Goal: Transaction & Acquisition: Book appointment/travel/reservation

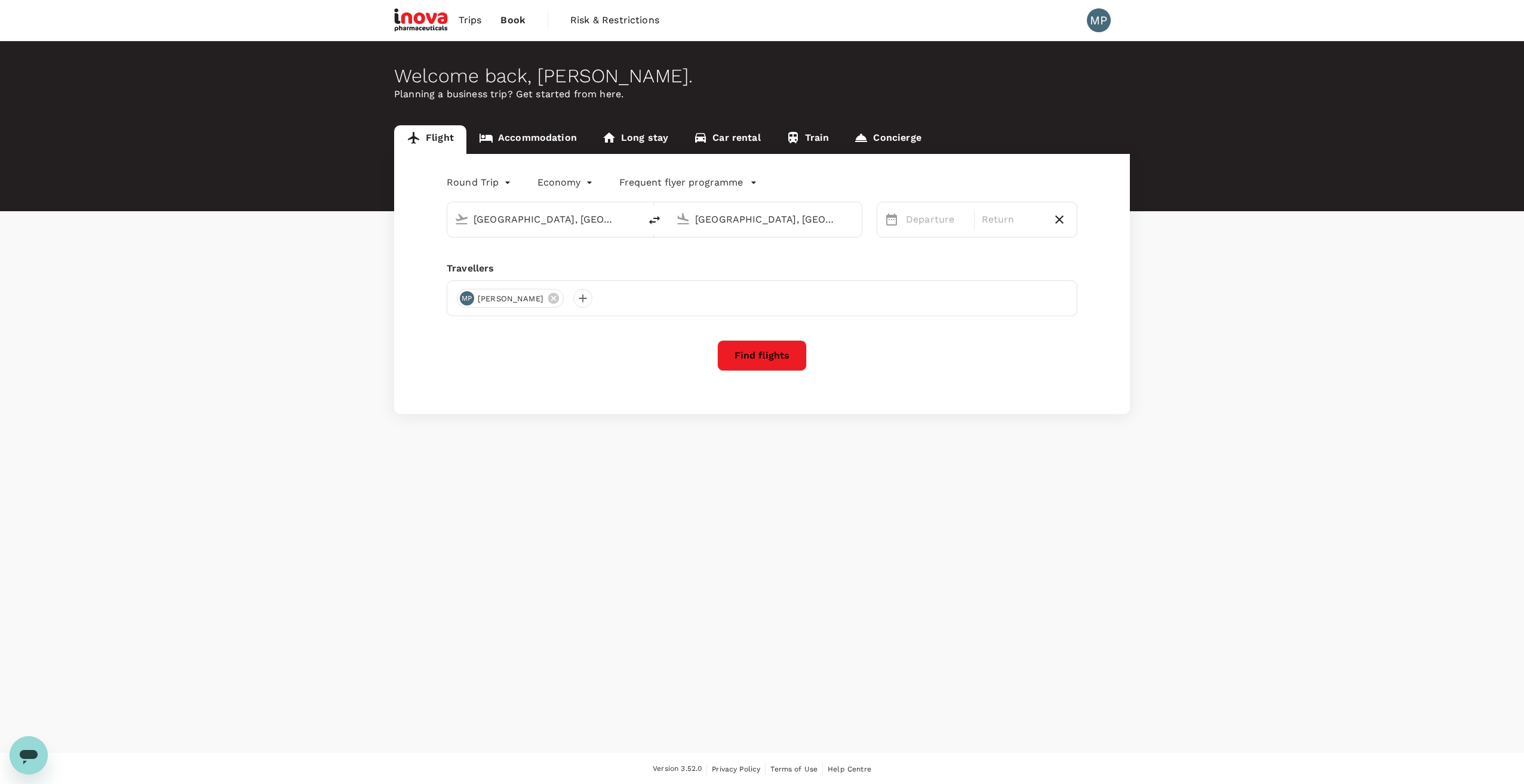
type input "[GEOGRAPHIC_DATA], [GEOGRAPHIC_DATA] (any)"
type input "roundtrip"
type input "business"
type input "[GEOGRAPHIC_DATA], [GEOGRAPHIC_DATA] (any)"
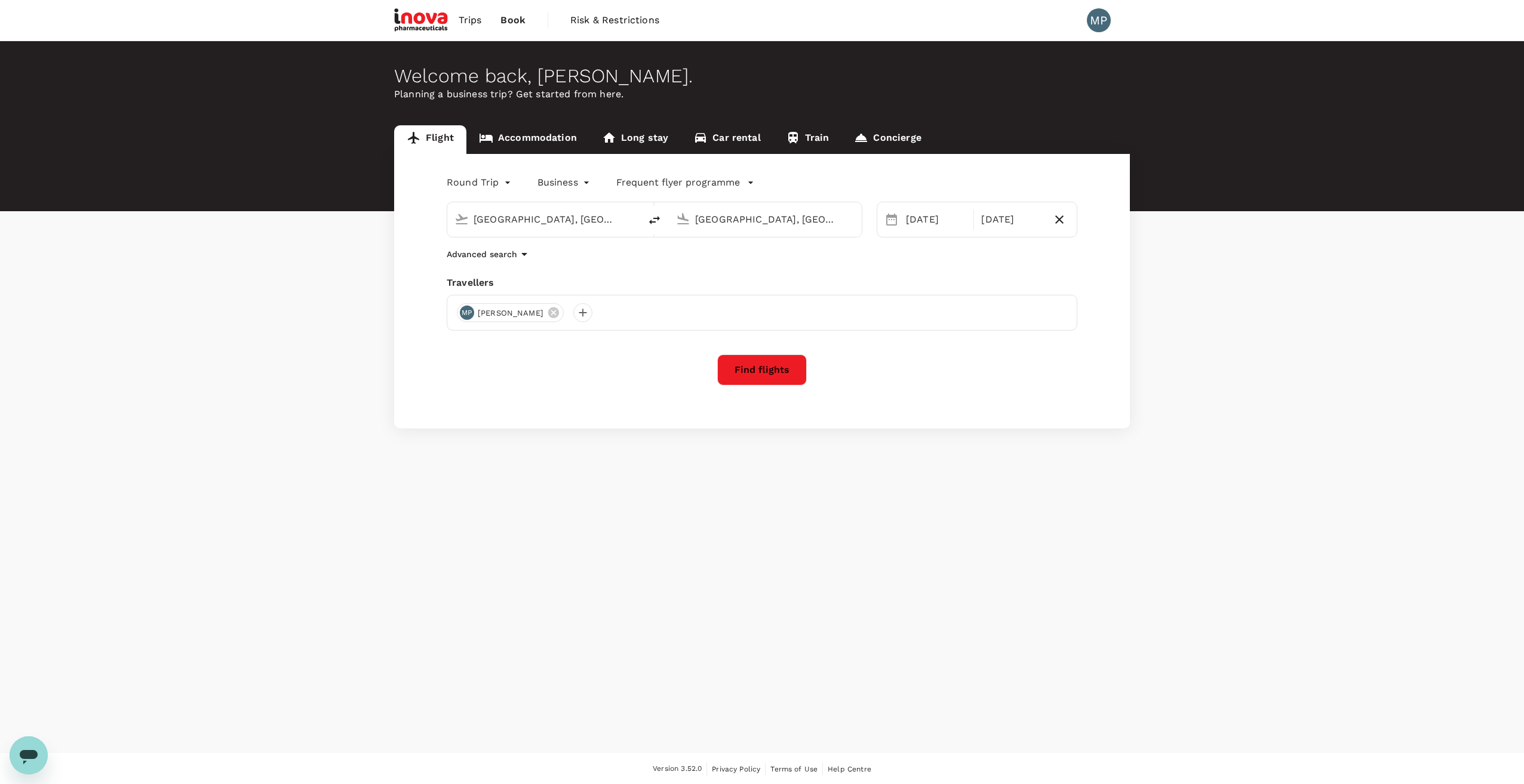
click at [762, 220] on input "[GEOGRAPHIC_DATA], [GEOGRAPHIC_DATA] (any)" at bounding box center [766, 219] width 142 height 19
click at [698, 263] on p "Athens Intl" at bounding box center [784, 266] width 211 height 12
type input "Athens Intl ([GEOGRAPHIC_DATA])"
click at [947, 394] on div "30" at bounding box center [946, 390] width 23 height 23
click at [1140, 302] on div "1" at bounding box center [1135, 300] width 23 height 23
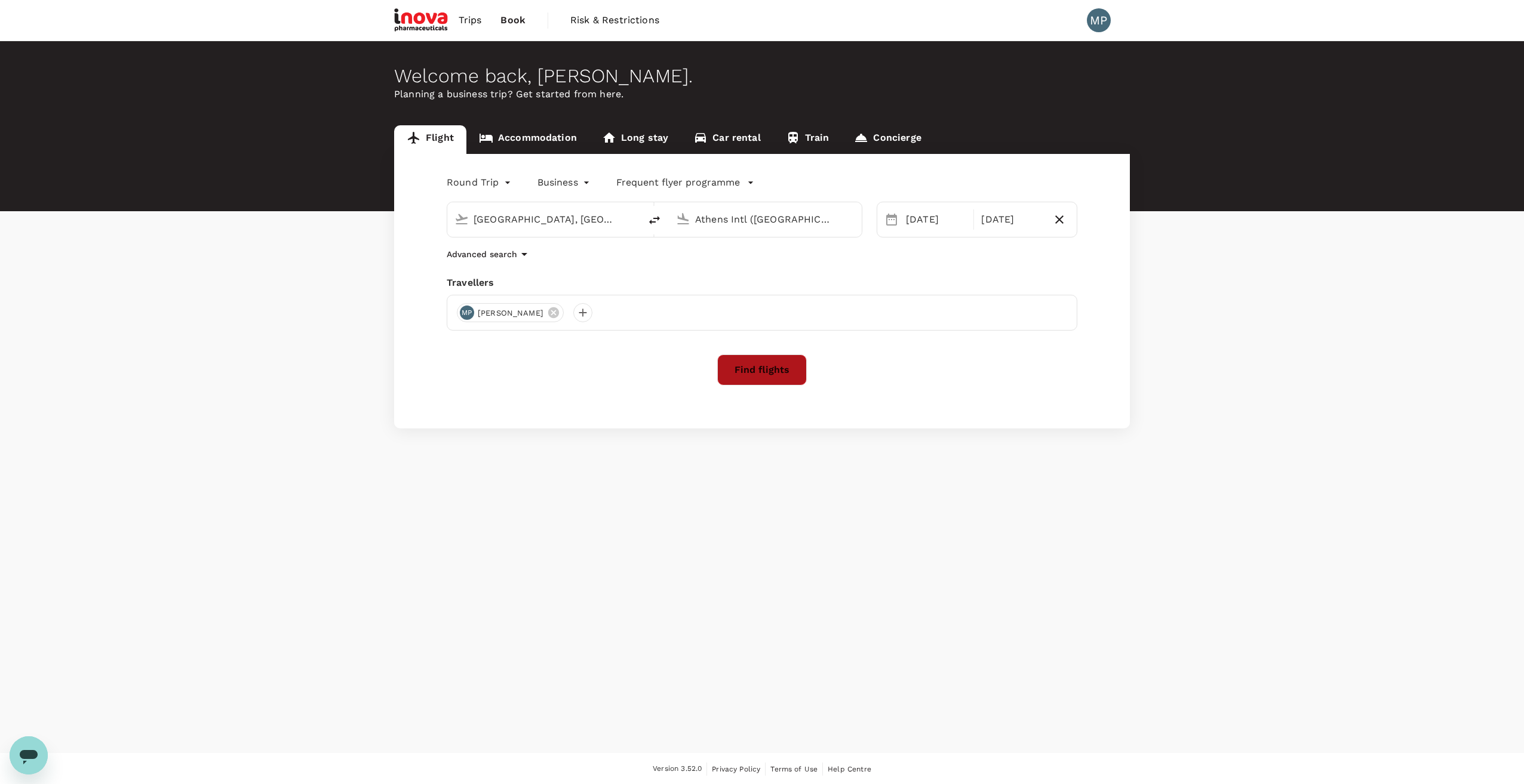
click at [764, 369] on button "Find flights" at bounding box center [762, 370] width 89 height 31
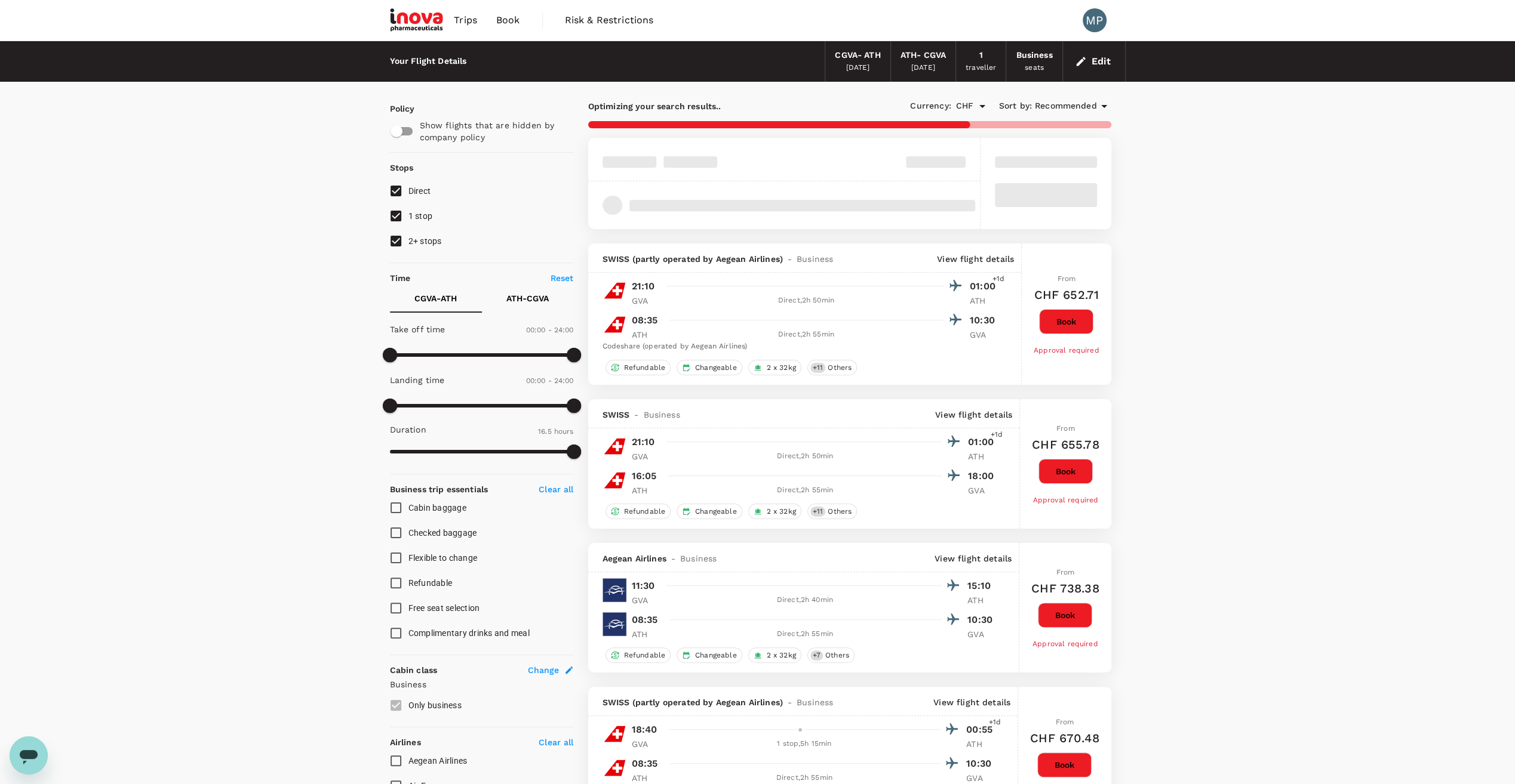
type input "1085"
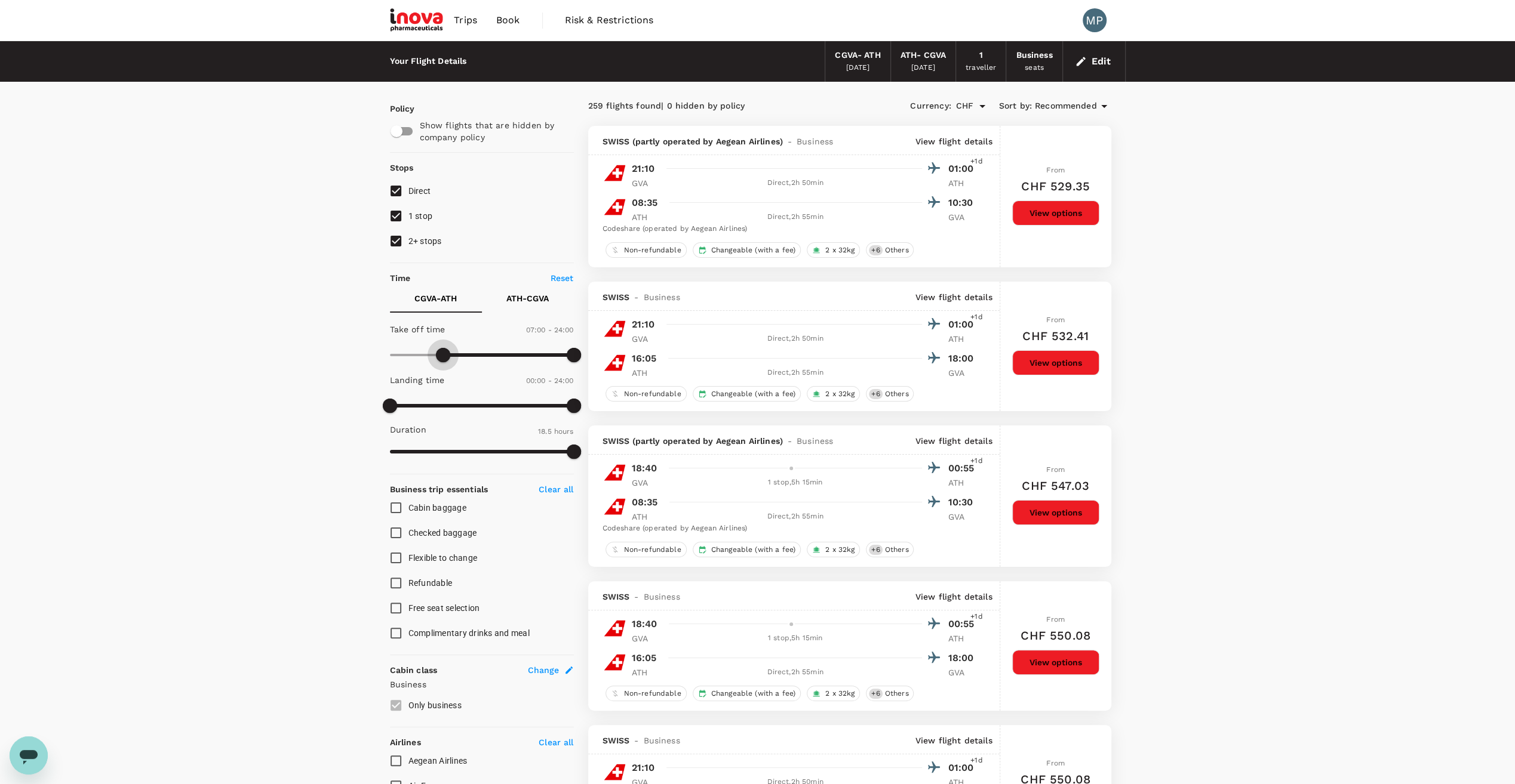
type input "450"
drag, startPoint x: 391, startPoint y: 353, endPoint x: 447, endPoint y: 361, distance: 56.6
click at [447, 361] on span at bounding box center [447, 355] width 14 height 14
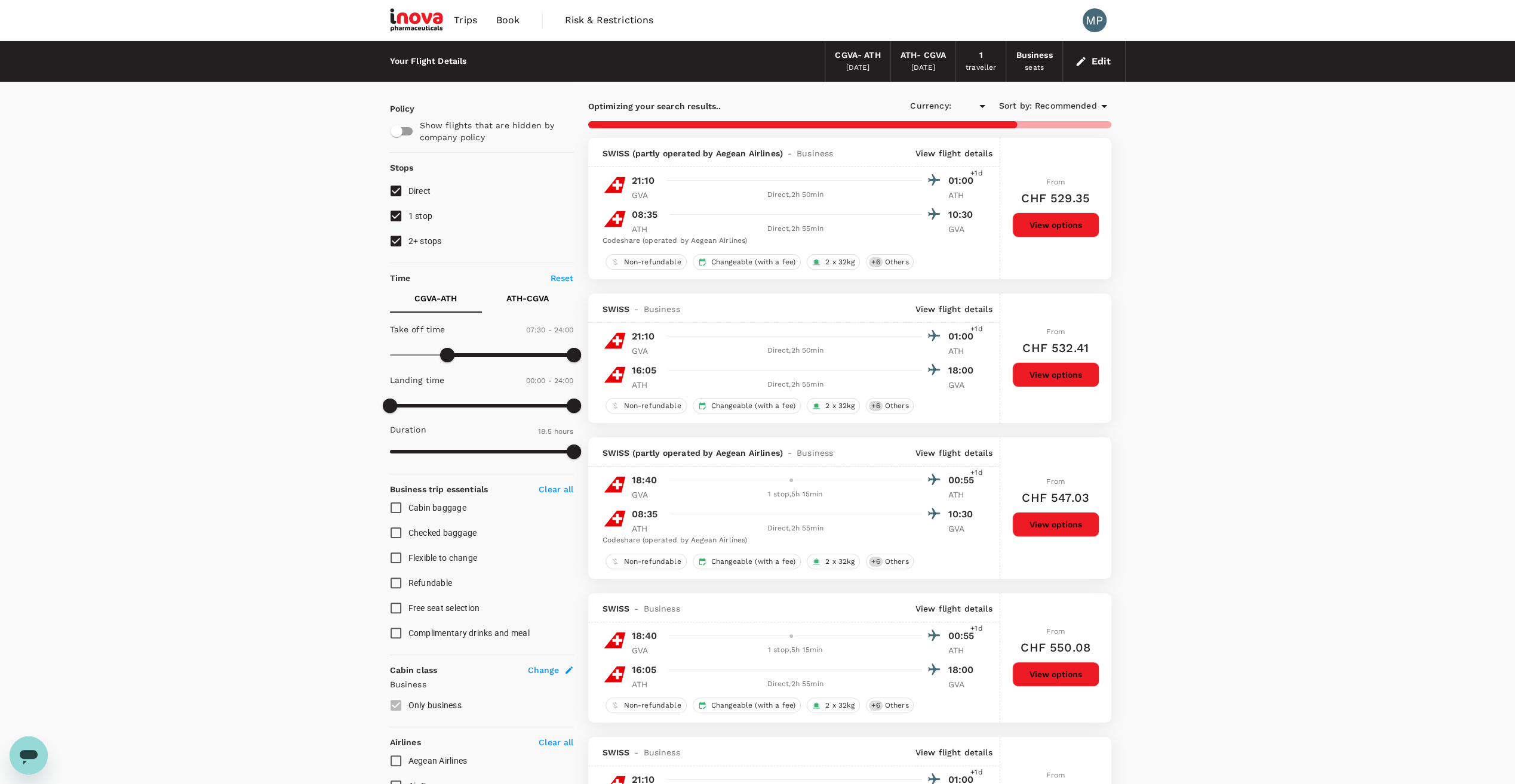
type input "CHF"
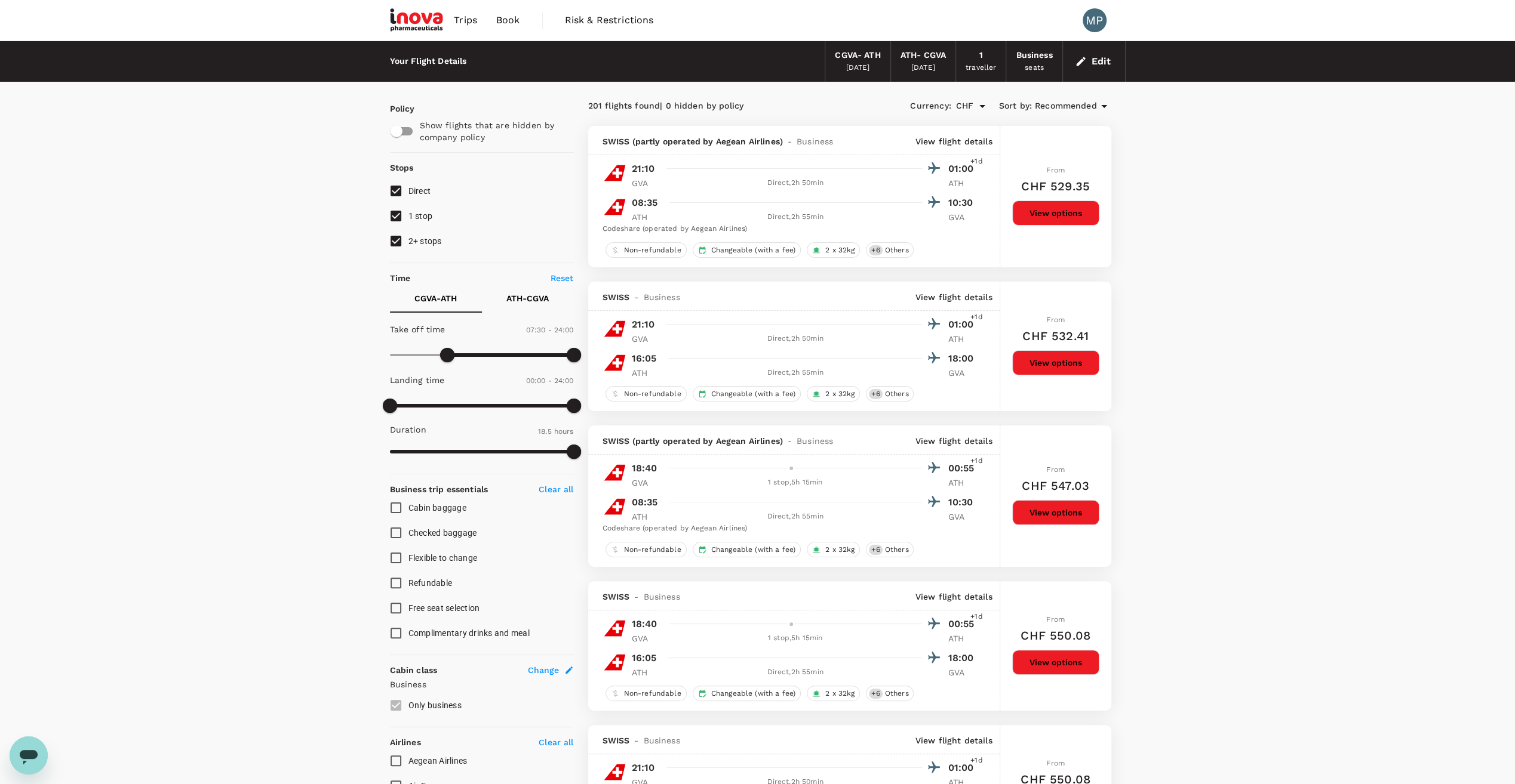
click at [395, 241] on input "2+ stops" at bounding box center [396, 241] width 25 height 25
checkbox input "false"
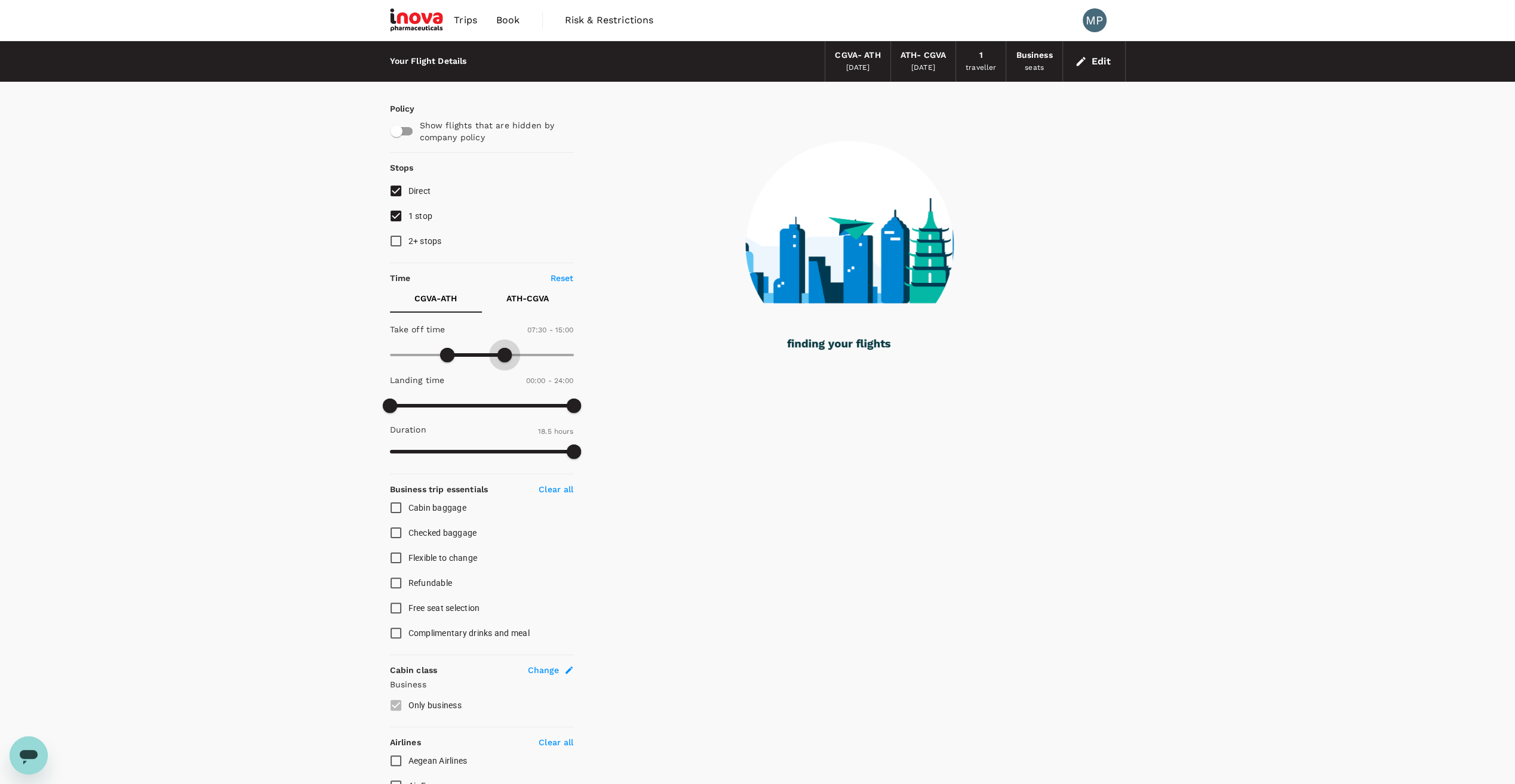
type input "930"
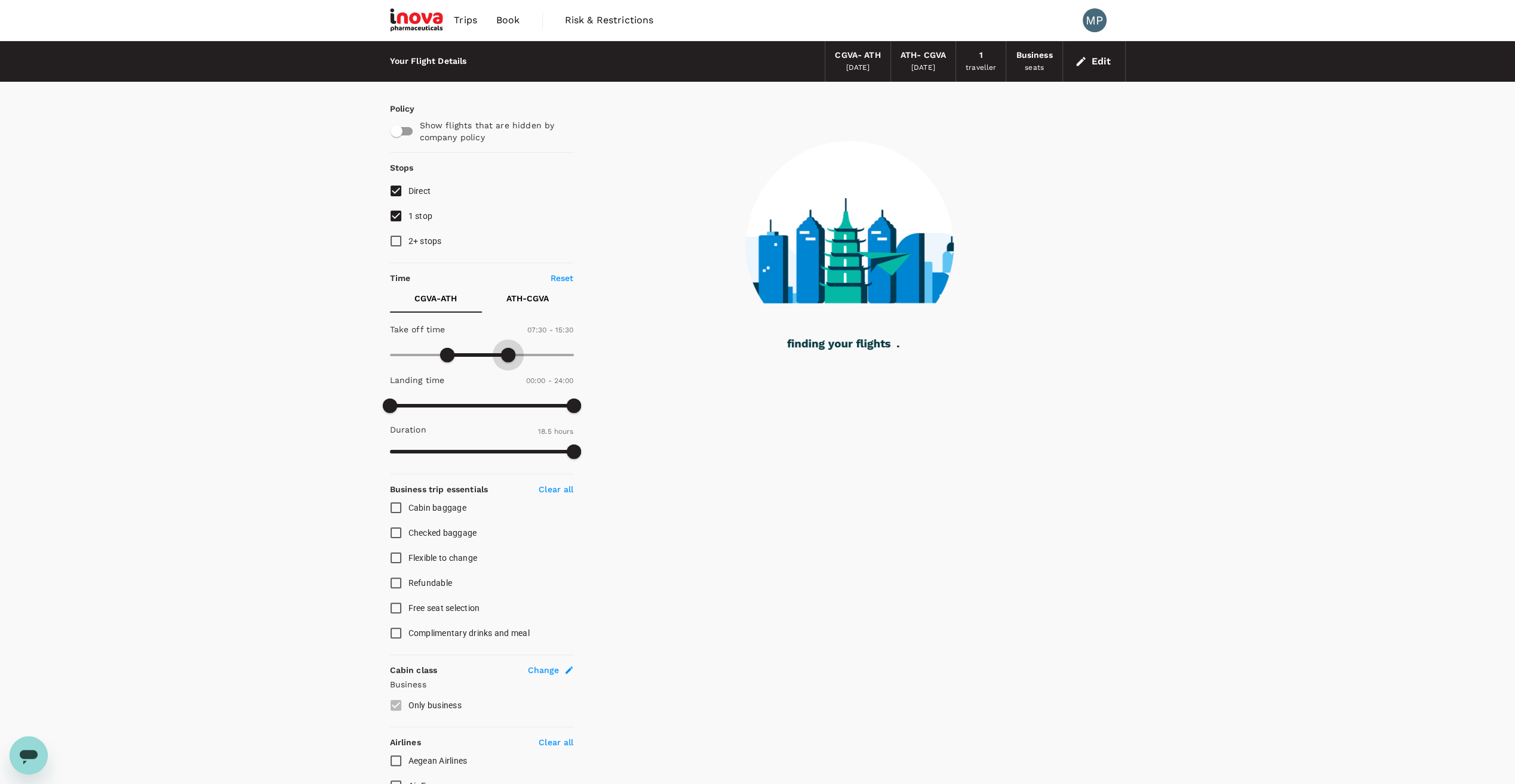
drag, startPoint x: 574, startPoint y: 356, endPoint x: 509, endPoint y: 367, distance: 65.9
click at [509, 362] on span at bounding box center [508, 355] width 14 height 14
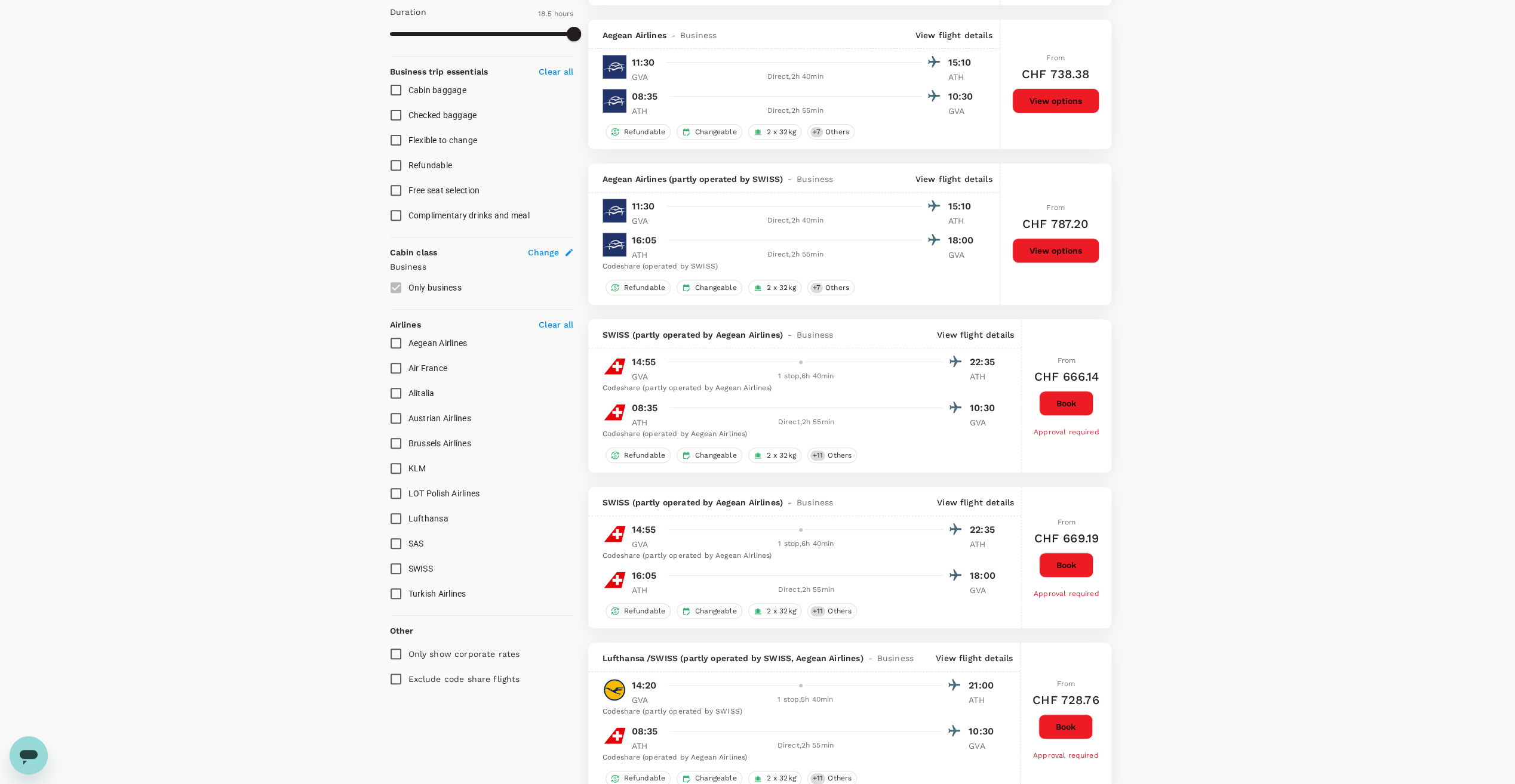
scroll to position [120, 0]
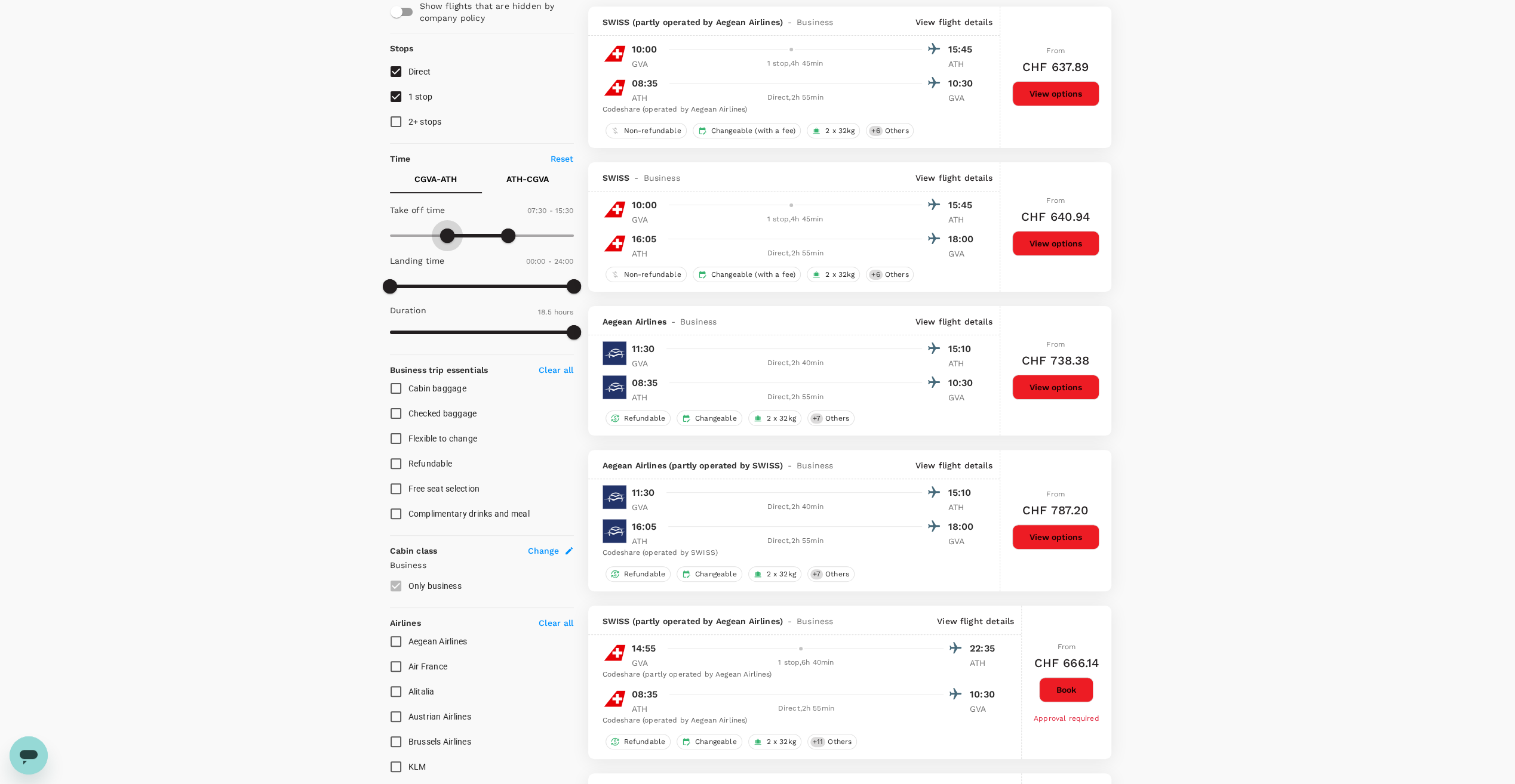
type input "270"
drag, startPoint x: 447, startPoint y: 237, endPoint x: 425, endPoint y: 238, distance: 22.0
click at [425, 238] on span at bounding box center [423, 235] width 14 height 14
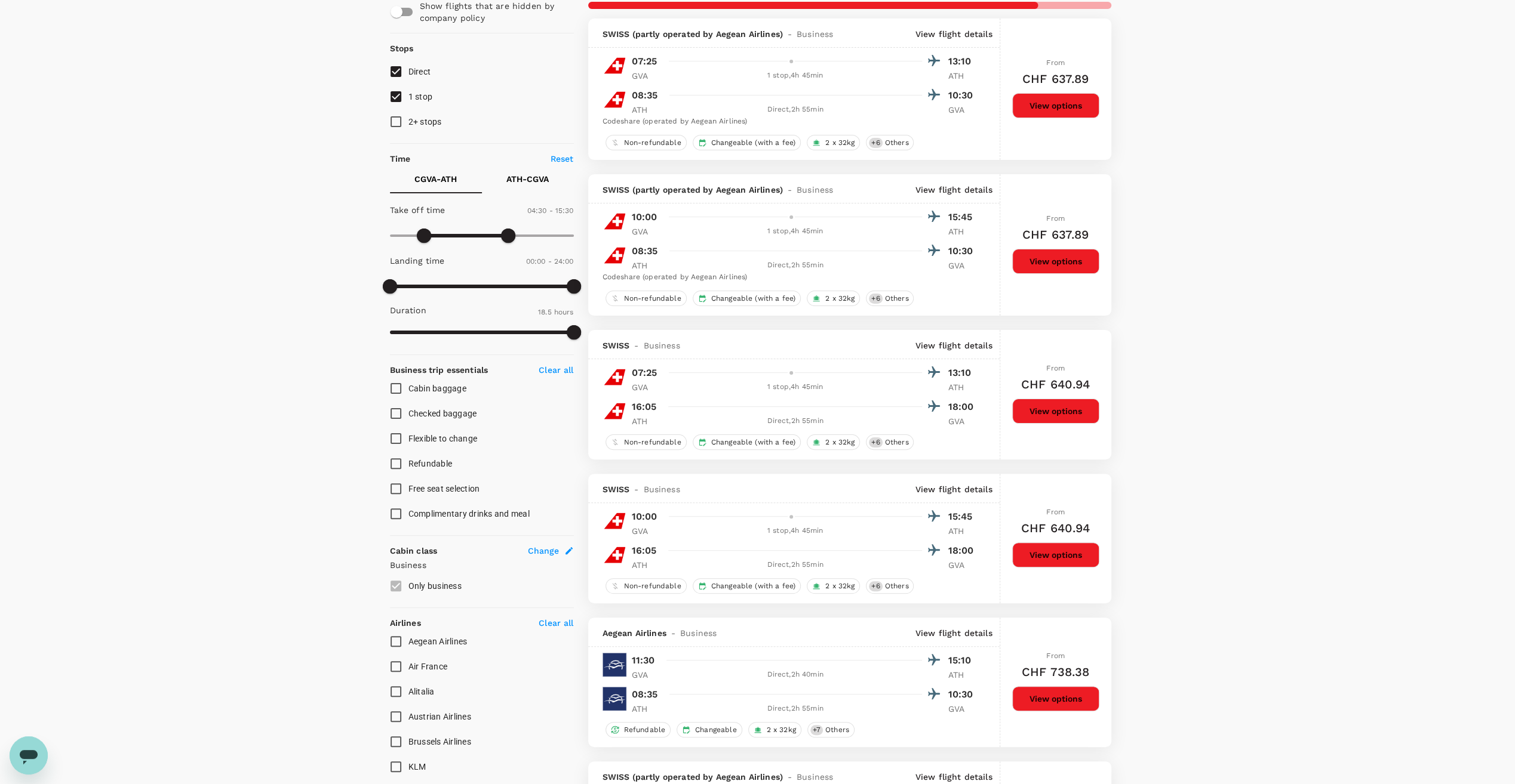
type input "CHF"
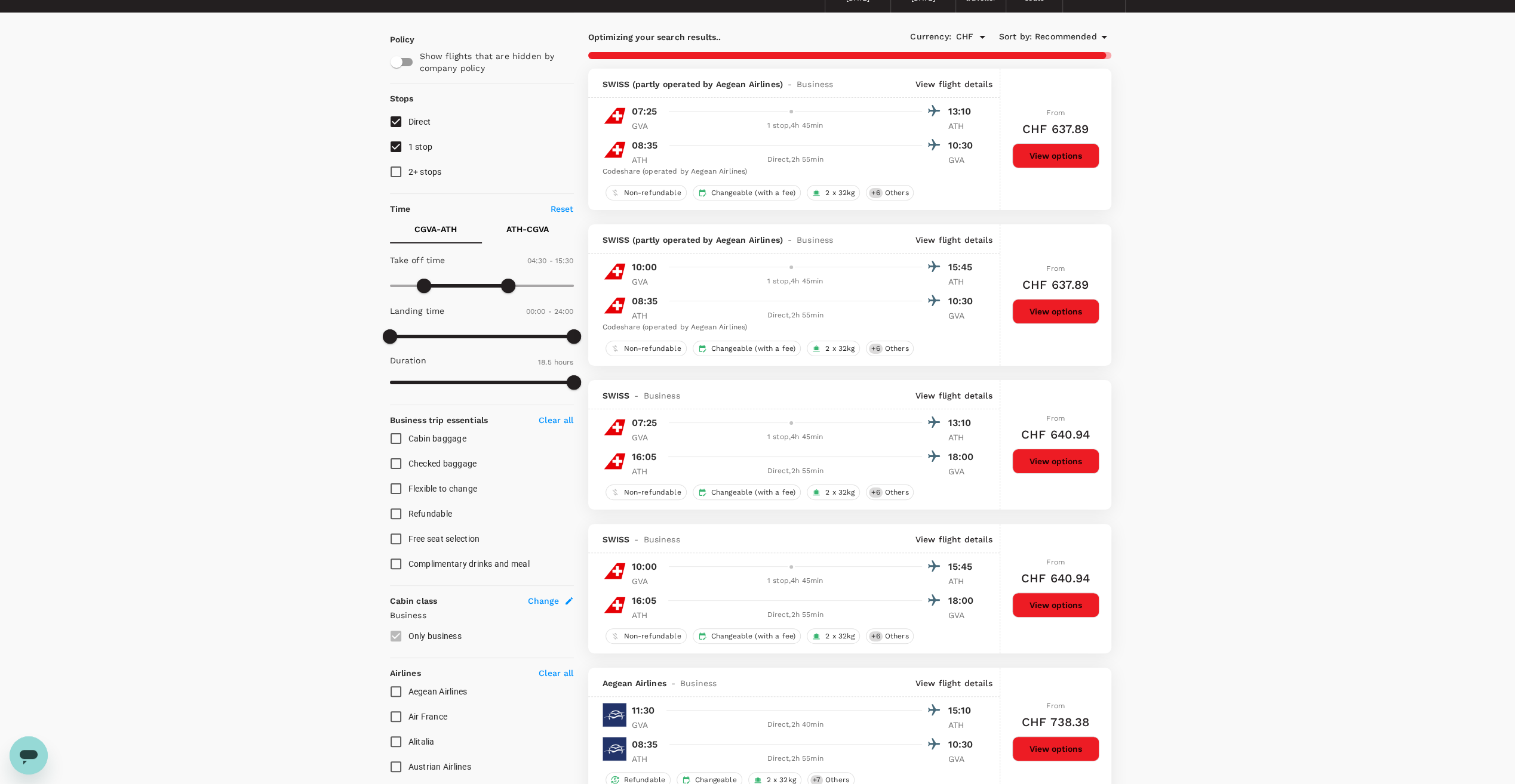
scroll to position [0, 0]
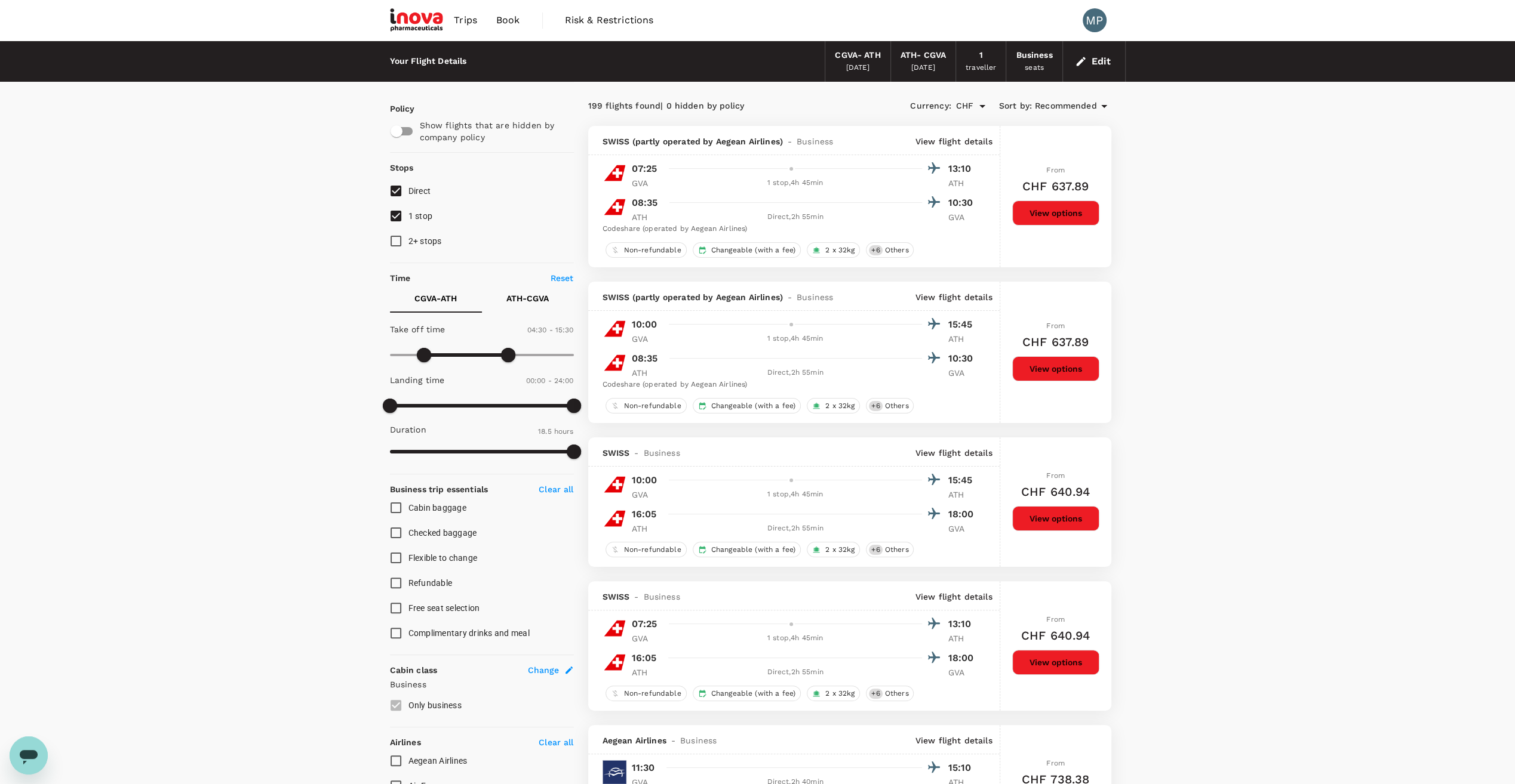
click at [1030, 62] on div "seats" at bounding box center [1034, 68] width 19 height 12
click at [1103, 60] on button "Edit" at bounding box center [1094, 62] width 43 height 19
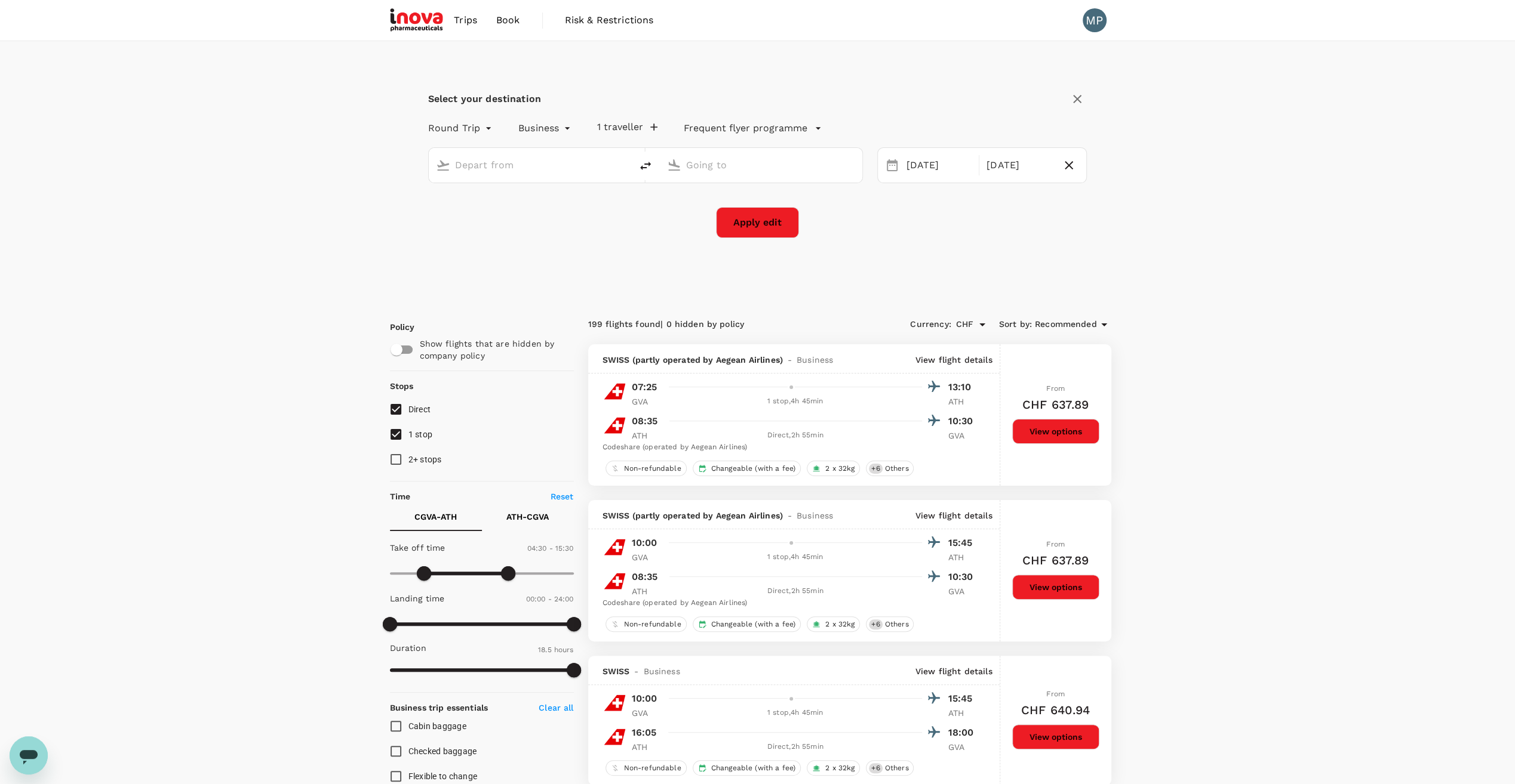
type input "[GEOGRAPHIC_DATA], [GEOGRAPHIC_DATA] (any)"
type input "Athens Intl ([GEOGRAPHIC_DATA])"
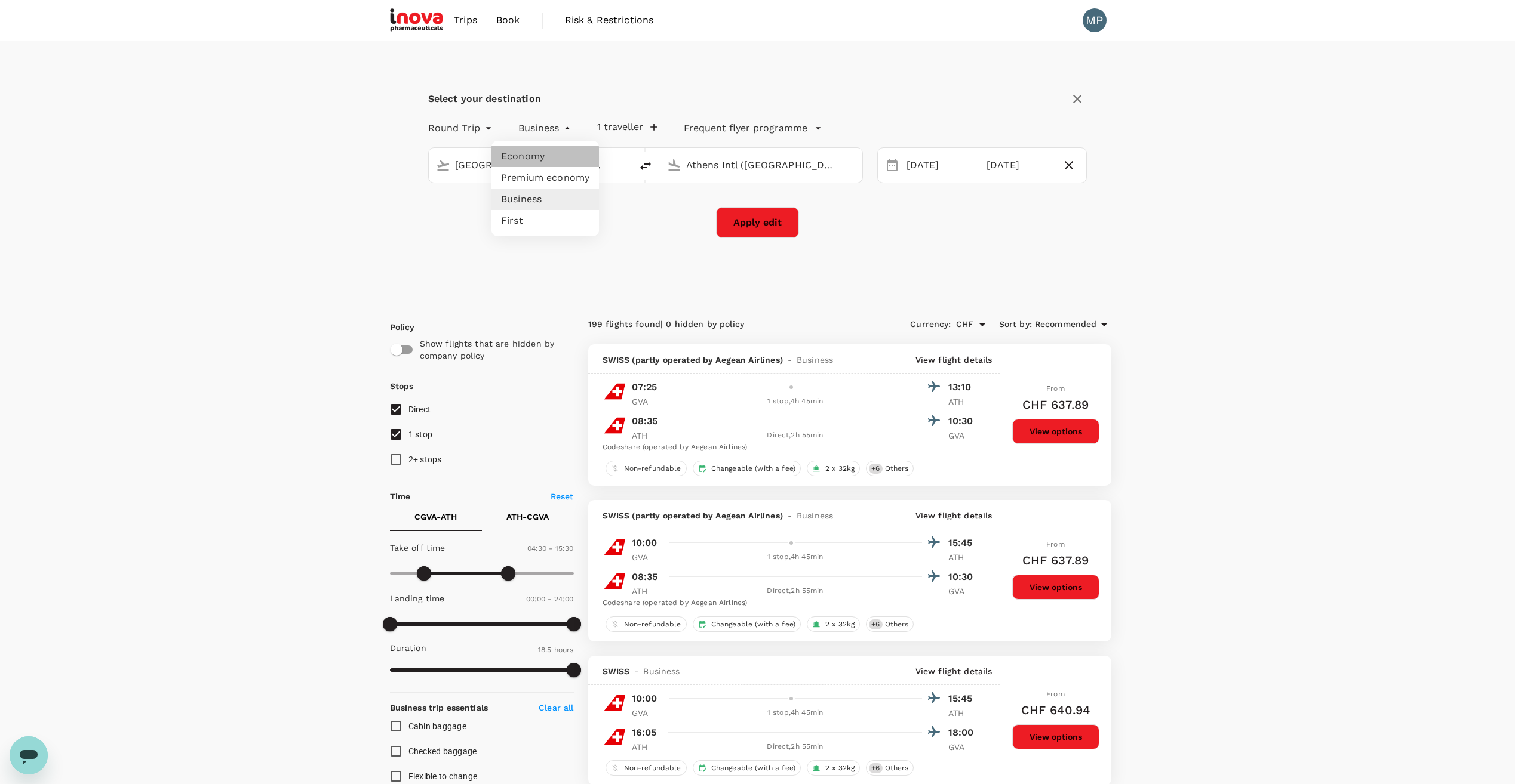
click at [539, 153] on li "Economy" at bounding box center [545, 156] width 107 height 21
type input "economy"
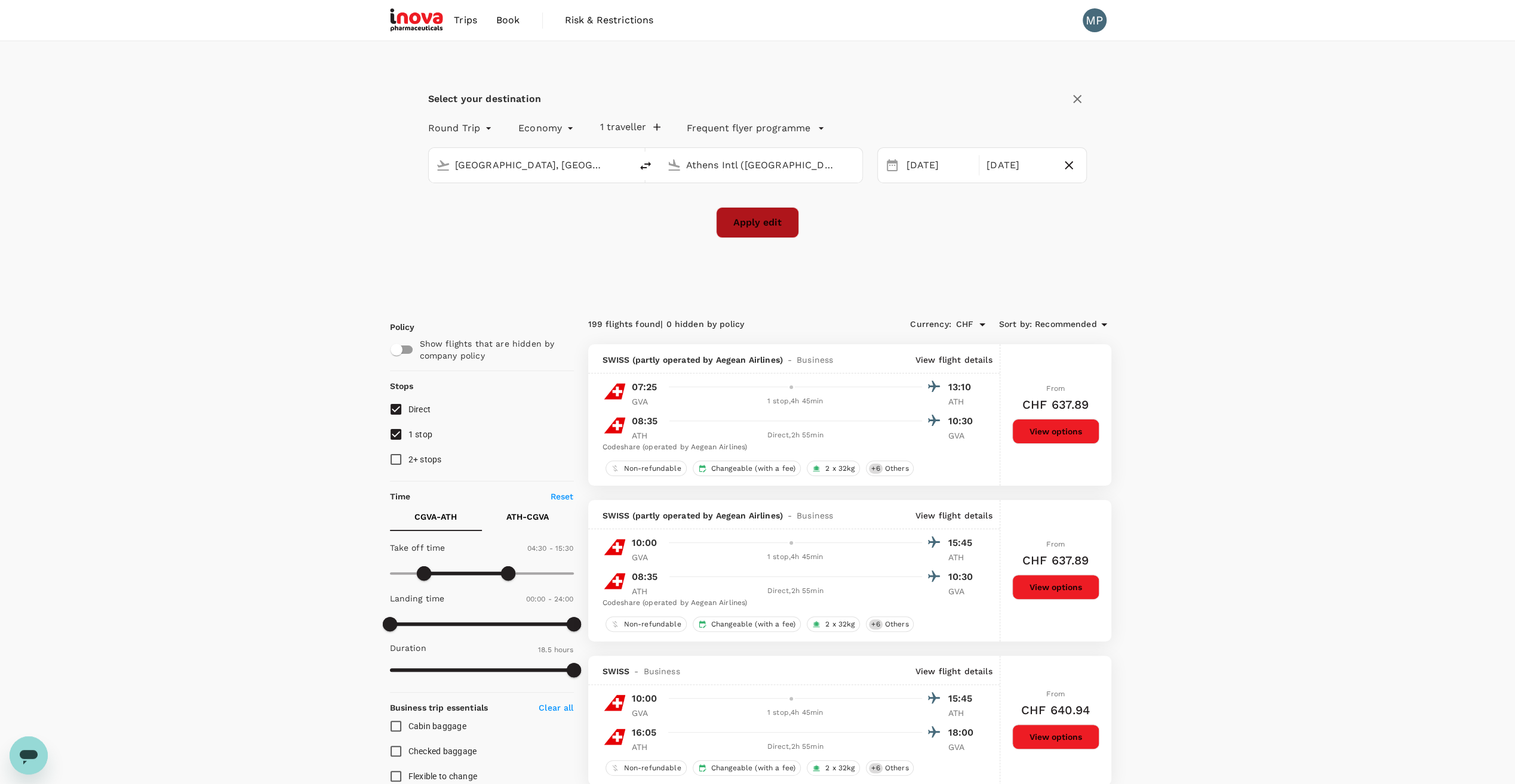
click at [748, 224] on button "Apply edit" at bounding box center [758, 223] width 83 height 31
checkbox input "false"
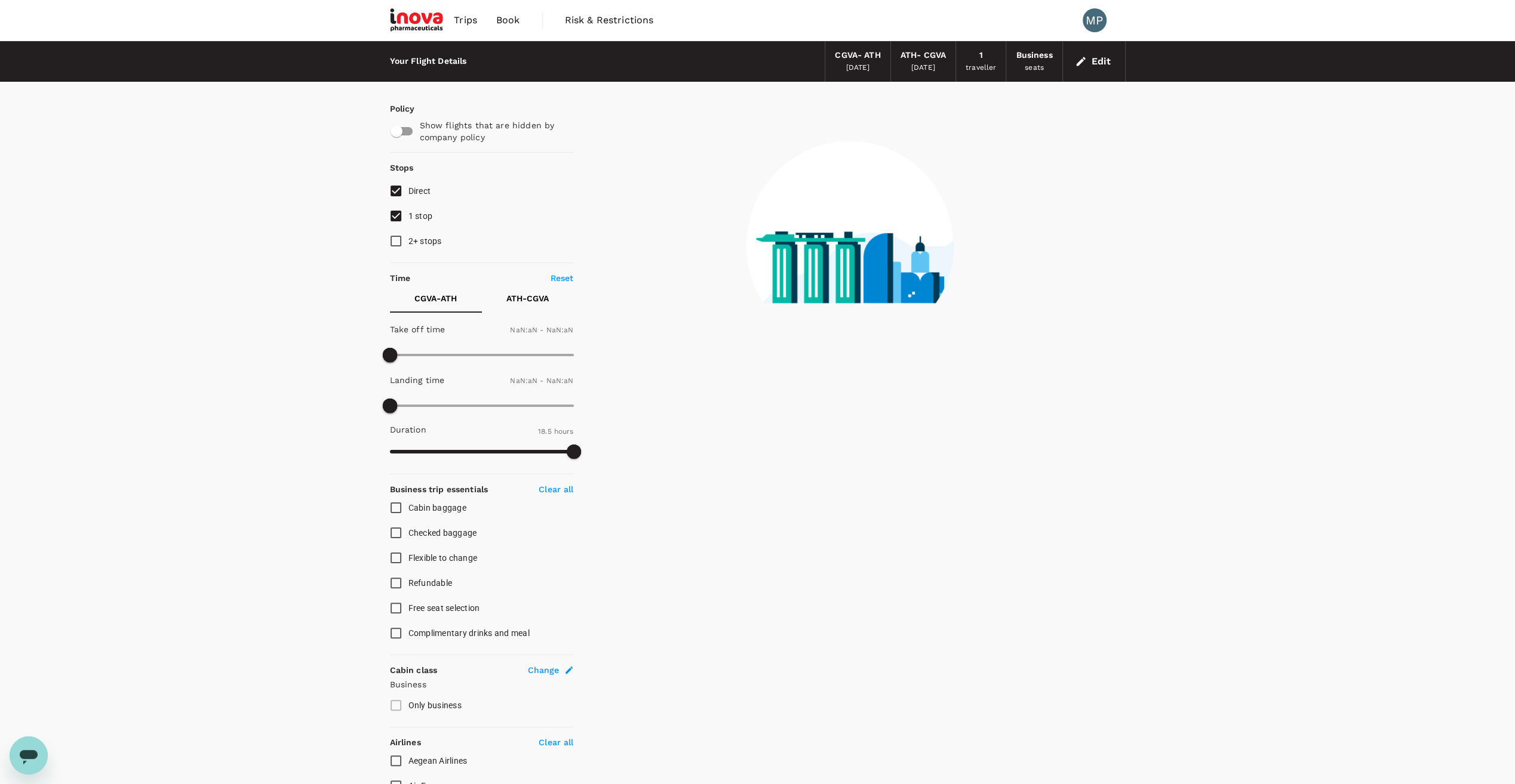
type input "1440"
type input "945"
checkbox input "true"
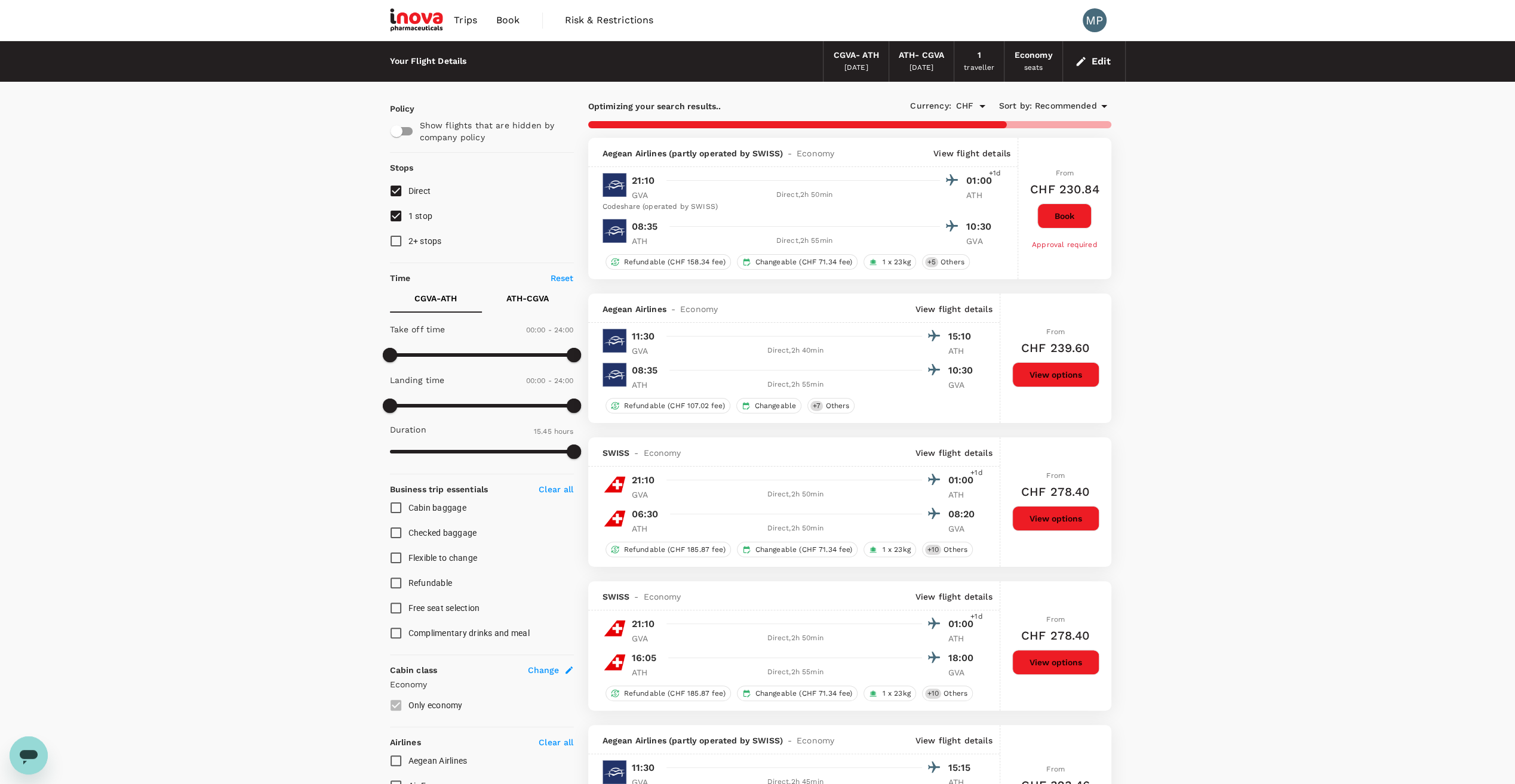
type input "1085"
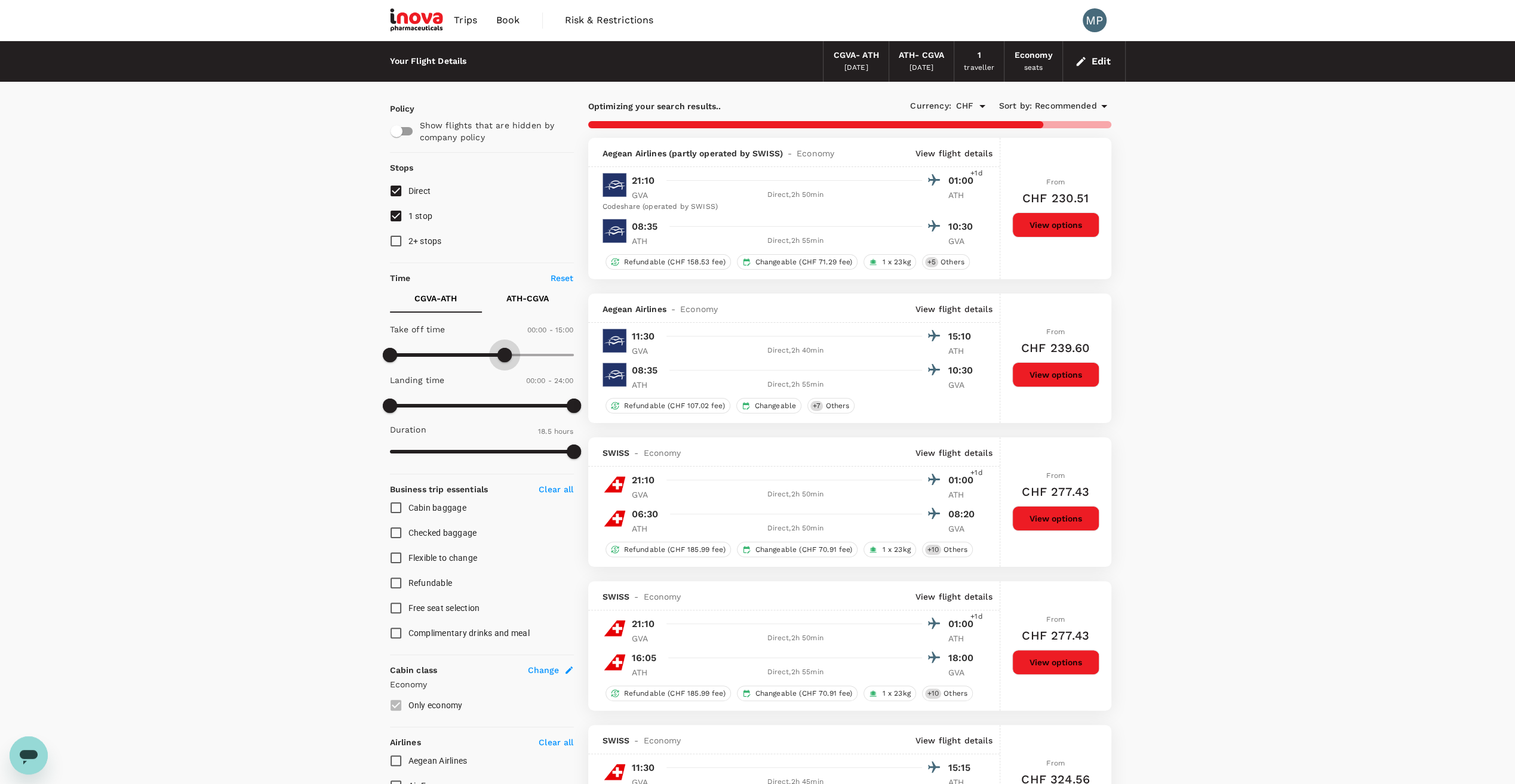
drag, startPoint x: 577, startPoint y: 355, endPoint x: 504, endPoint y: 355, distance: 73.0
click at [504, 355] on span at bounding box center [504, 355] width 14 height 14
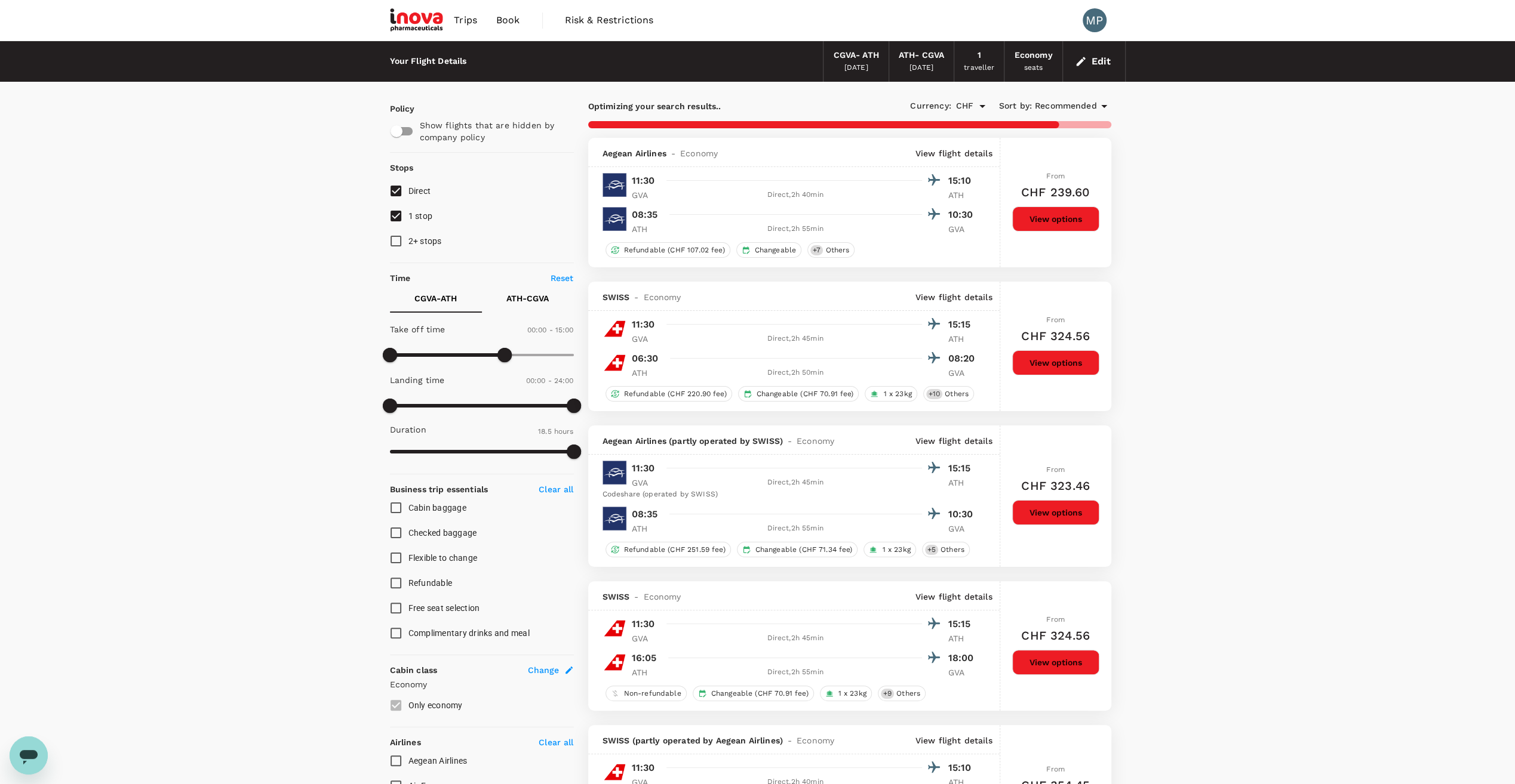
click at [1102, 105] on icon at bounding box center [1104, 106] width 14 height 14
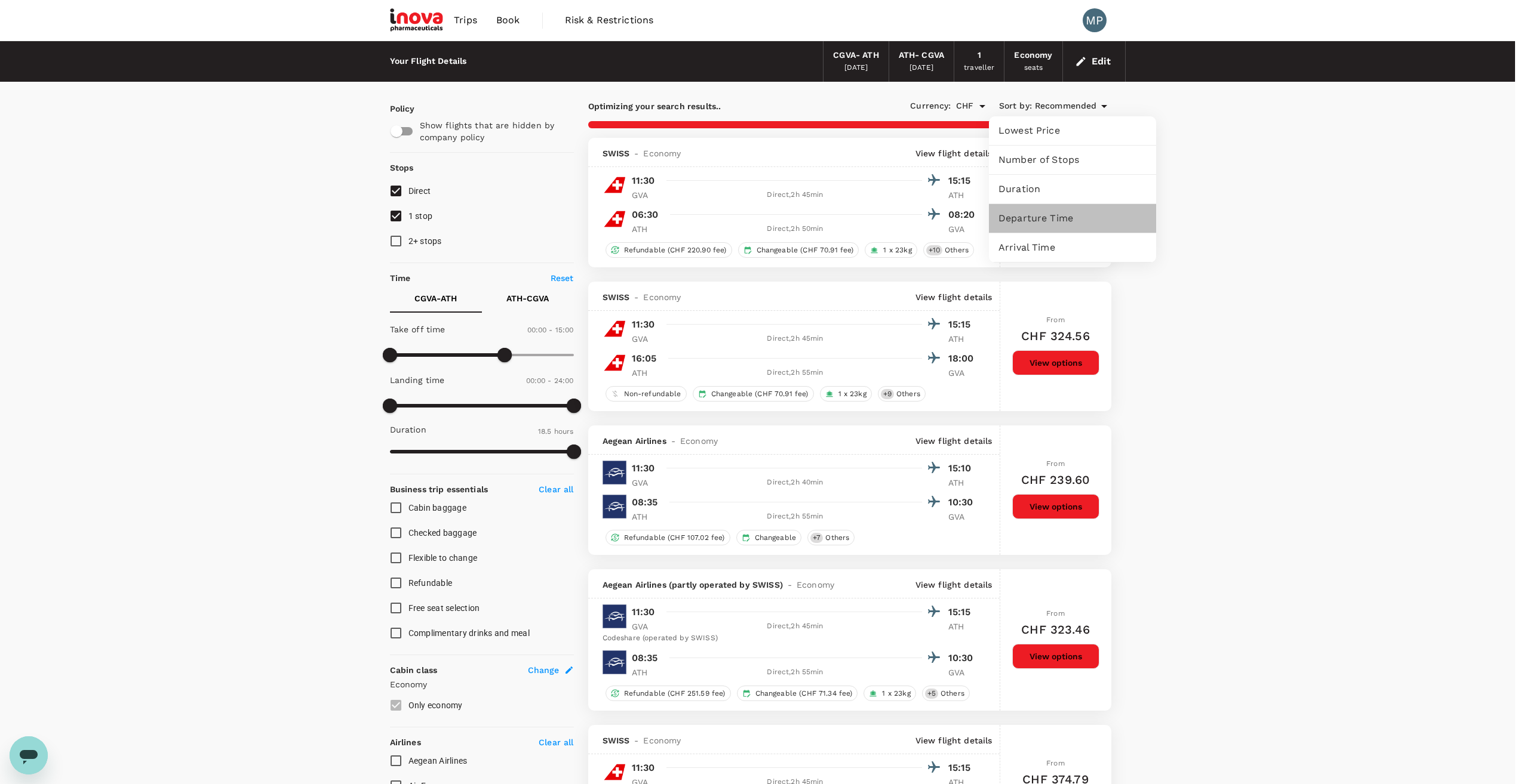
click at [1031, 222] on span "Departure Time" at bounding box center [1073, 218] width 148 height 14
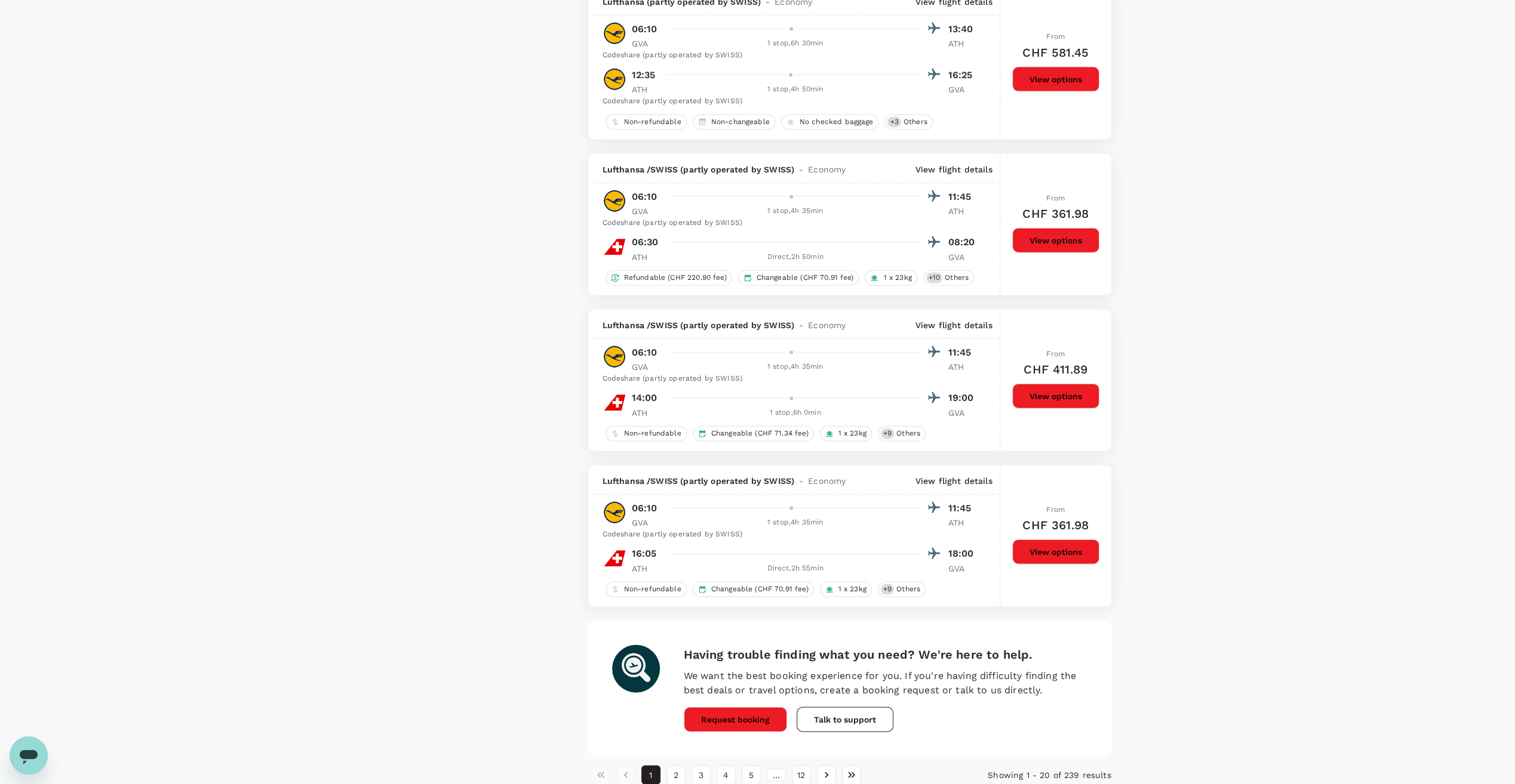
scroll to position [2729, 0]
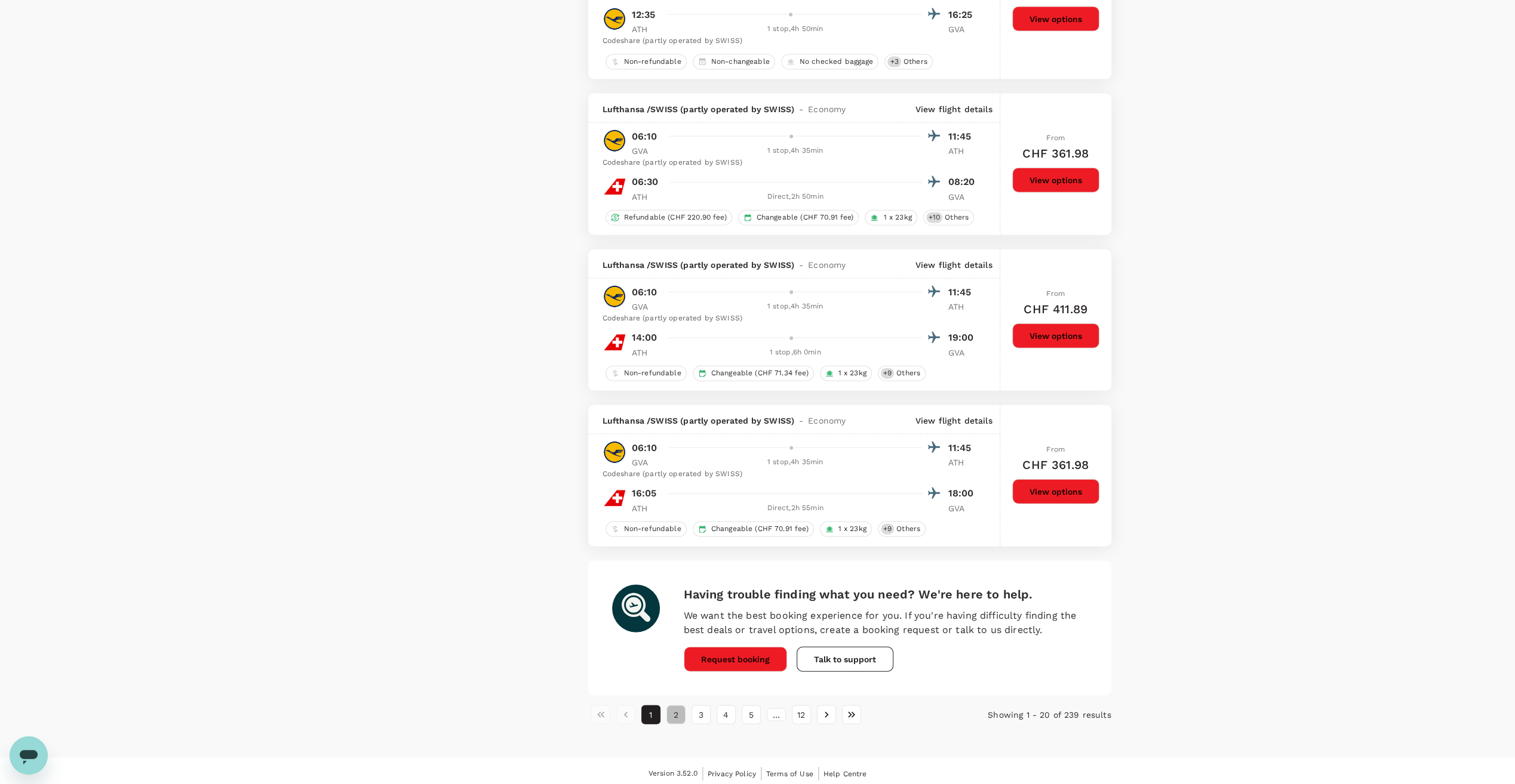
click at [677, 713] on button "2" at bounding box center [676, 715] width 19 height 19
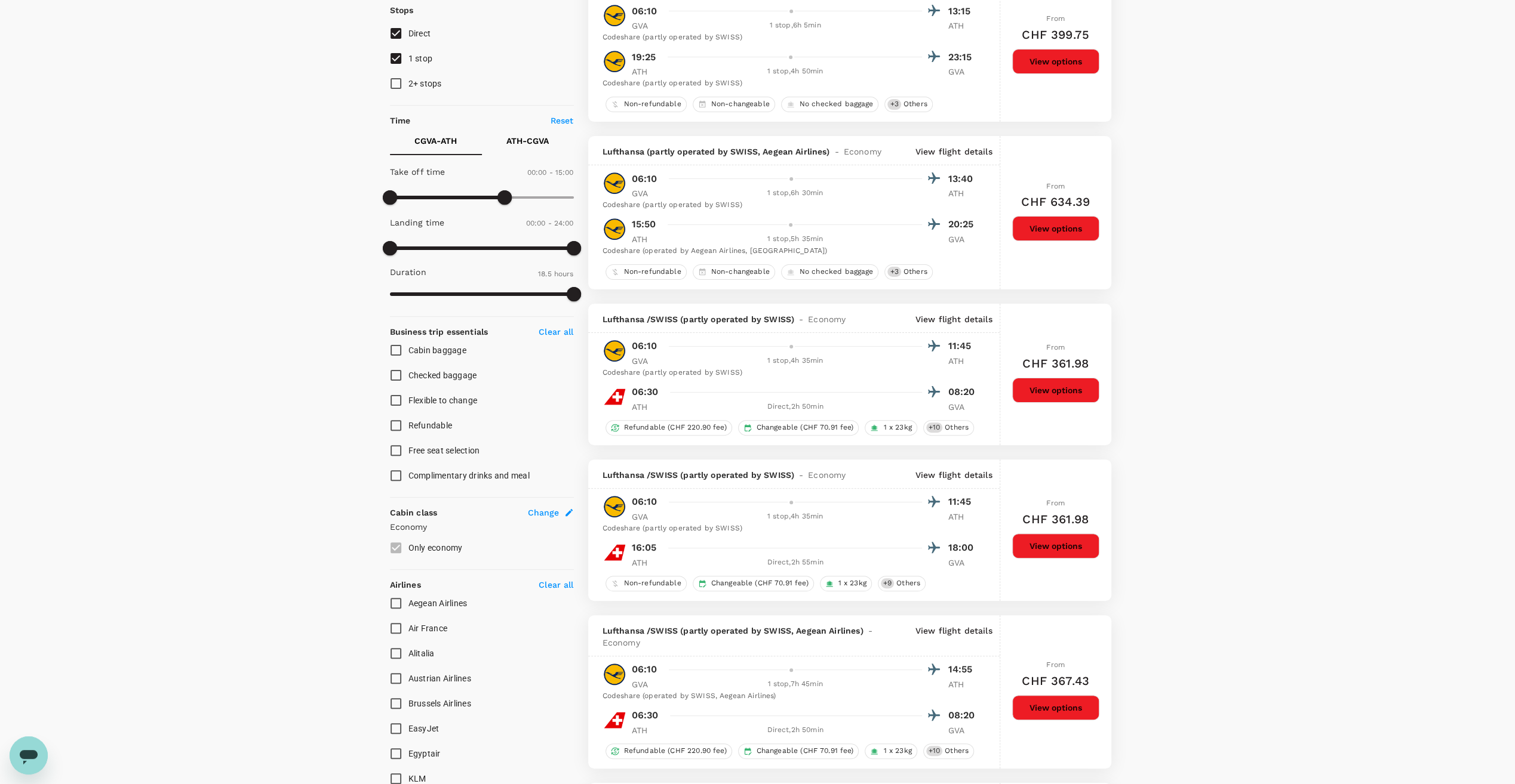
scroll to position [60, 0]
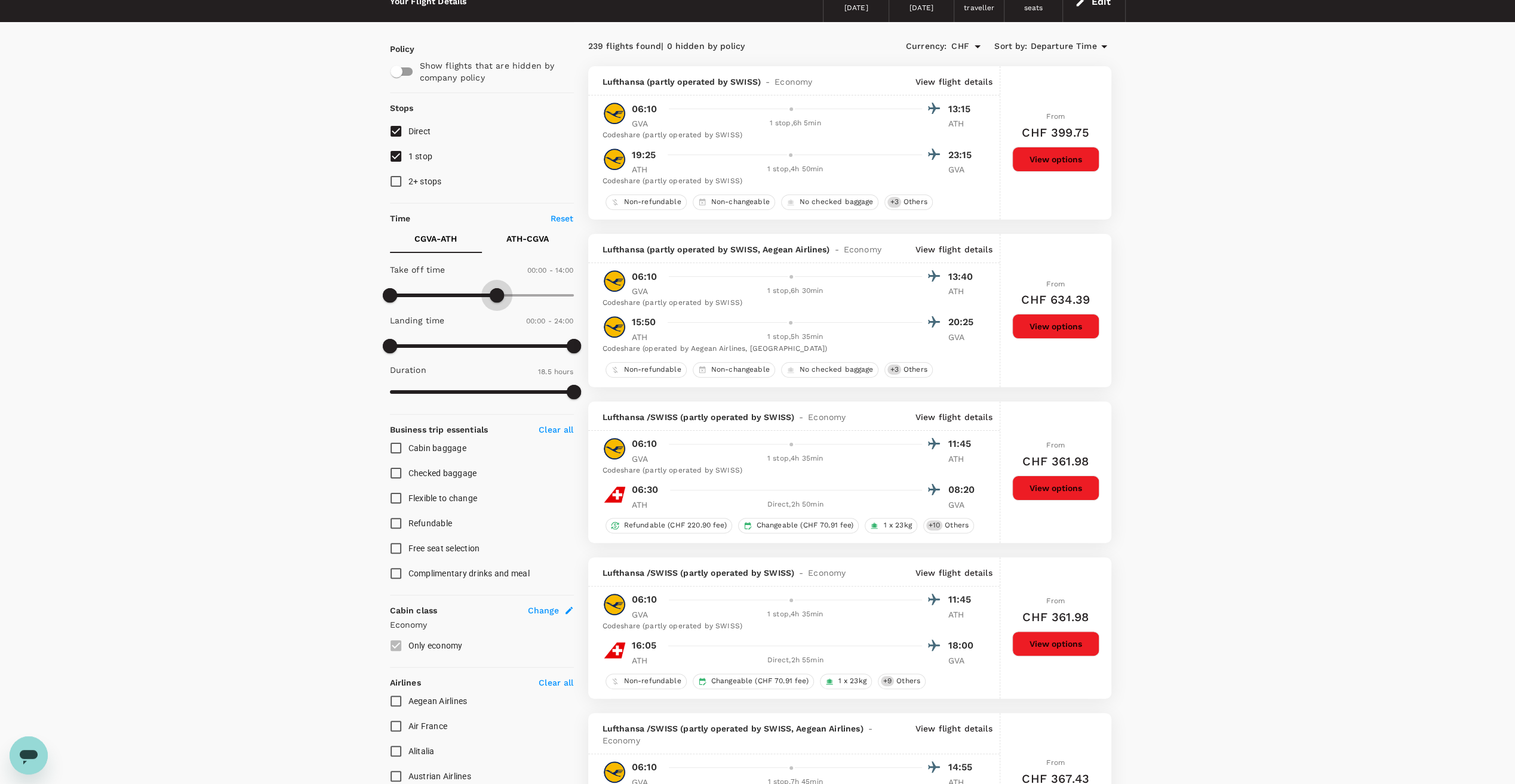
type input "720"
drag, startPoint x: 499, startPoint y: 298, endPoint x: 482, endPoint y: 298, distance: 17.0
click at [482, 298] on span at bounding box center [482, 295] width 14 height 14
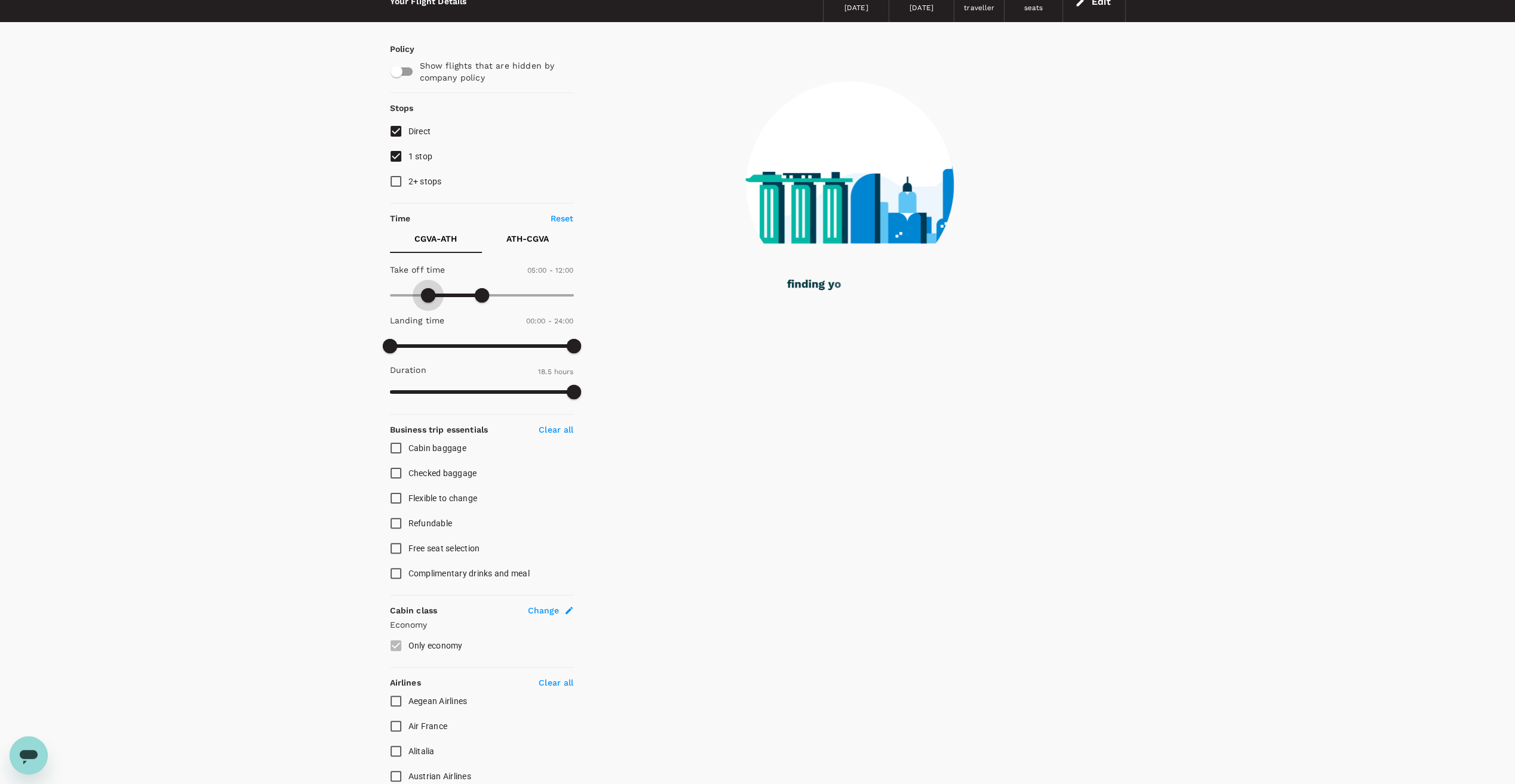
type input "330"
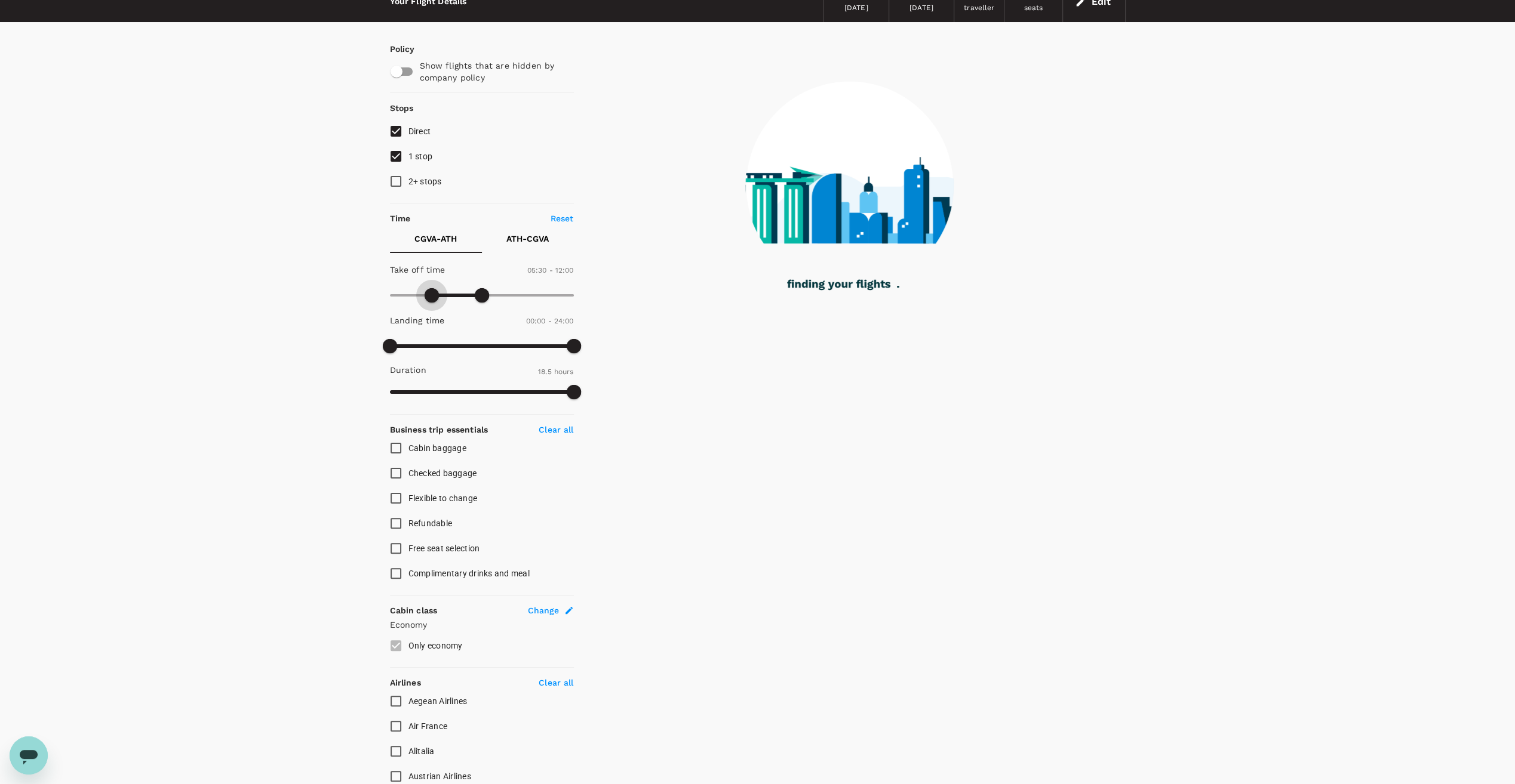
drag, startPoint x: 393, startPoint y: 298, endPoint x: 430, endPoint y: 298, distance: 37.0
click at [430, 298] on span at bounding box center [431, 295] width 14 height 14
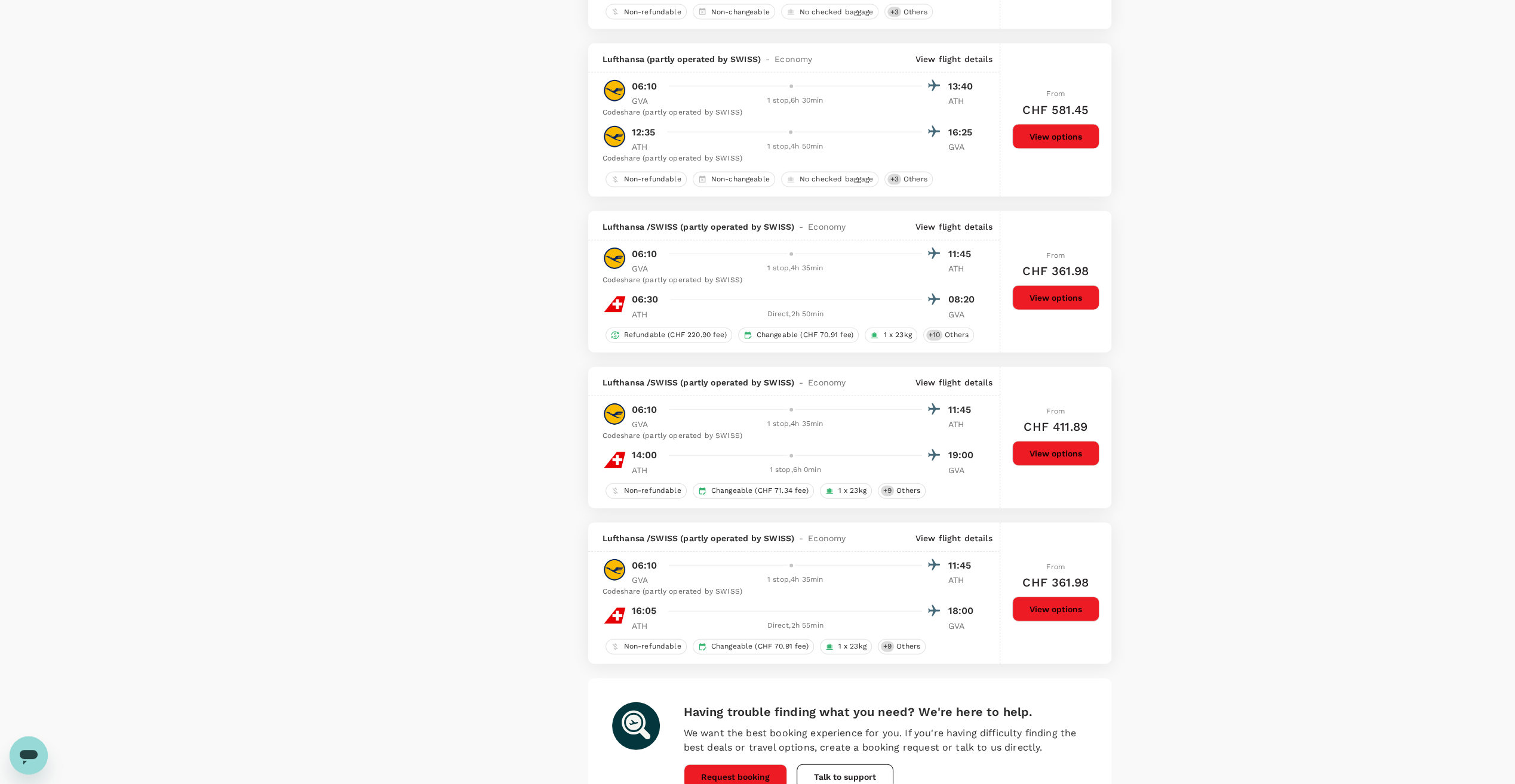
scroll to position [2729, 0]
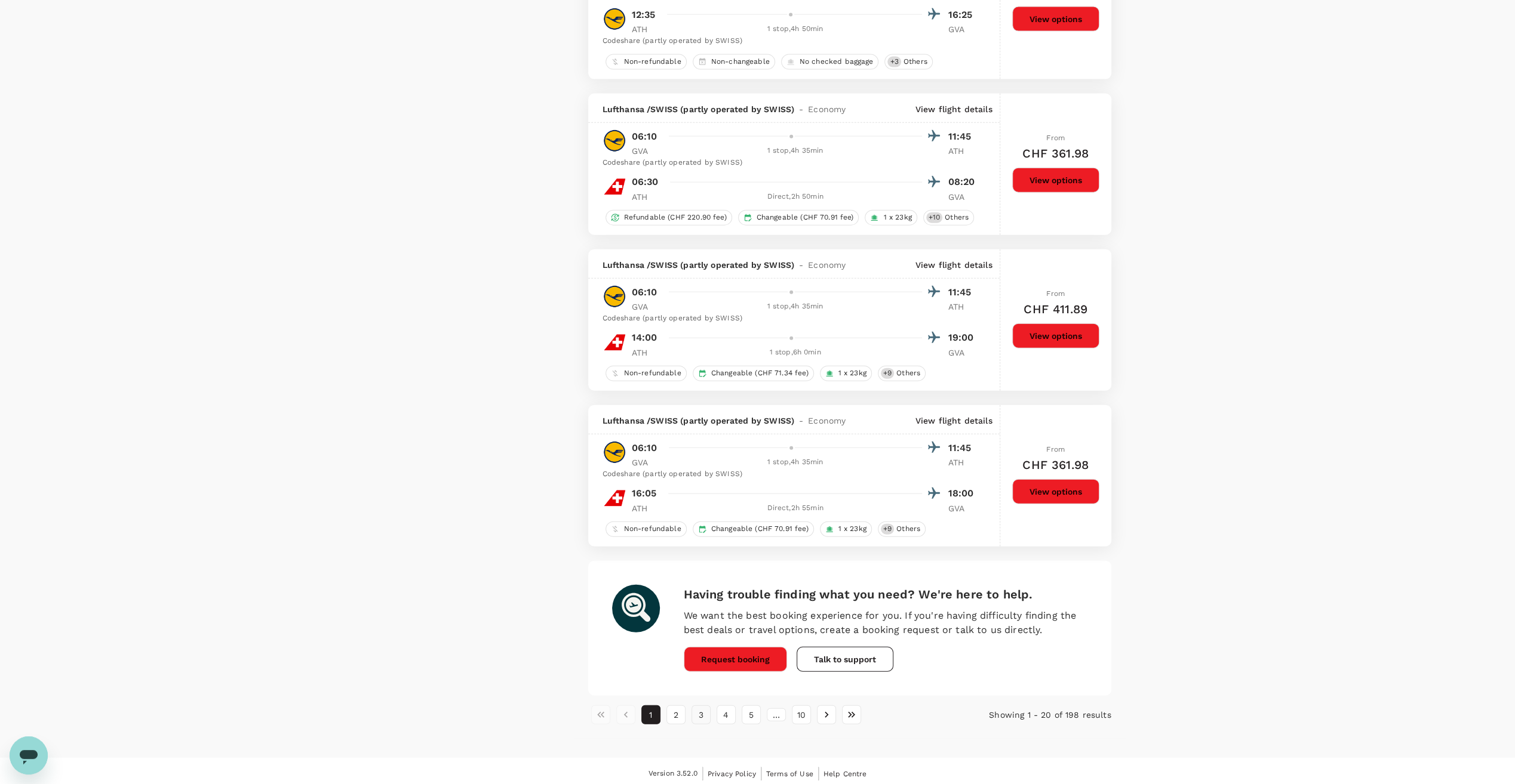
click at [704, 713] on button "3" at bounding box center [701, 715] width 19 height 19
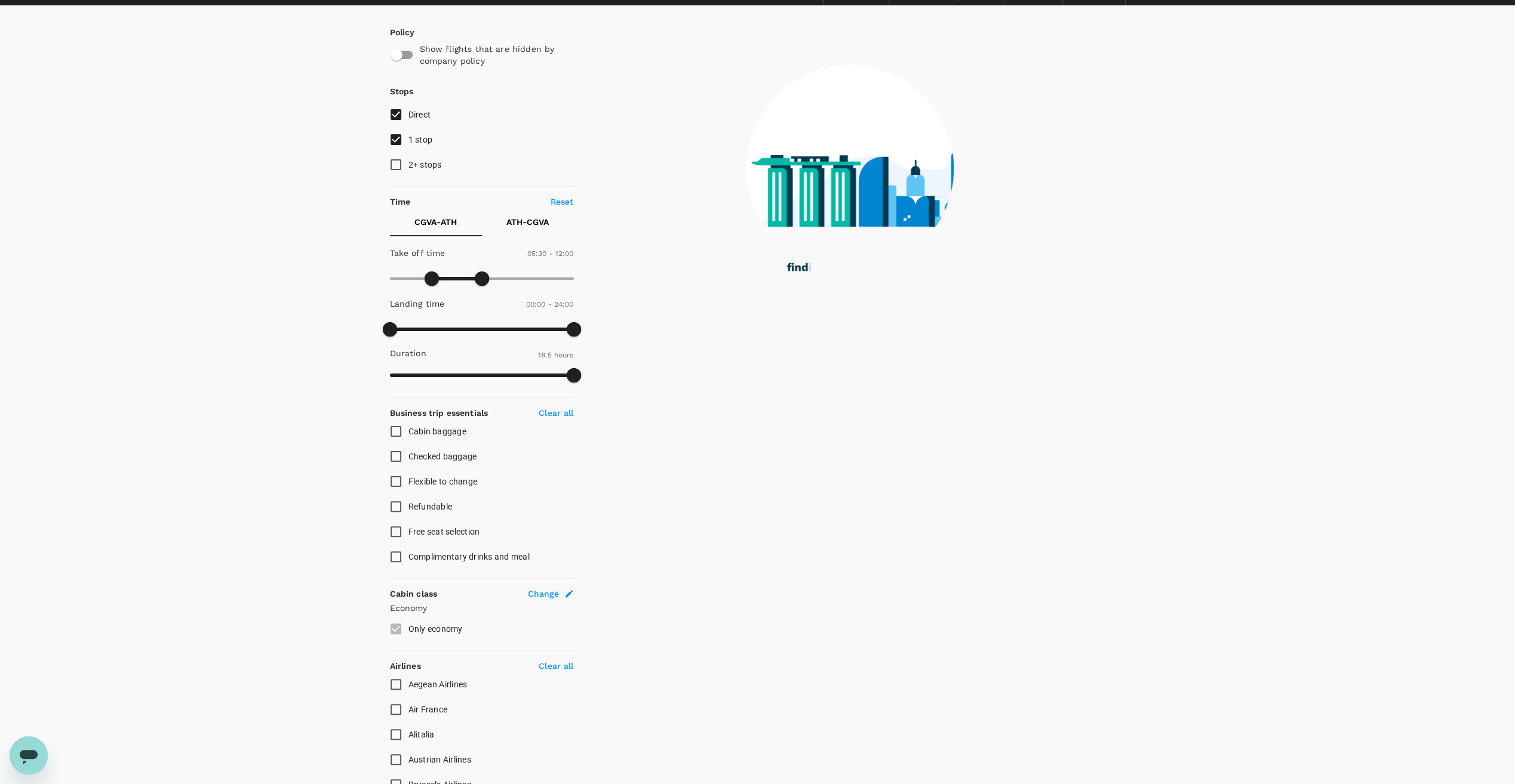
scroll to position [0, 0]
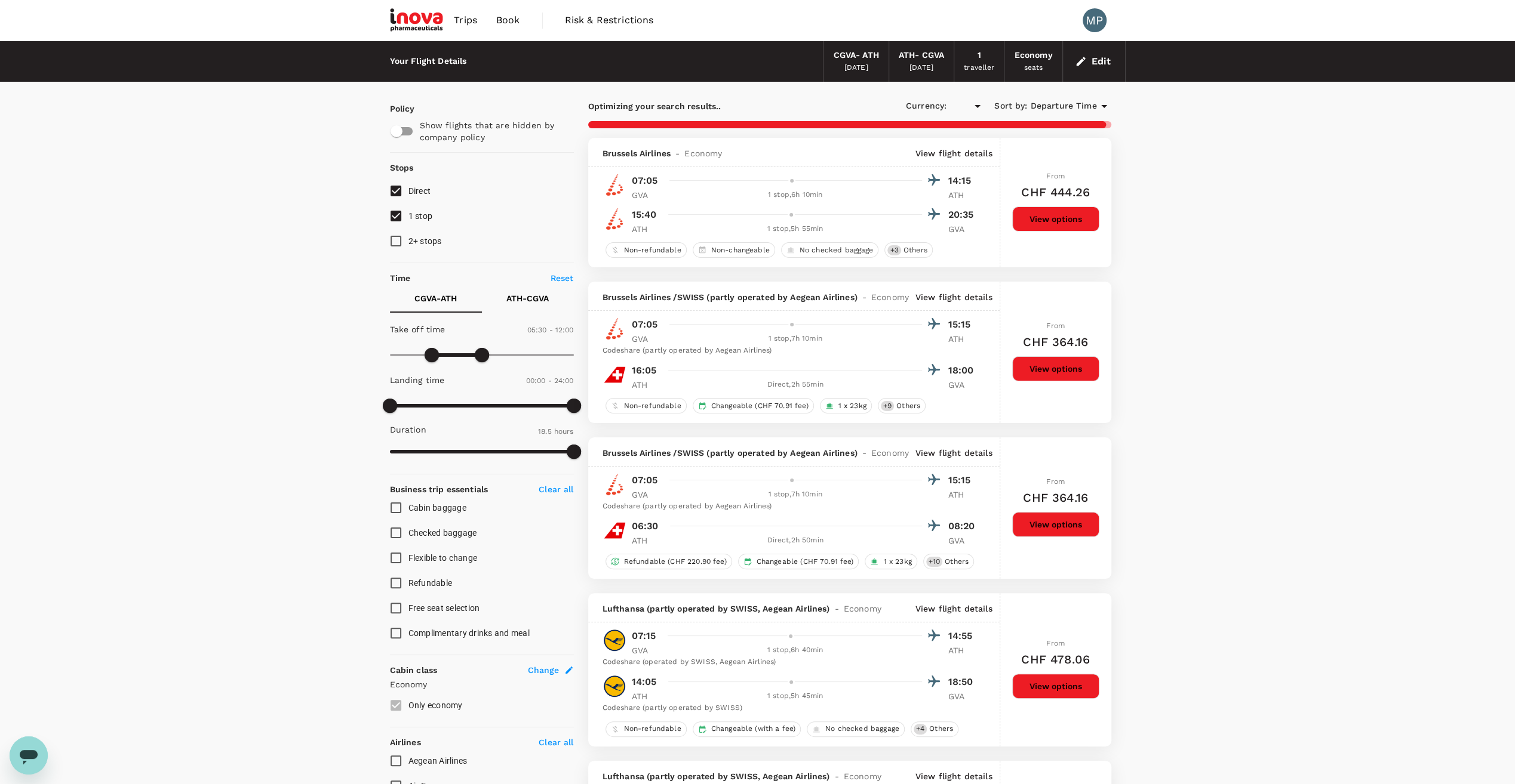
type input "CHF"
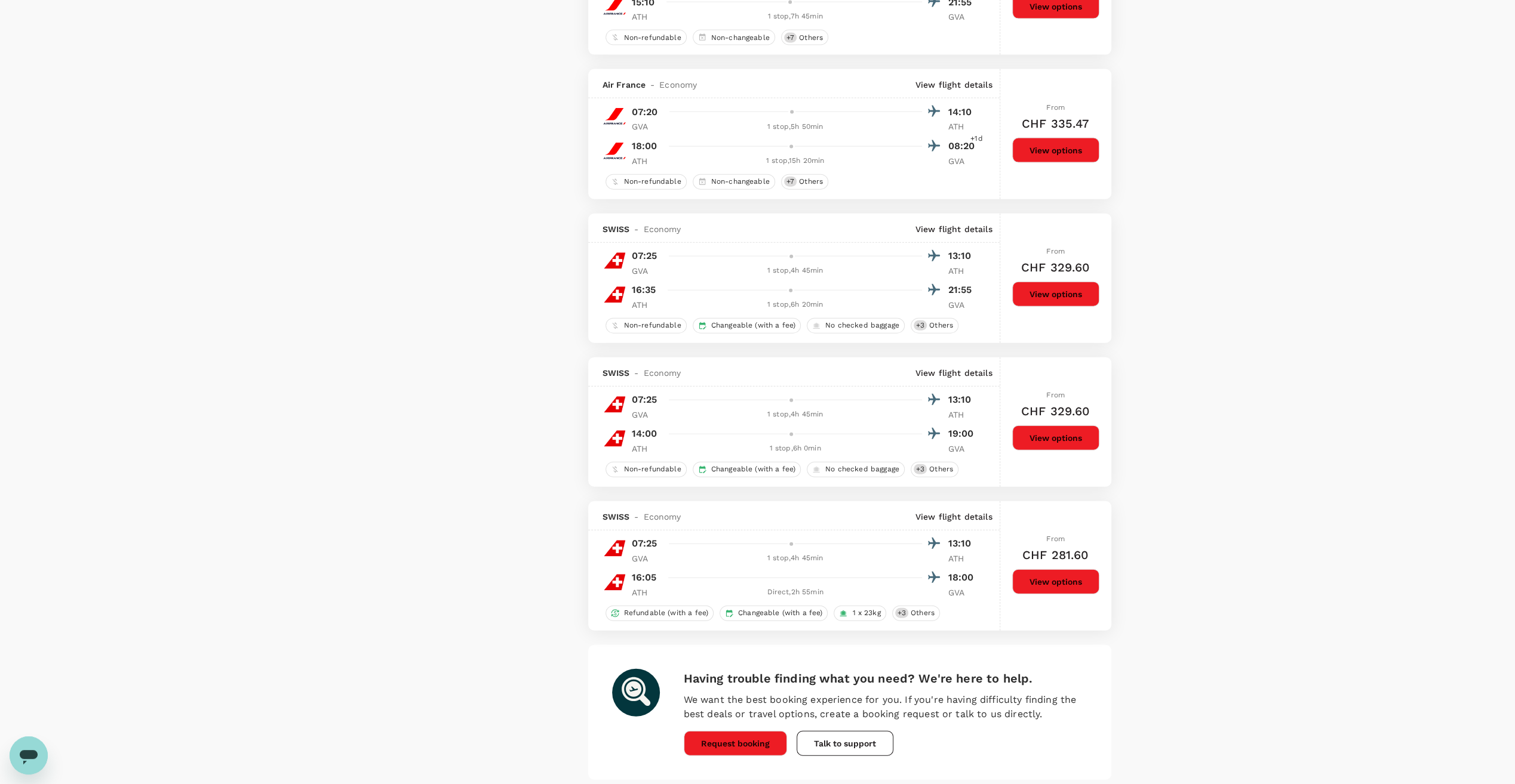
scroll to position [2686, 0]
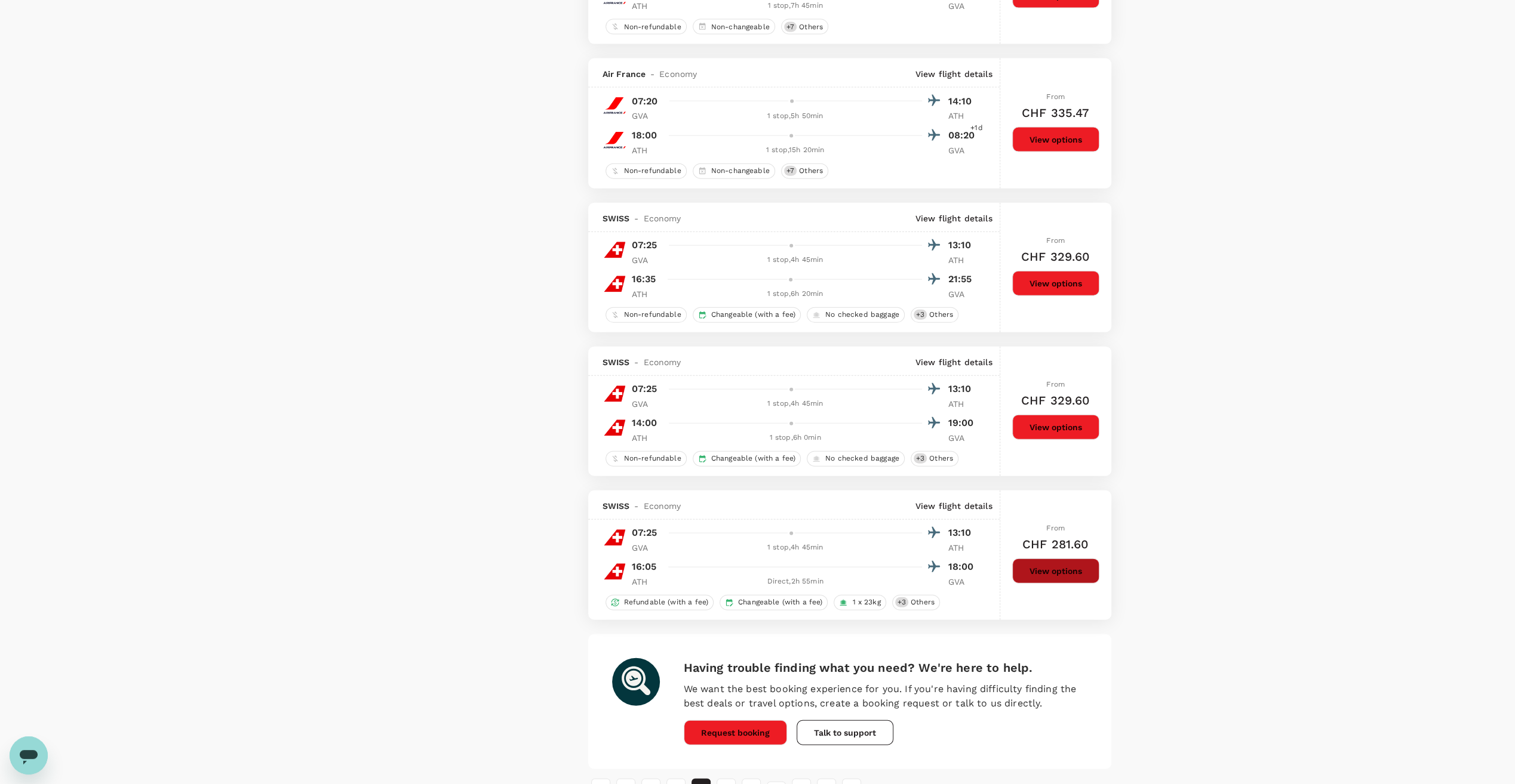
click at [1047, 561] on button "View options" at bounding box center [1055, 572] width 87 height 25
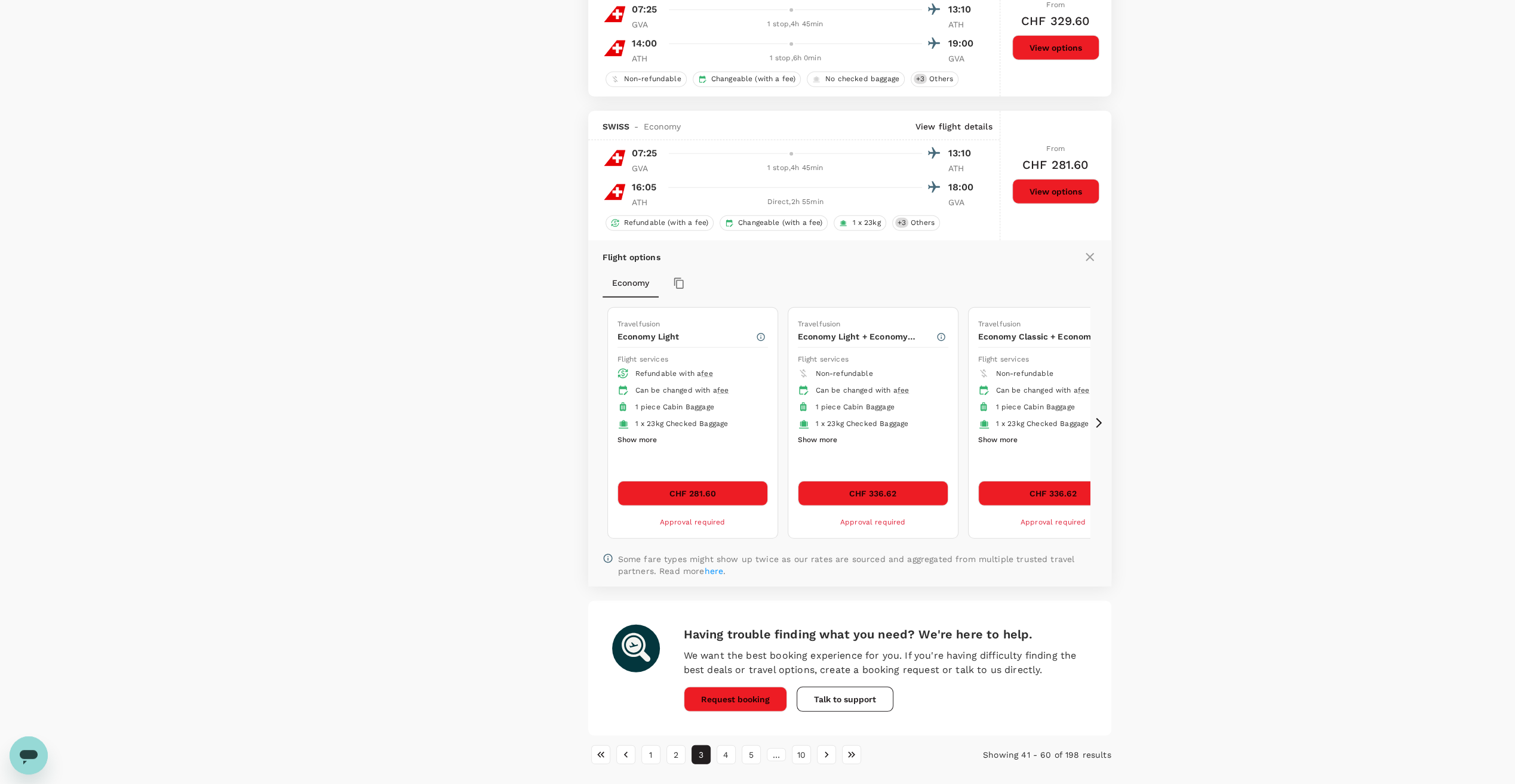
scroll to position [3096, 0]
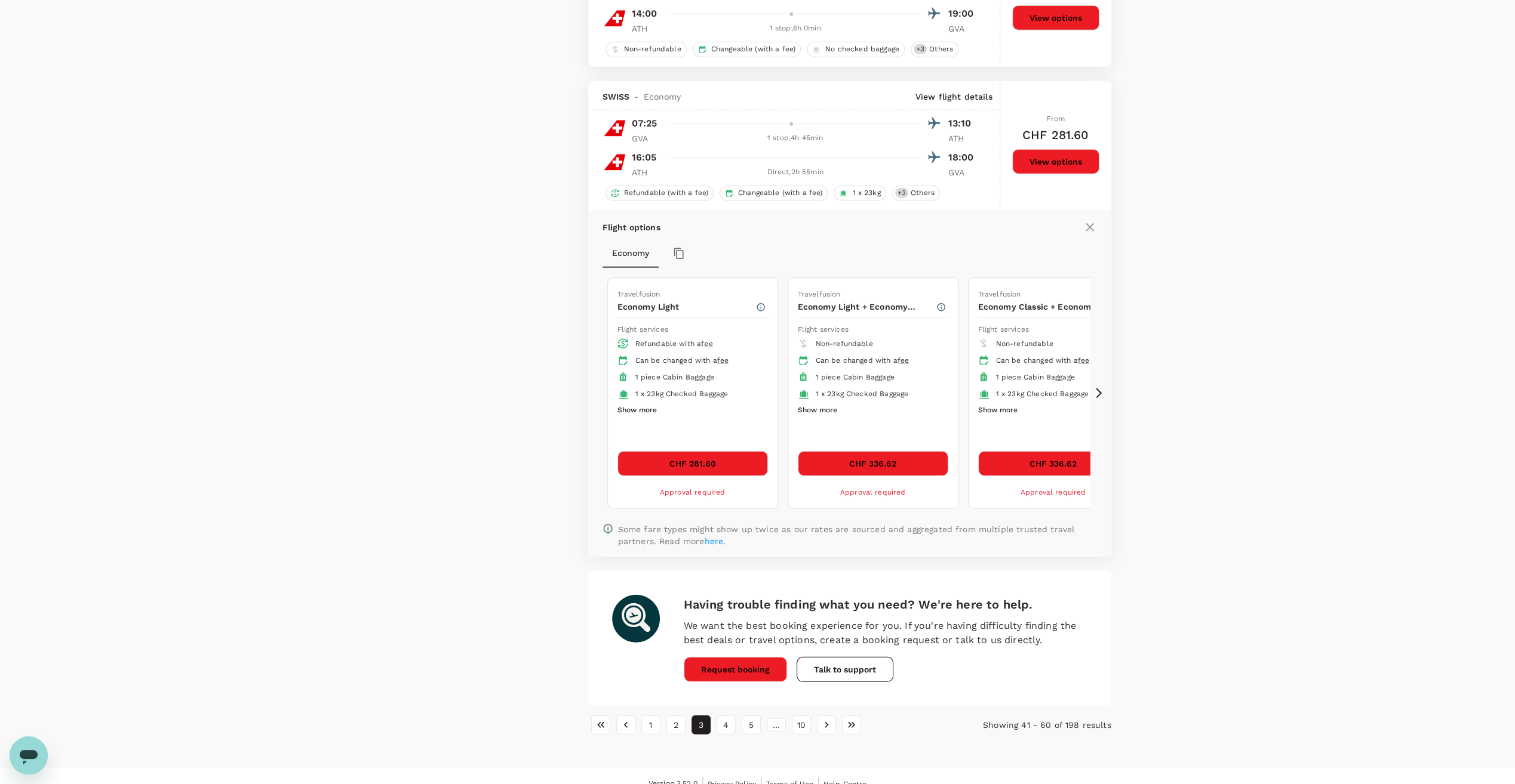
click at [1103, 388] on icon at bounding box center [1099, 394] width 12 height 12
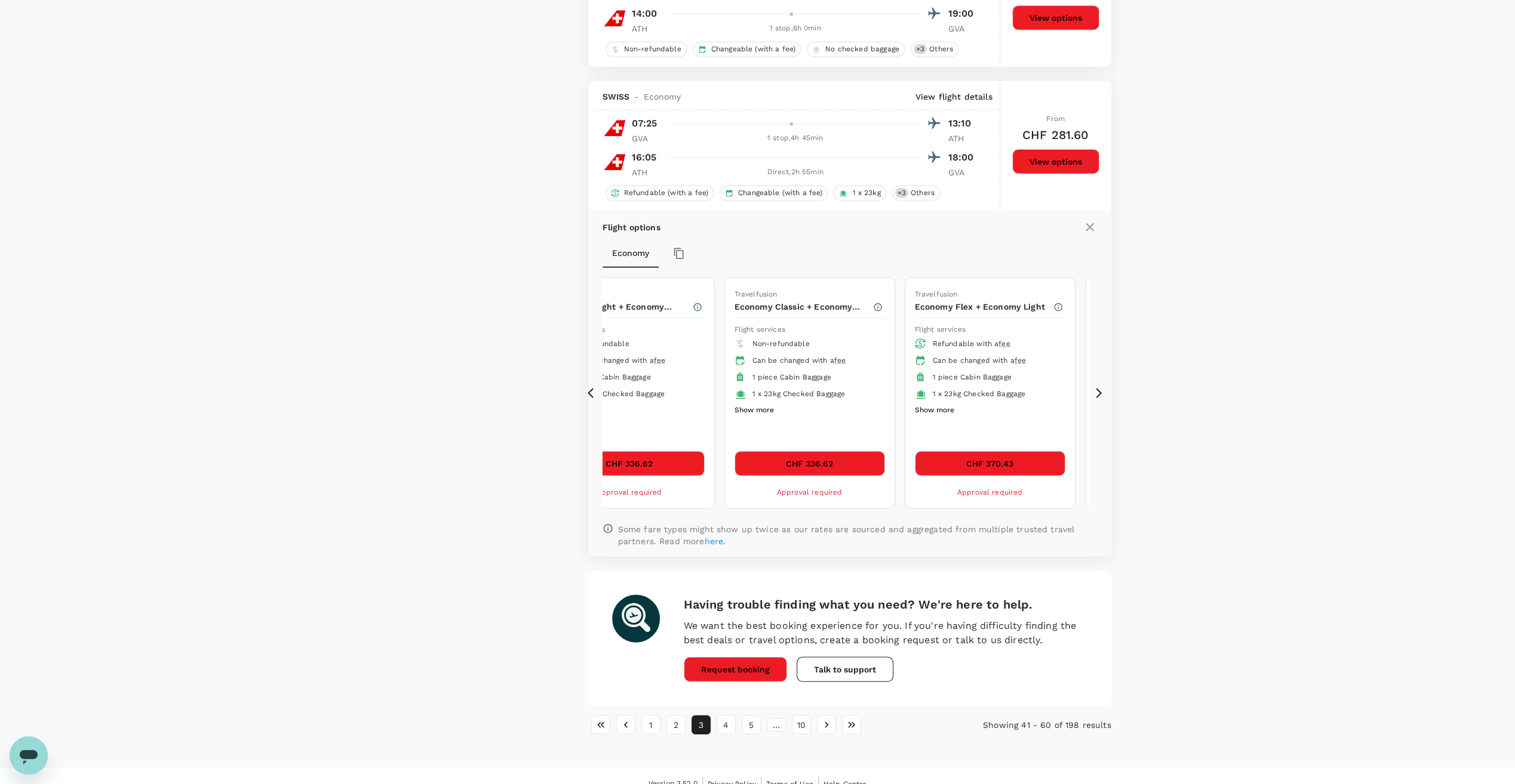
click at [592, 388] on icon at bounding box center [594, 394] width 12 height 12
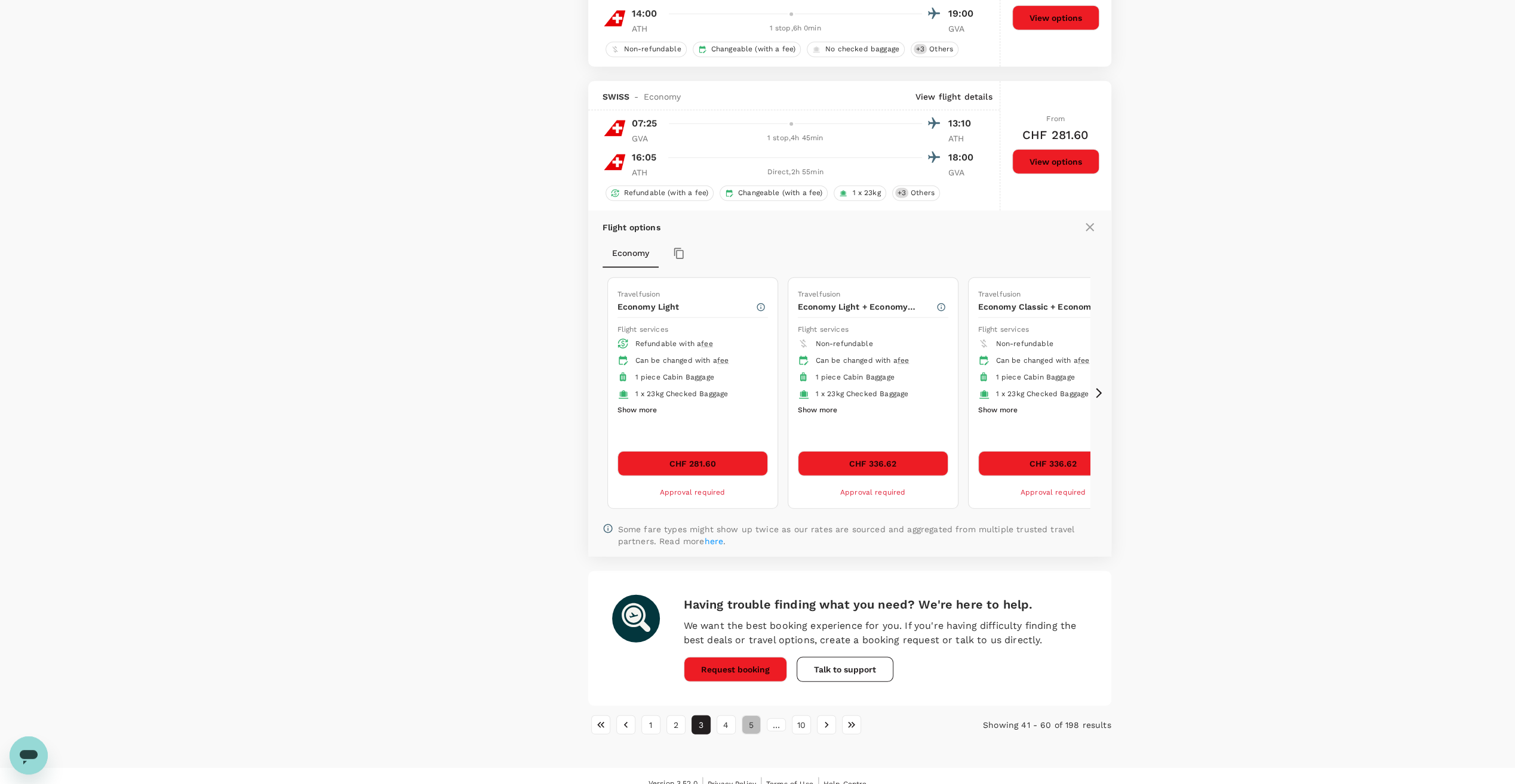
click at [750, 716] on button "5" at bounding box center [751, 725] width 19 height 19
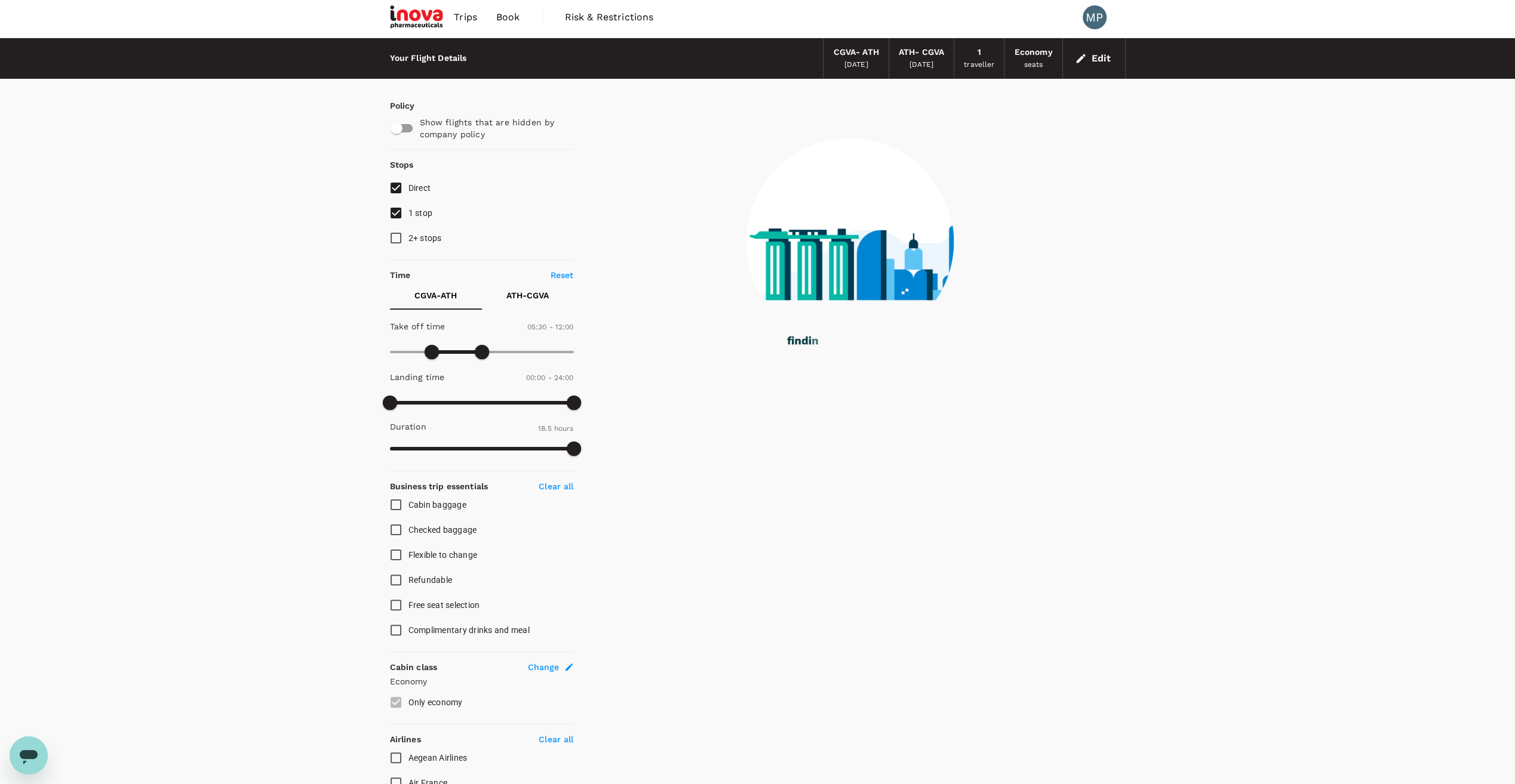
scroll to position [0, 0]
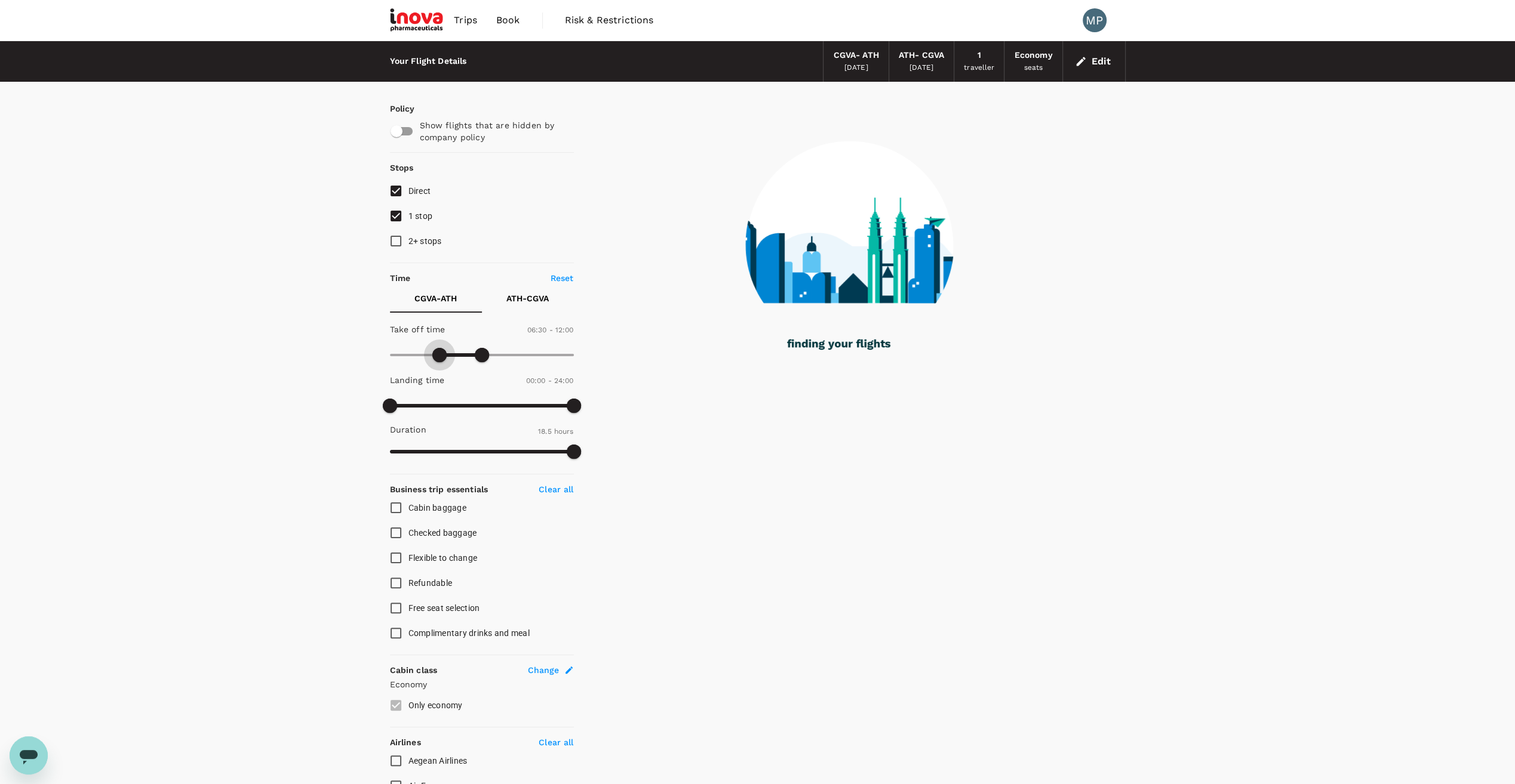
type input "420"
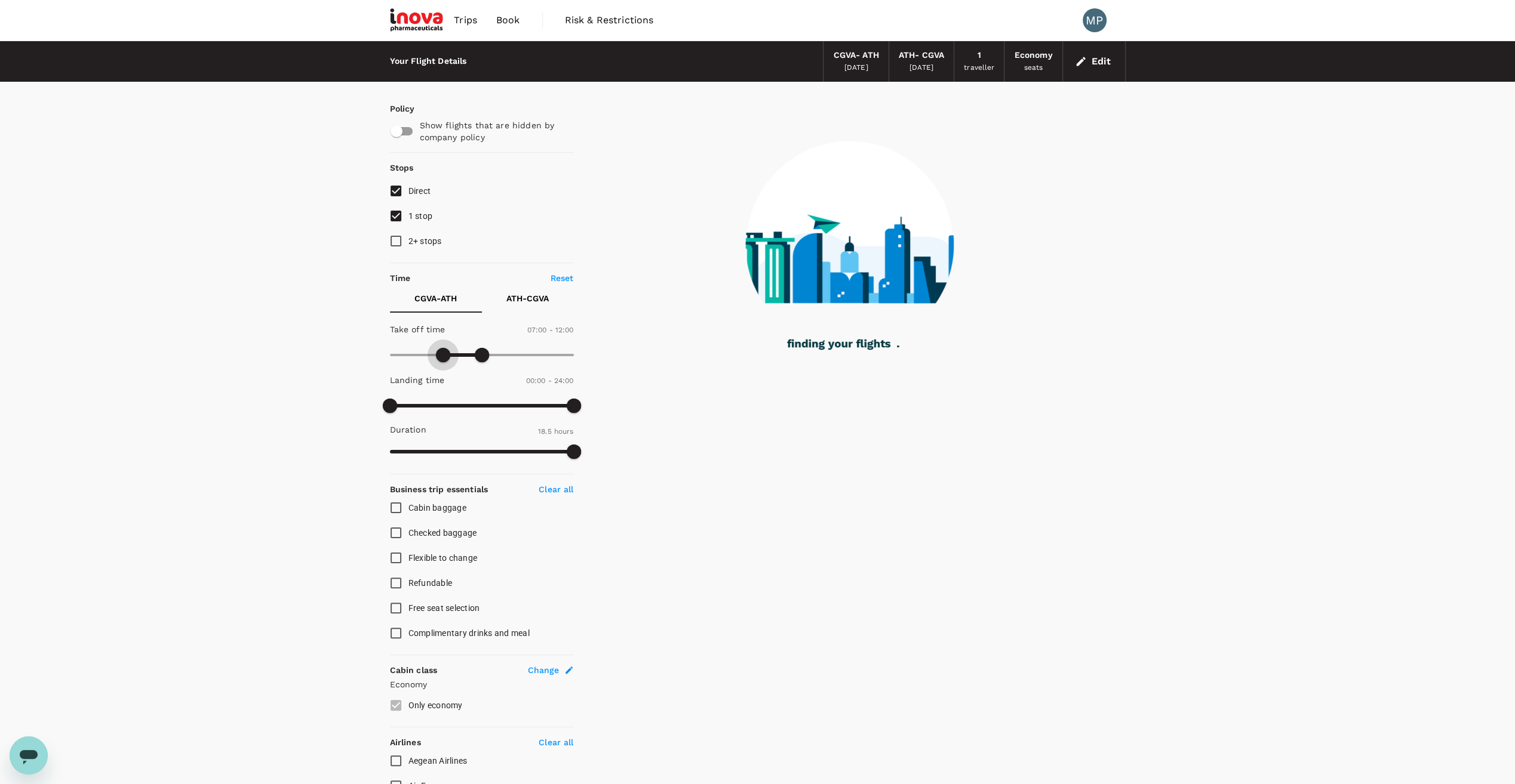
drag, startPoint x: 430, startPoint y: 356, endPoint x: 443, endPoint y: 355, distance: 13.0
click at [443, 355] on span at bounding box center [443, 355] width 14 height 14
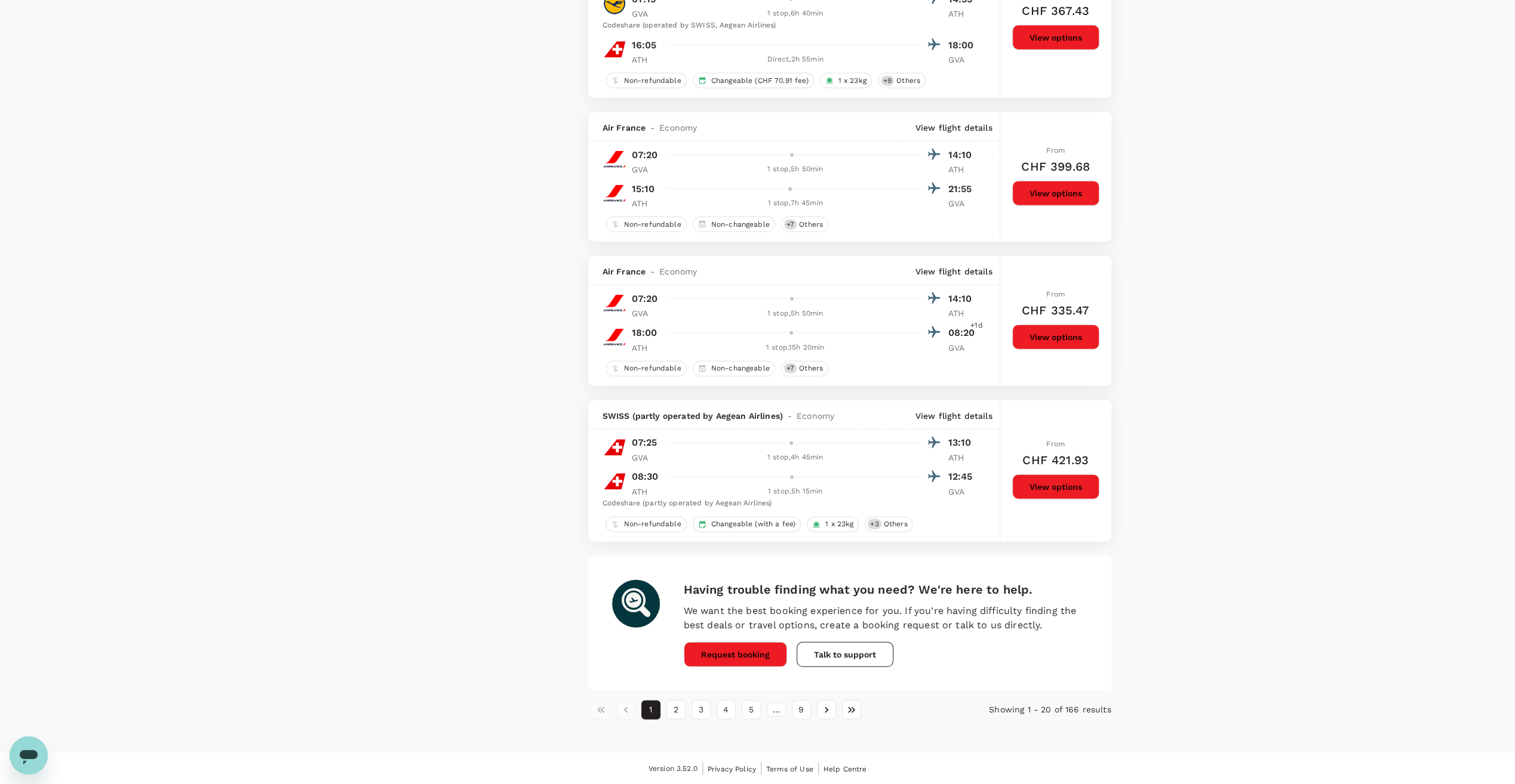
scroll to position [2800, 0]
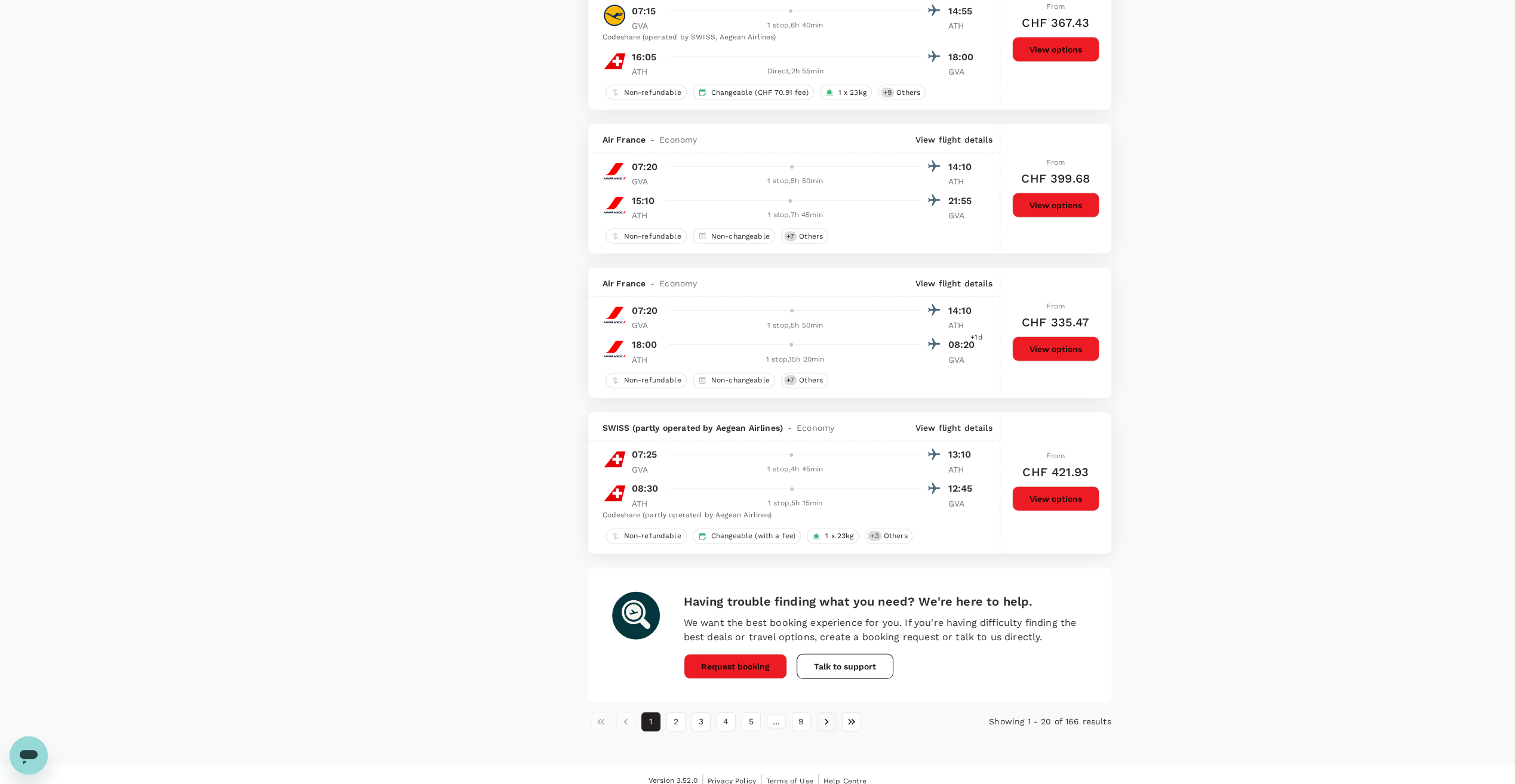
click at [826, 717] on icon "Go to next page" at bounding box center [827, 722] width 12 height 12
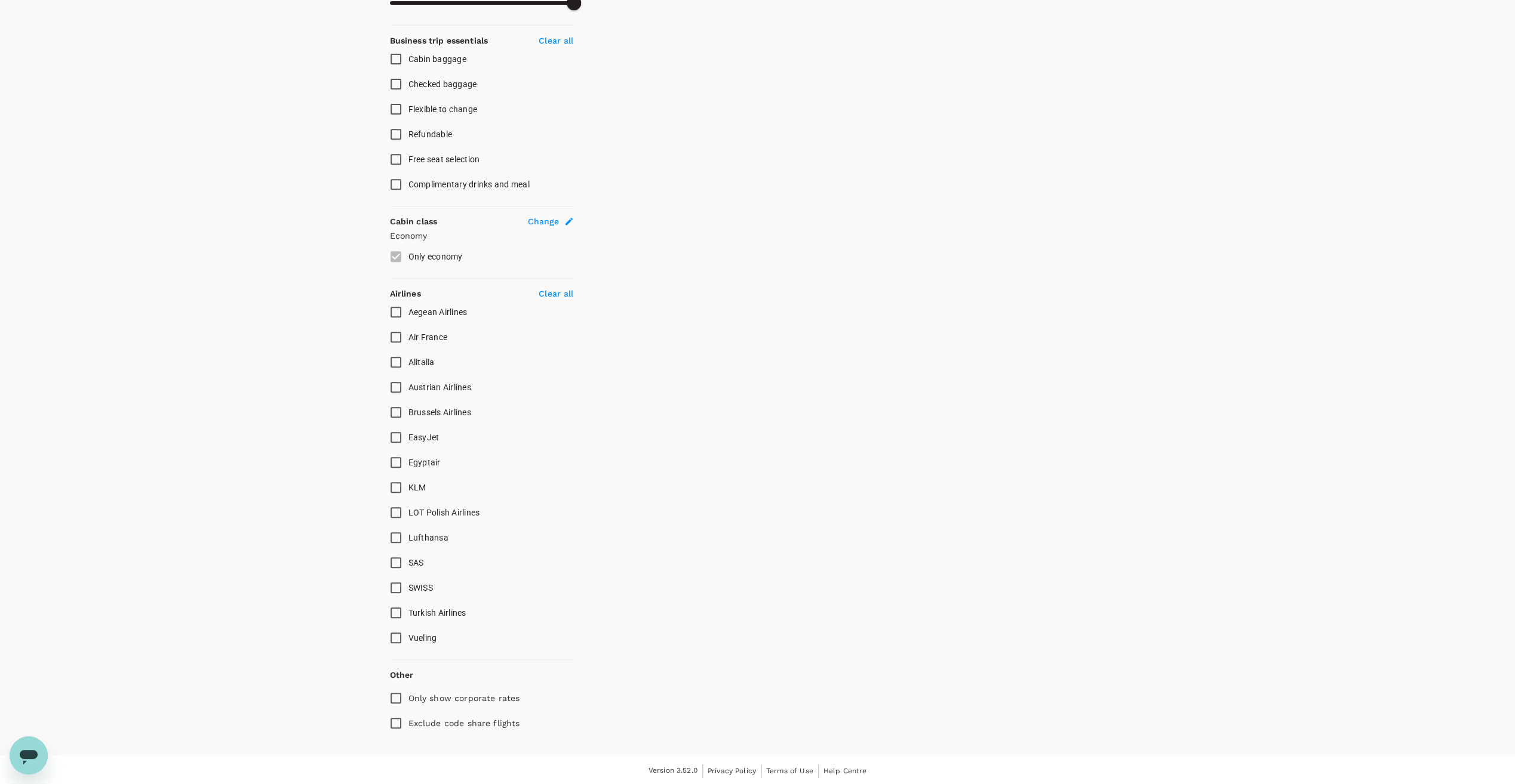
scroll to position [0, 0]
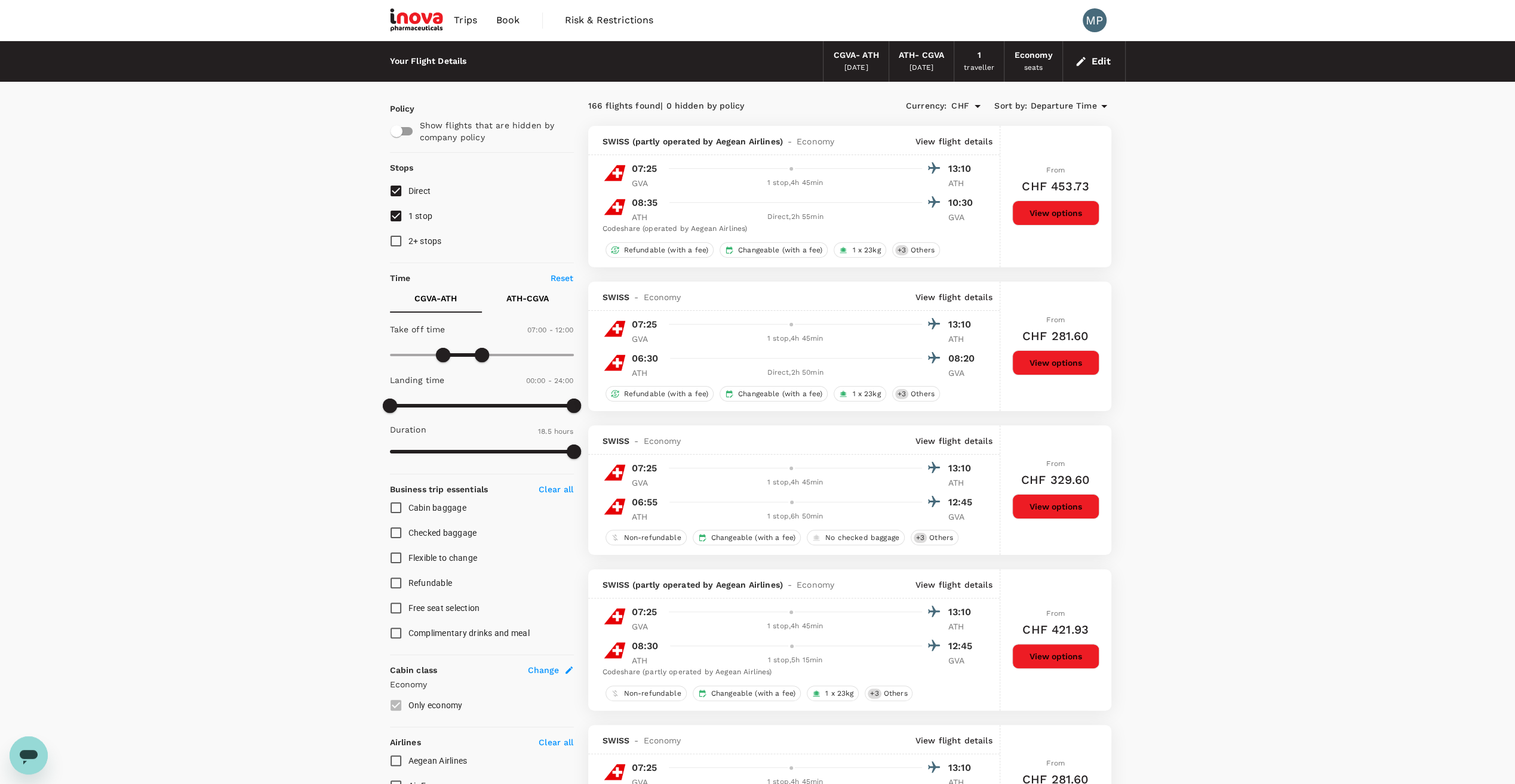
click at [531, 298] on p "ATH - CGVA" at bounding box center [527, 298] width 42 height 12
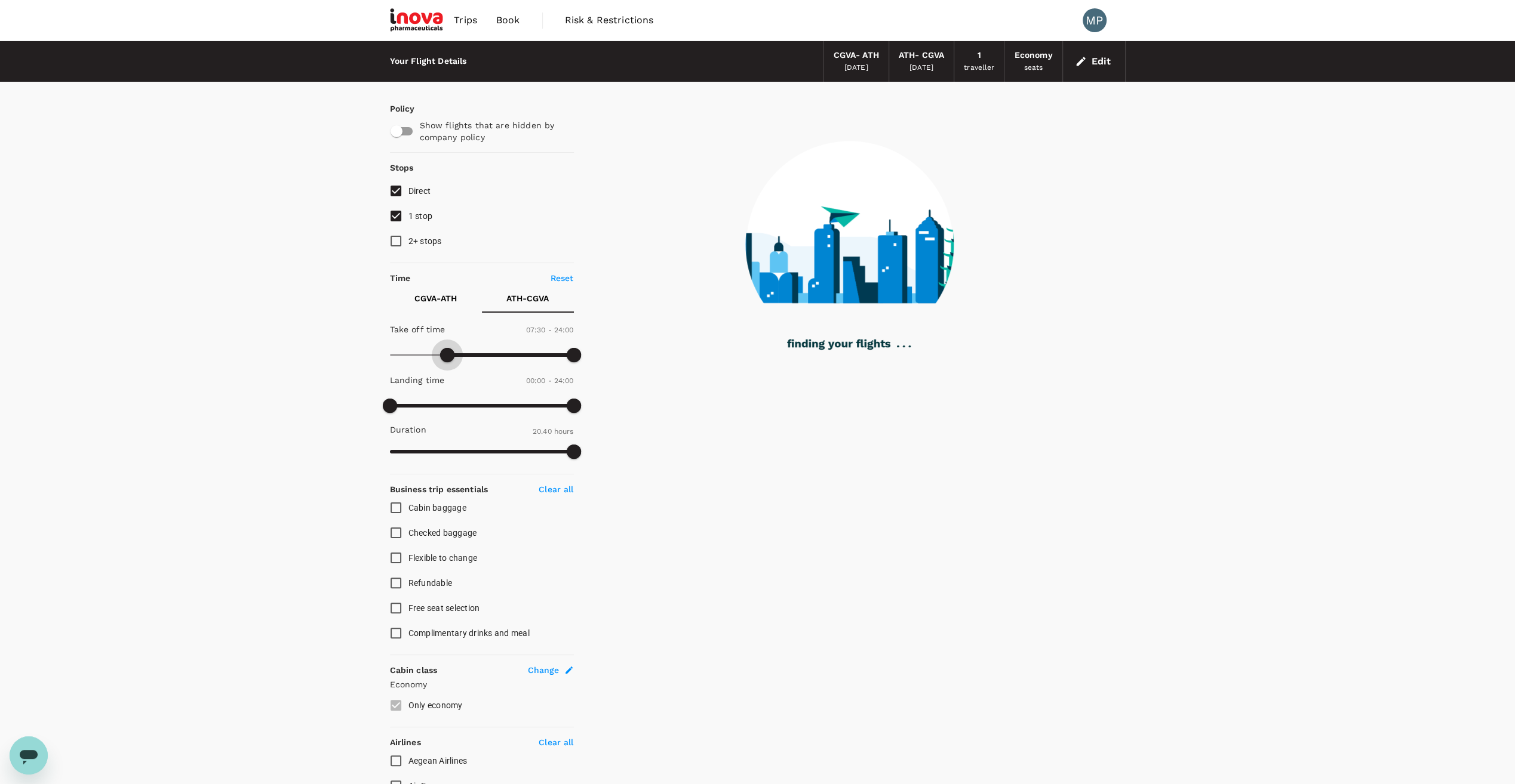
type input "420"
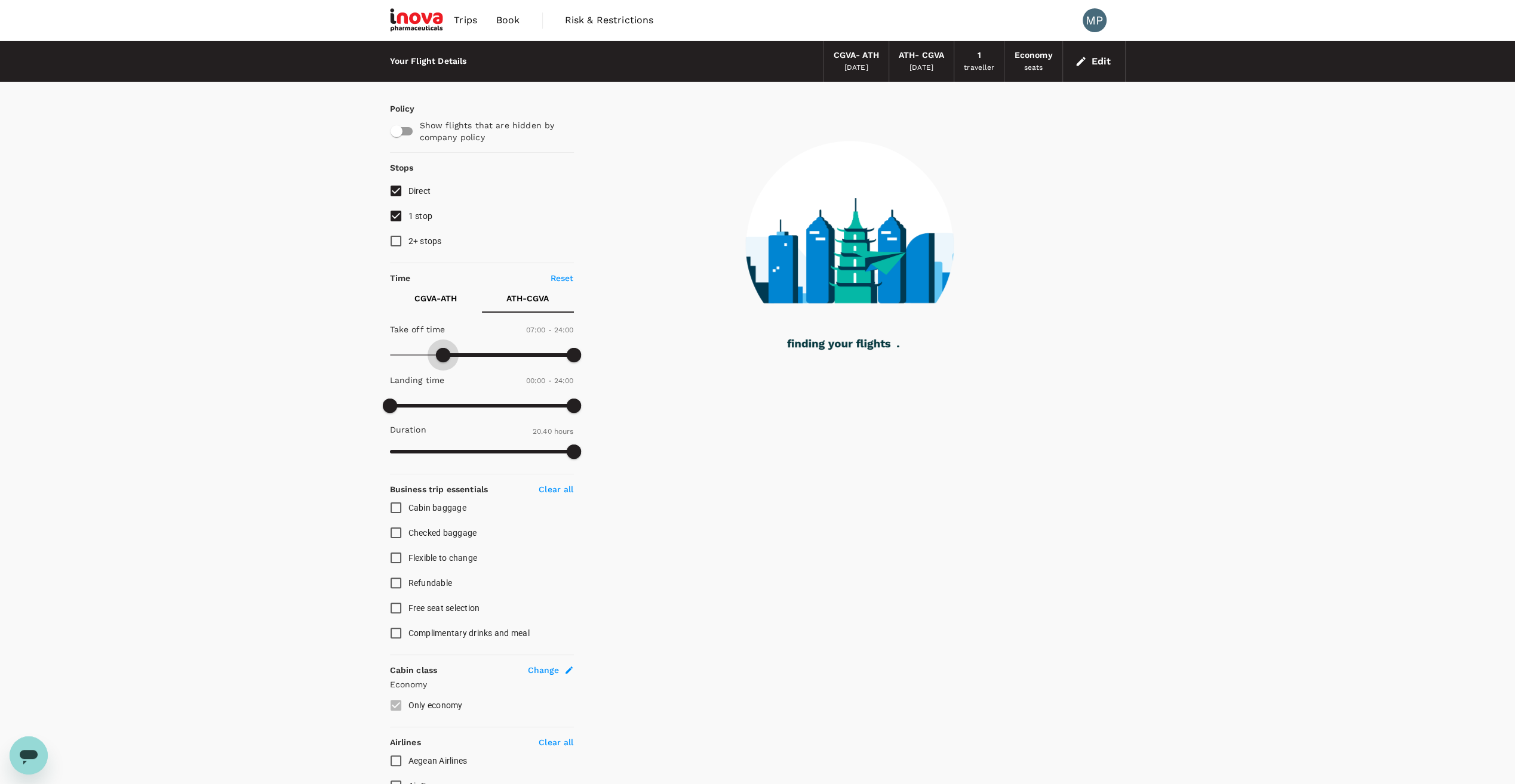
drag, startPoint x: 396, startPoint y: 353, endPoint x: 444, endPoint y: 350, distance: 48.1
click at [444, 350] on span at bounding box center [443, 355] width 14 height 14
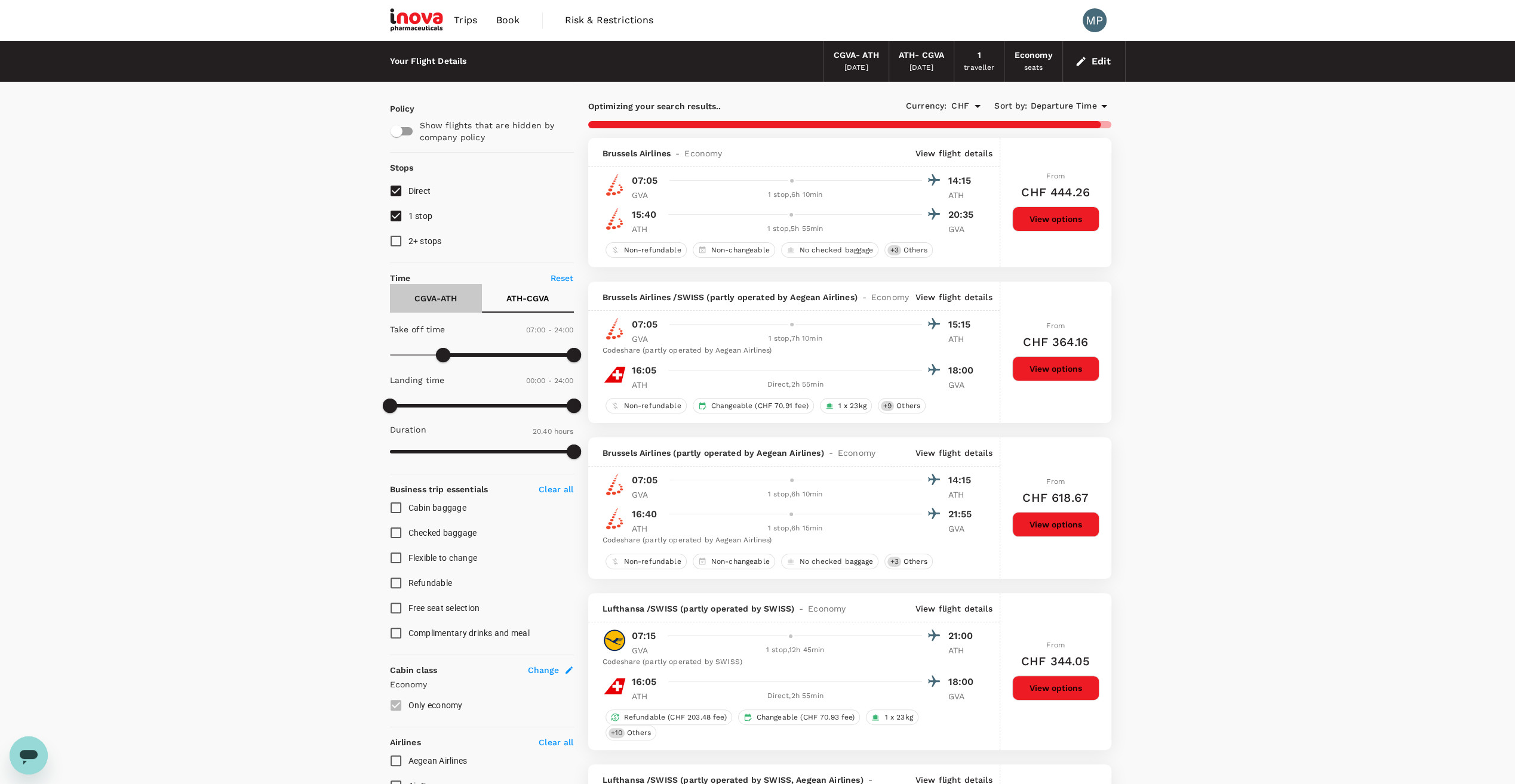
click at [434, 298] on p "CGVA - ATH" at bounding box center [435, 298] width 42 height 12
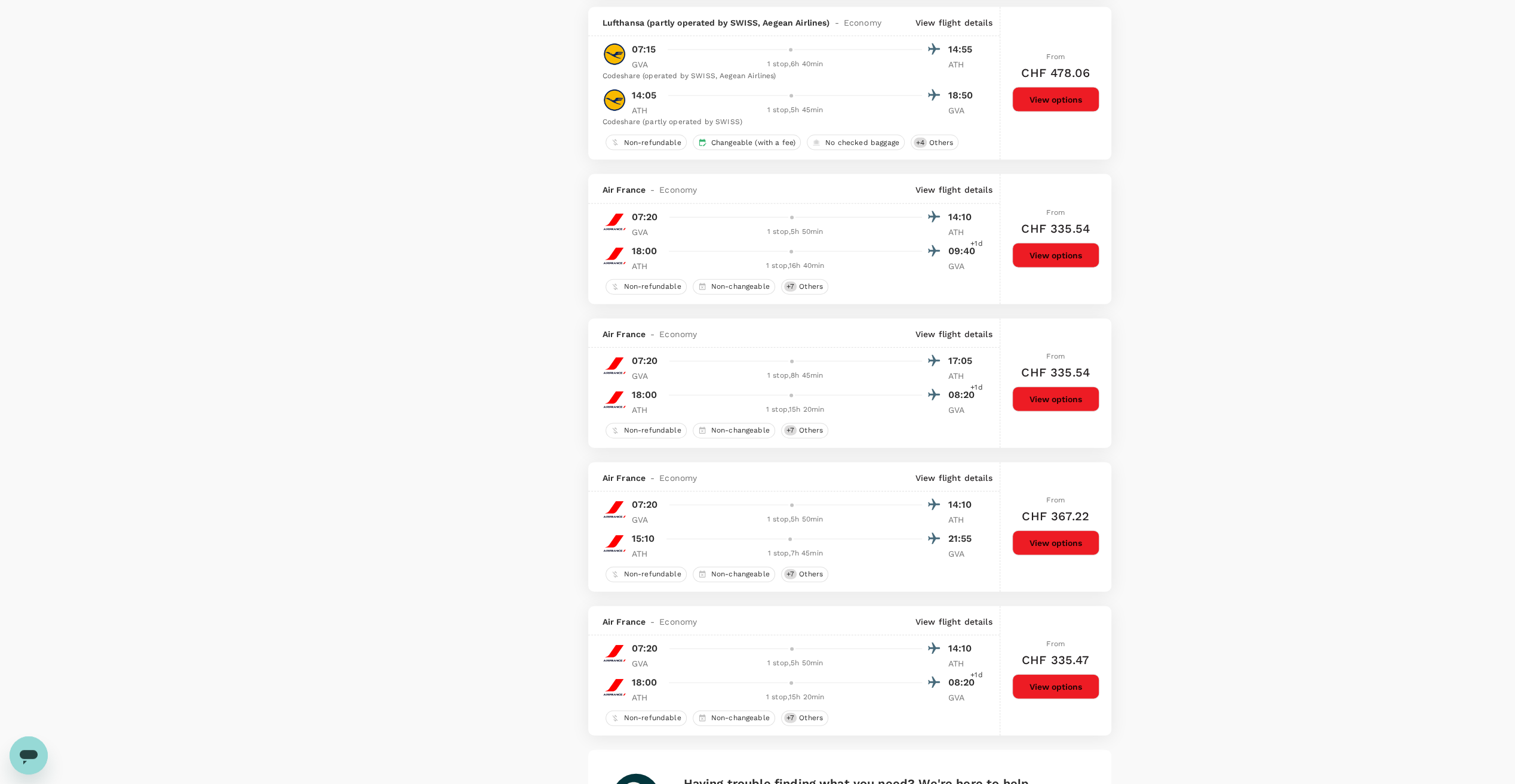
scroll to position [2776, 0]
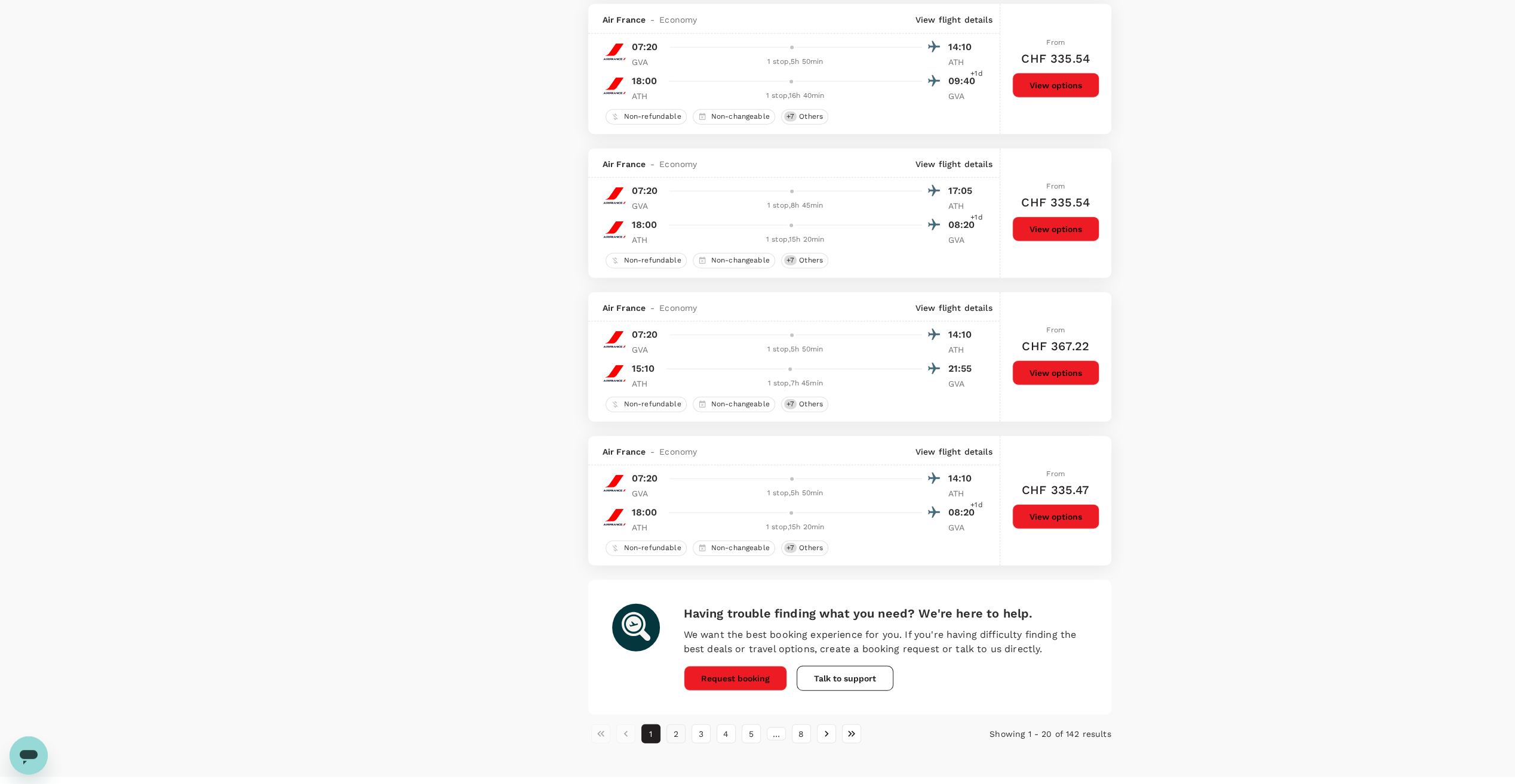
click at [674, 725] on button "2" at bounding box center [676, 734] width 19 height 19
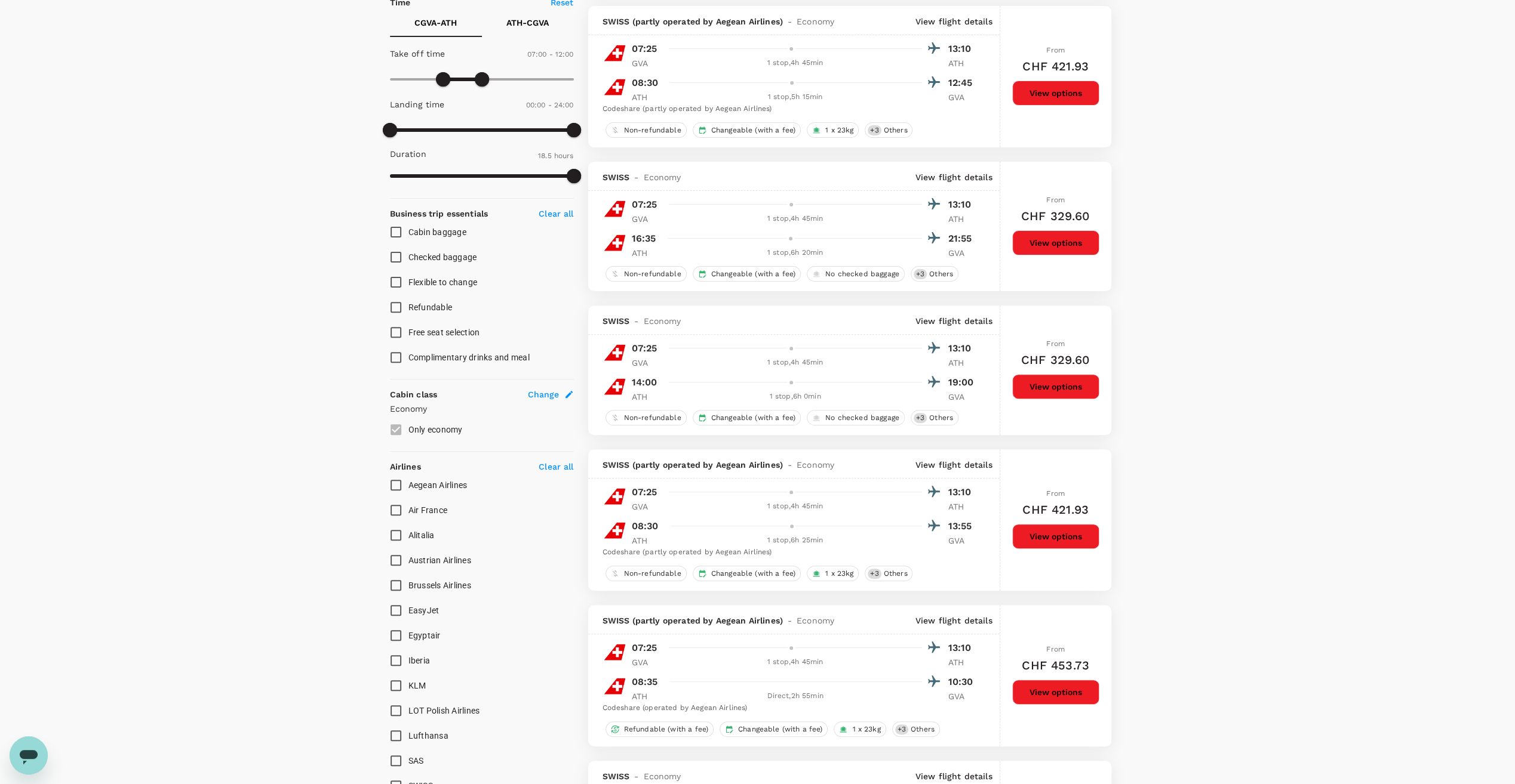
scroll to position [358, 0]
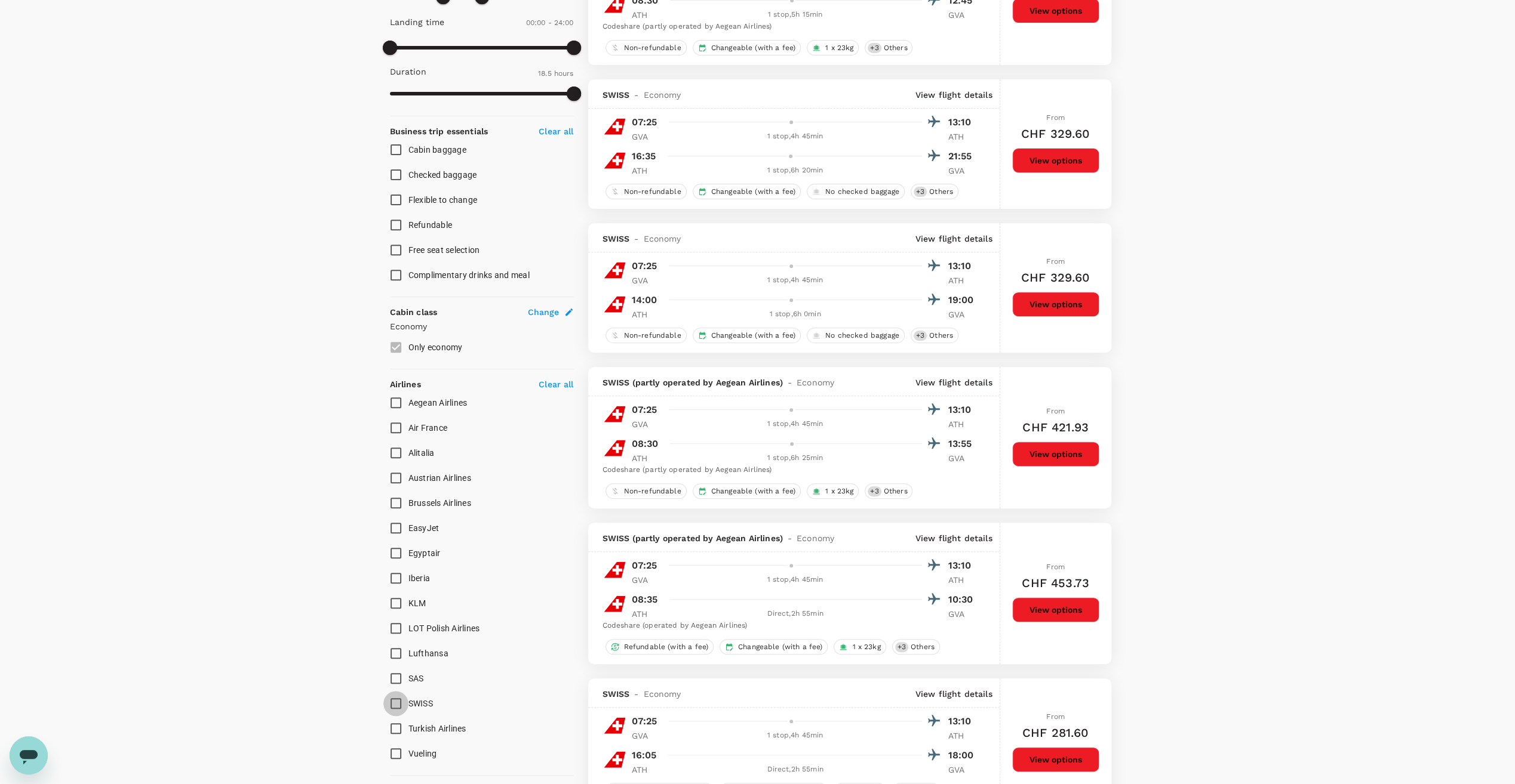
click at [399, 701] on input "SWISS" at bounding box center [396, 704] width 25 height 25
checkbox input "true"
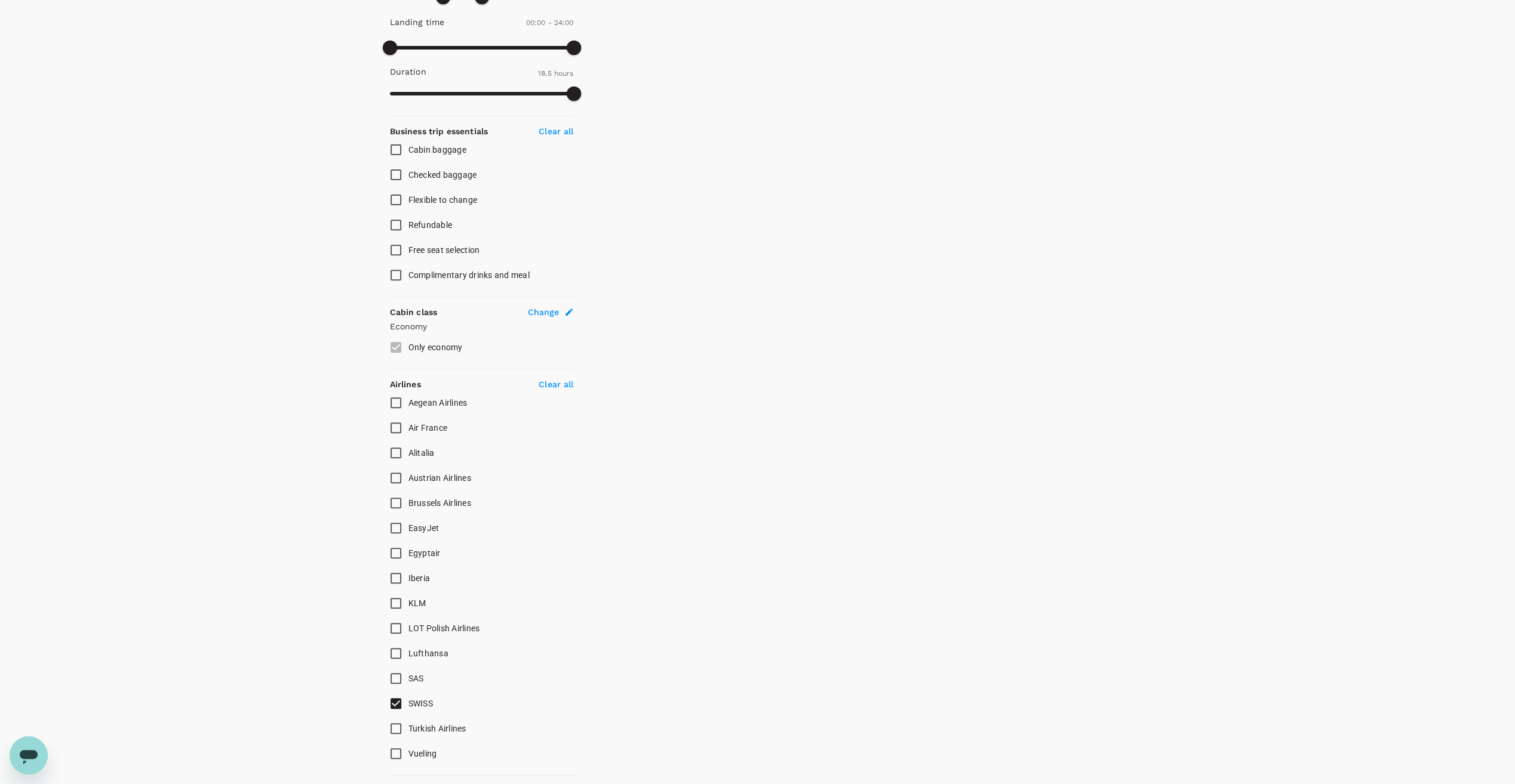
scroll to position [0, 0]
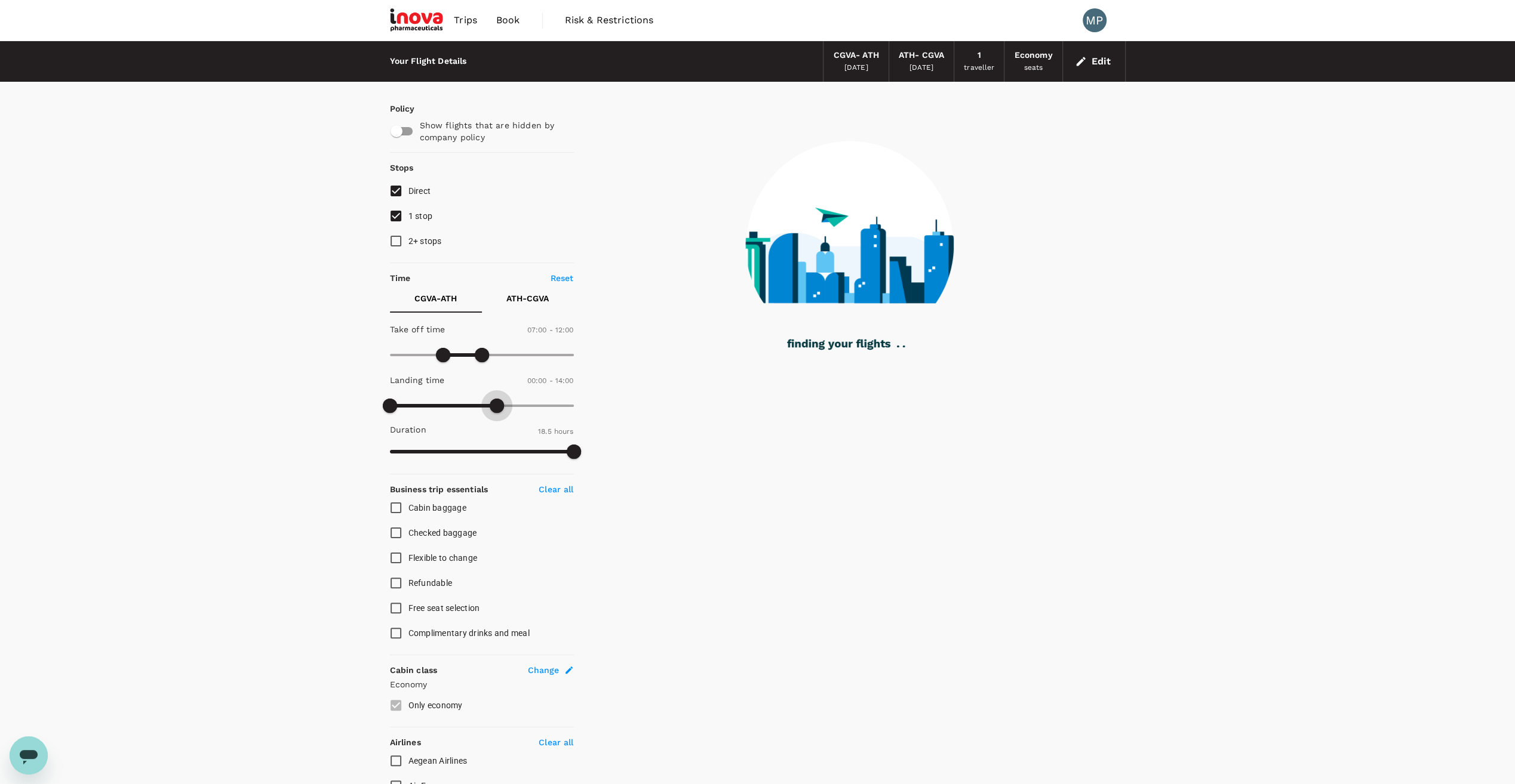
type input "900"
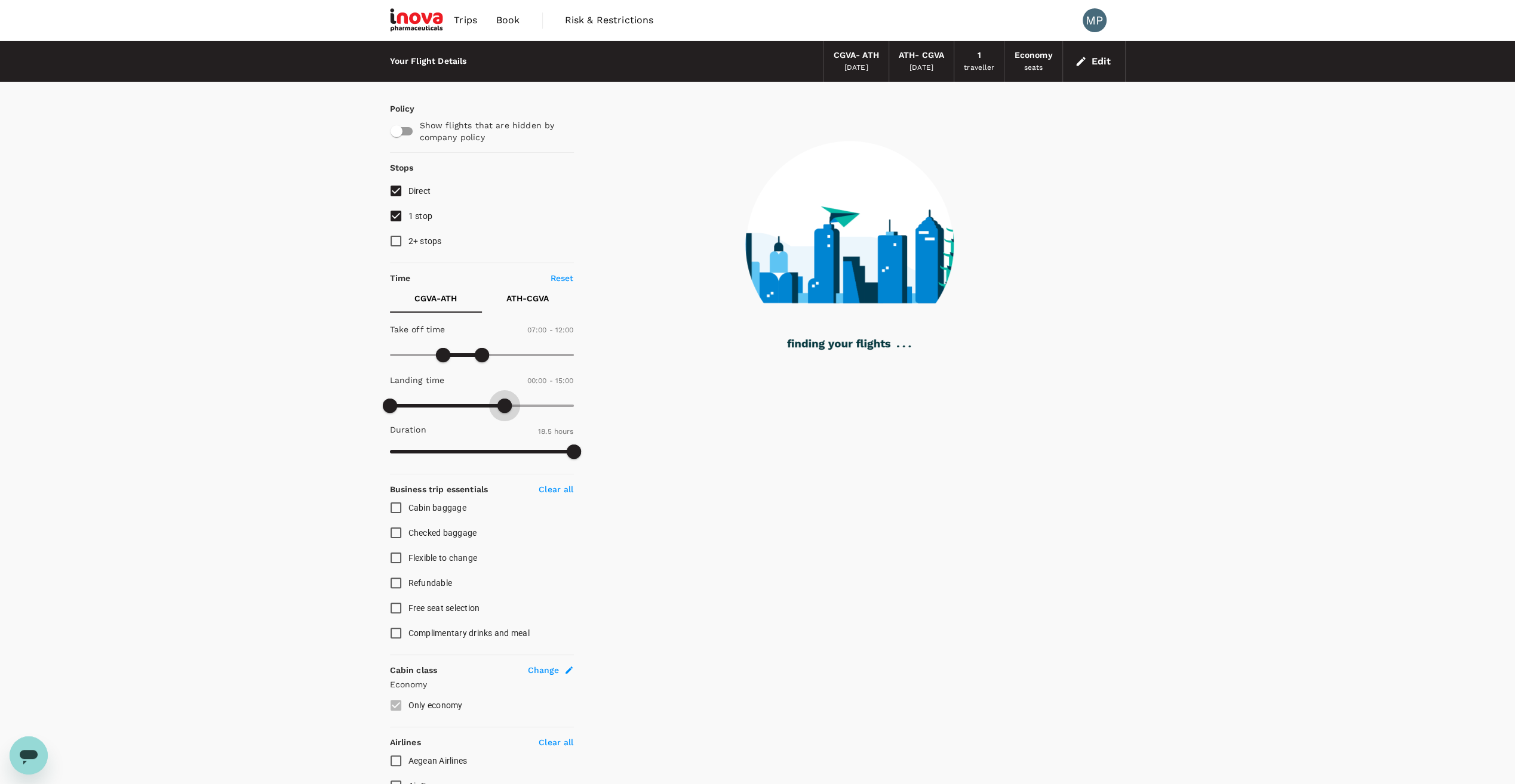
drag, startPoint x: 569, startPoint y: 401, endPoint x: 506, endPoint y: 409, distance: 63.5
click at [506, 409] on span at bounding box center [504, 405] width 14 height 14
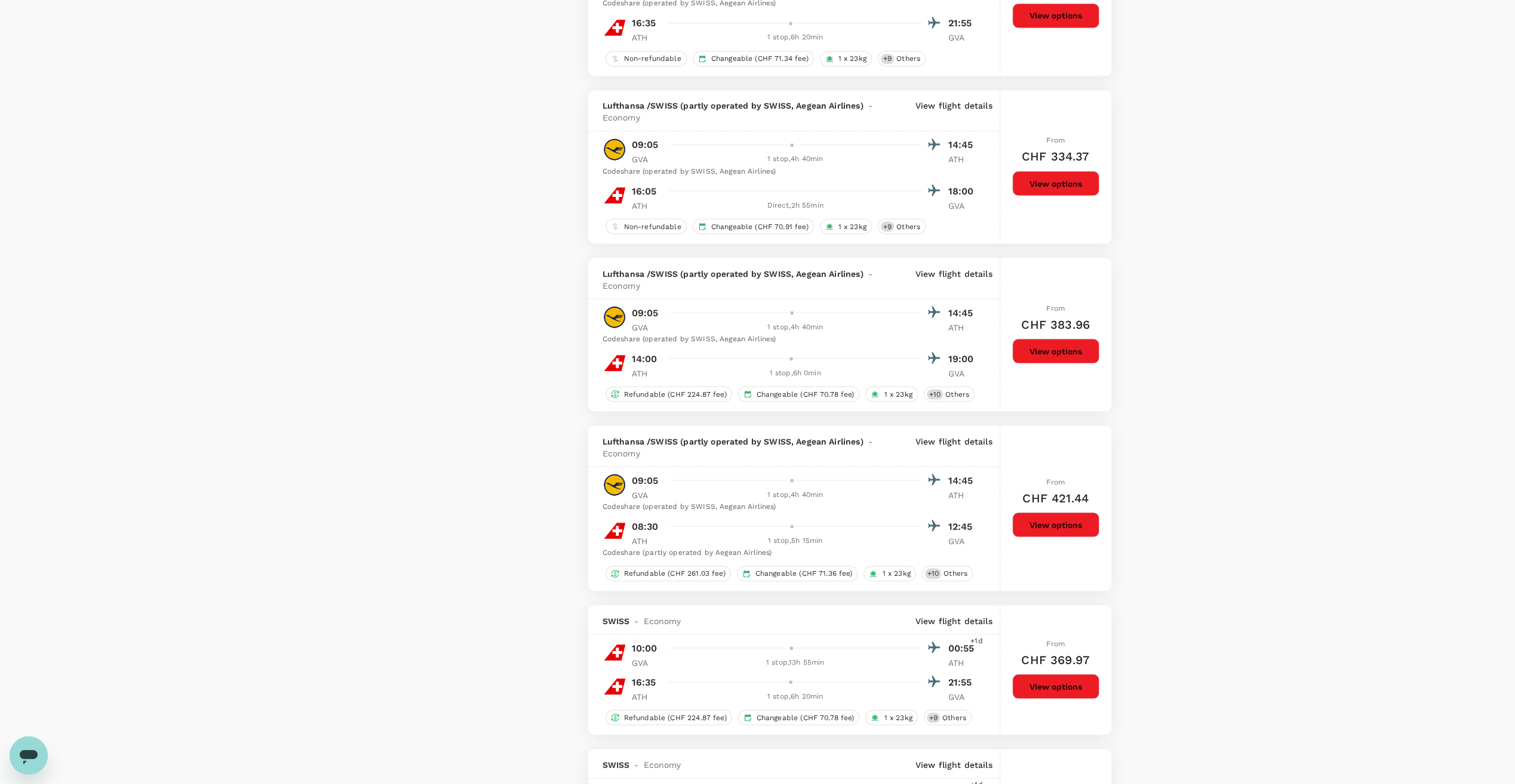
scroll to position [2149, 0]
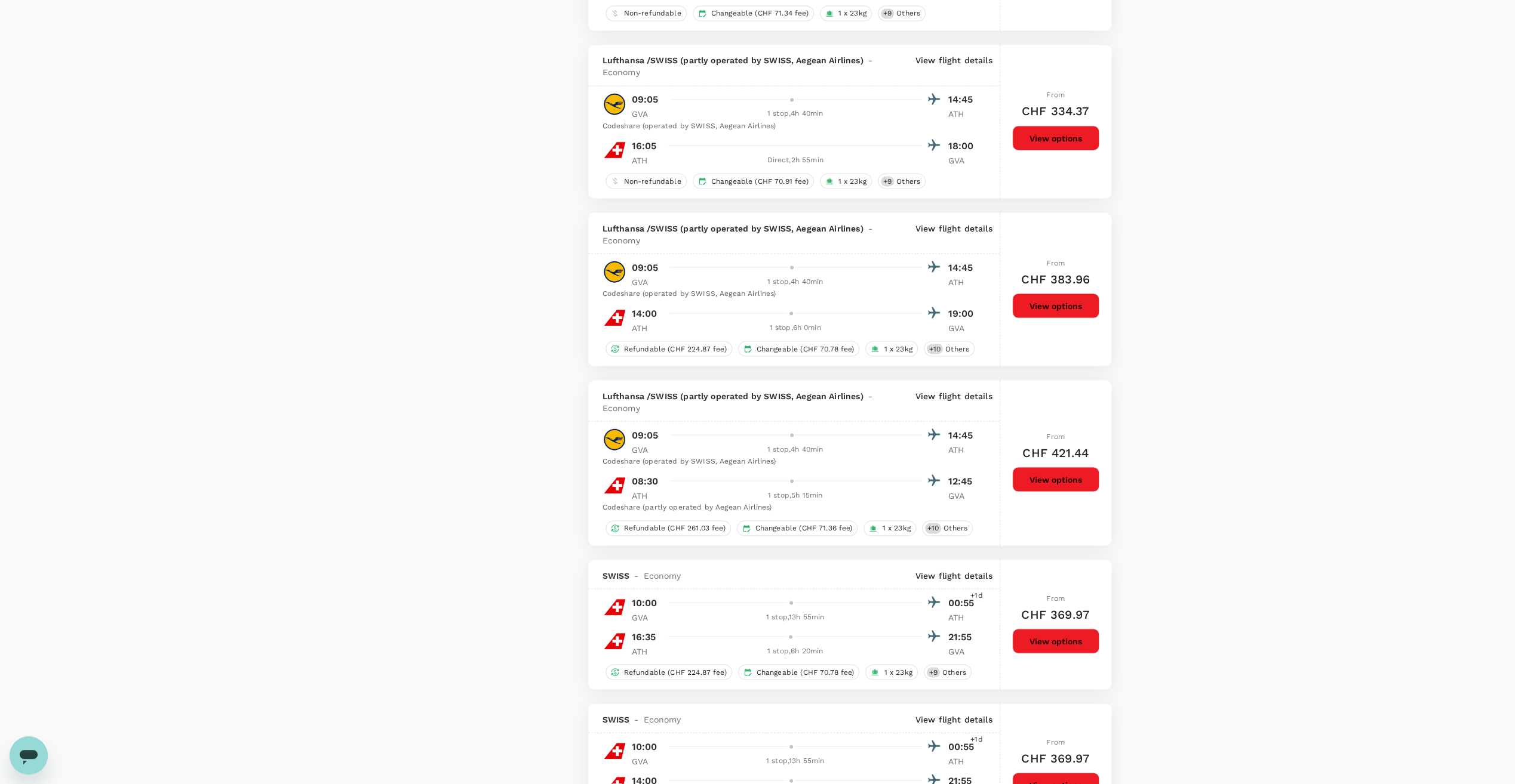
click at [931, 571] on p "View flight details" at bounding box center [953, 575] width 77 height 12
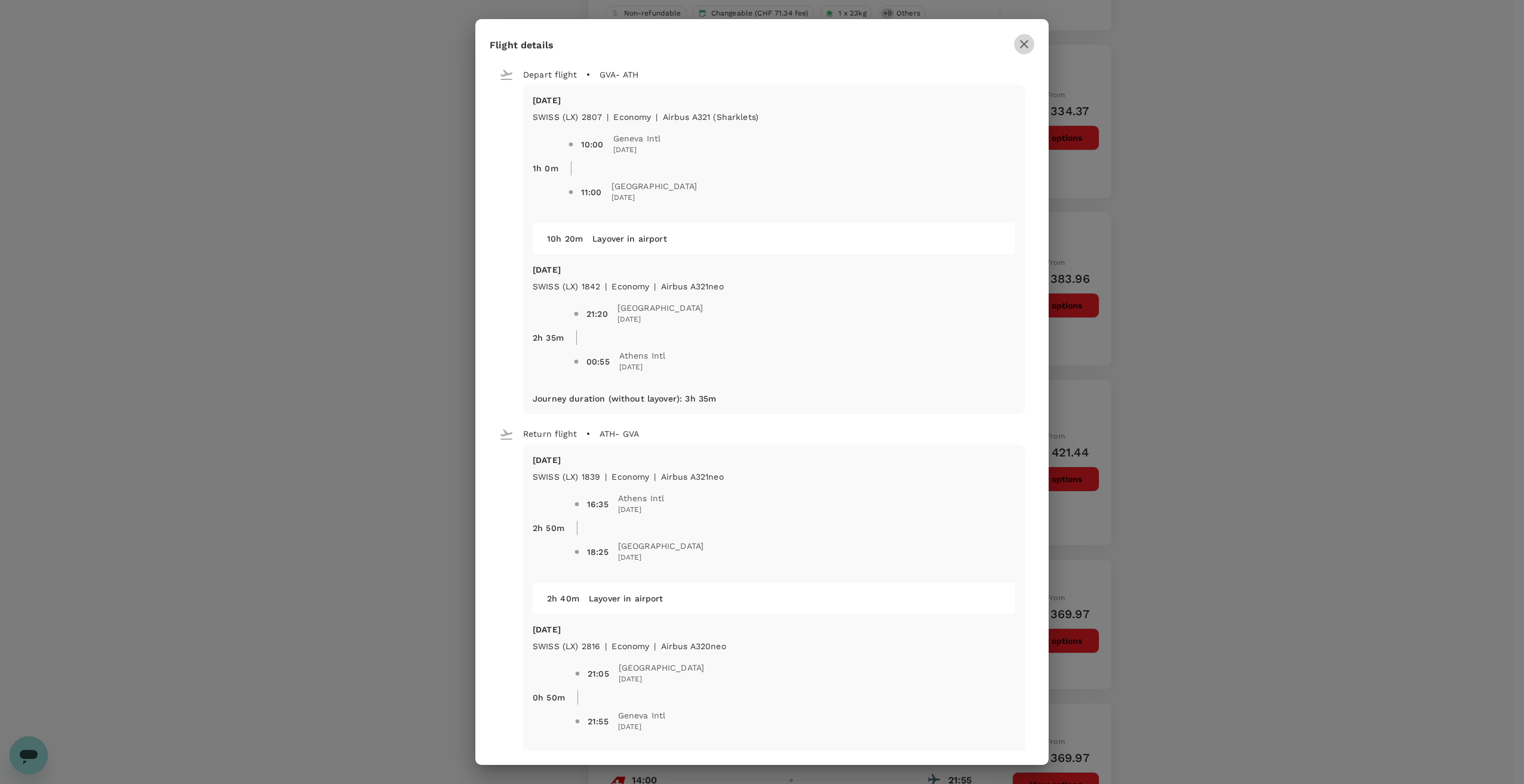
click at [1026, 44] on icon "button" at bounding box center [1024, 44] width 14 height 14
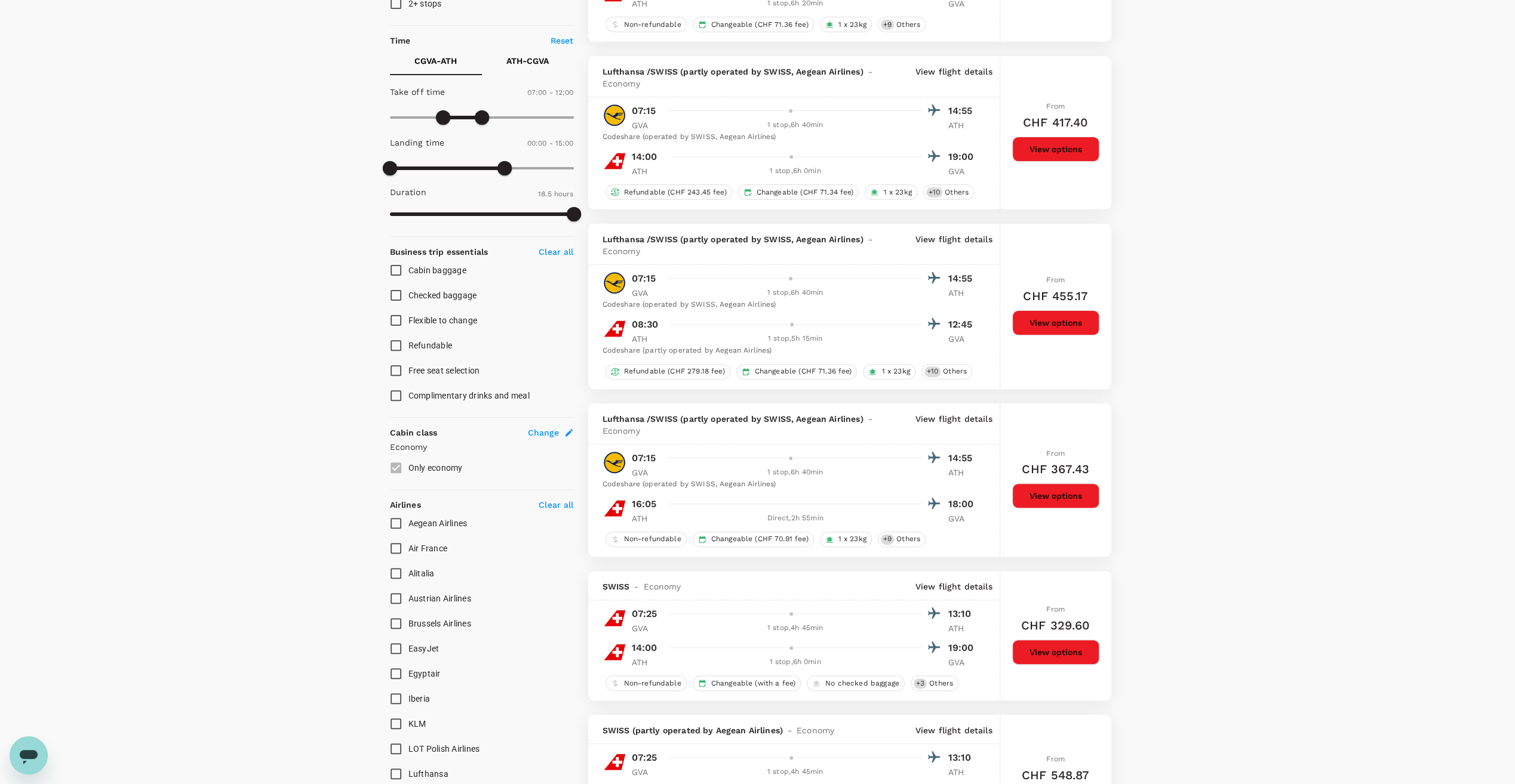
scroll to position [239, 0]
click at [1051, 494] on button "View options" at bounding box center [1055, 495] width 87 height 25
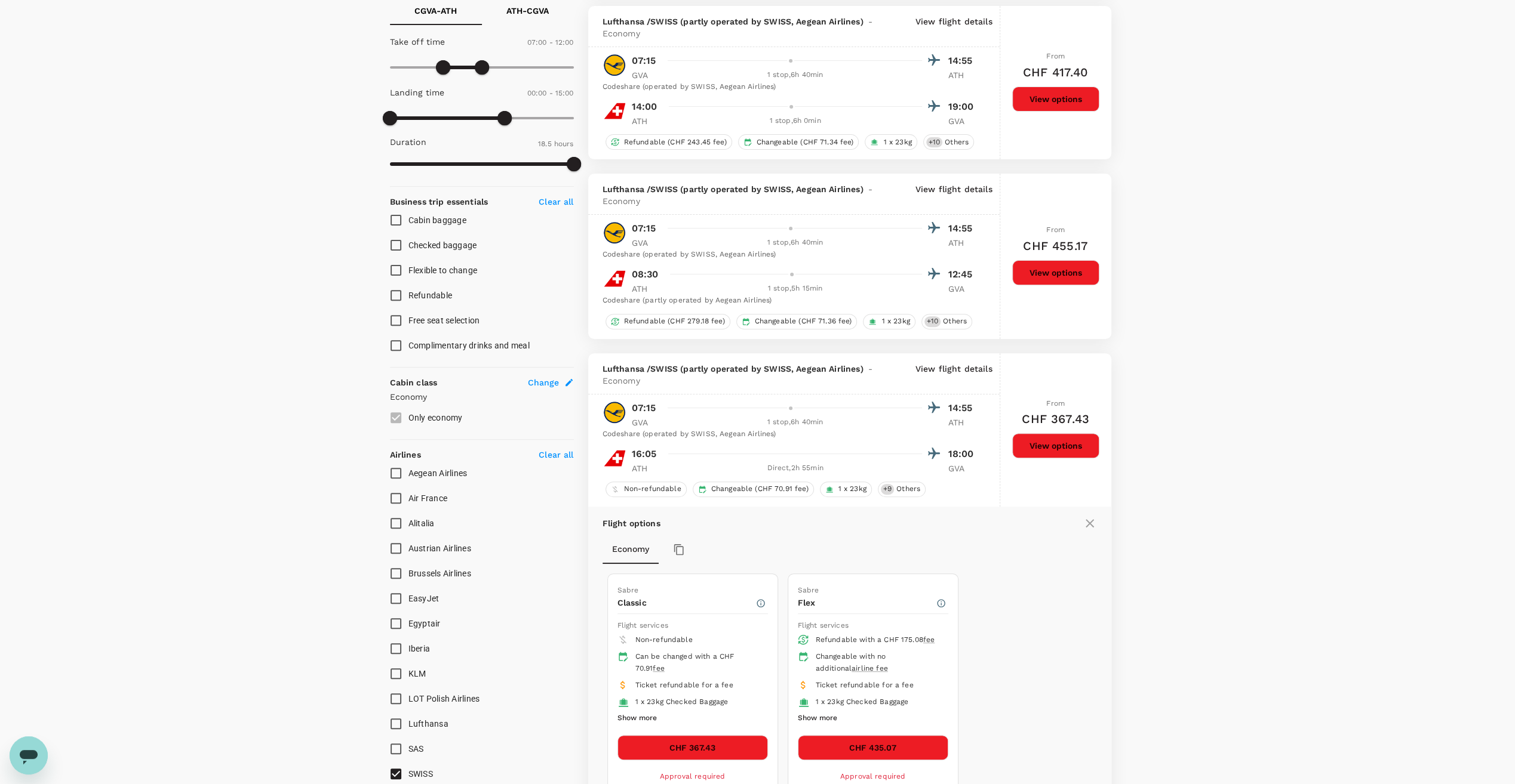
scroll to position [222, 0]
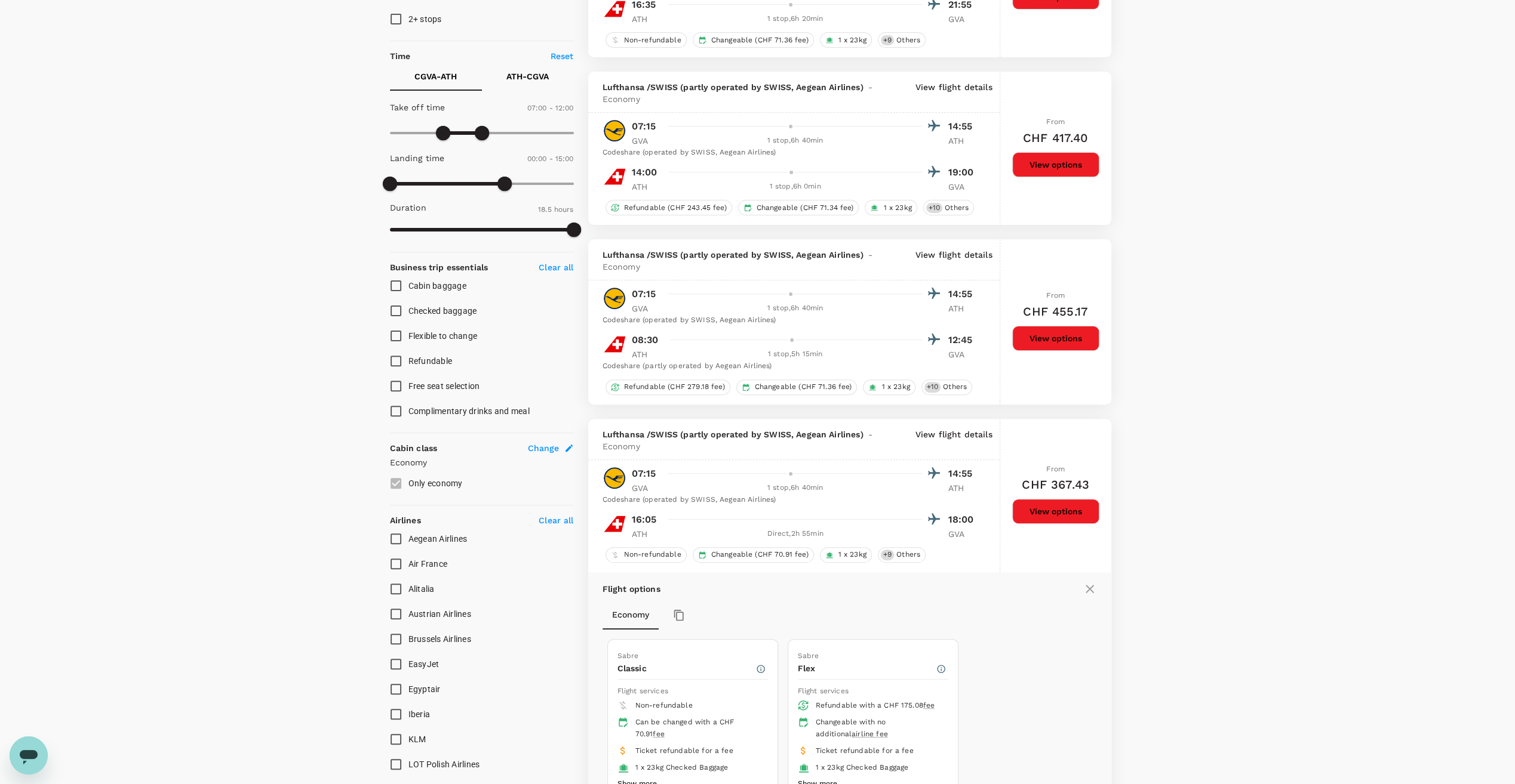
click at [523, 71] on p "ATH - CGVA" at bounding box center [527, 77] width 42 height 12
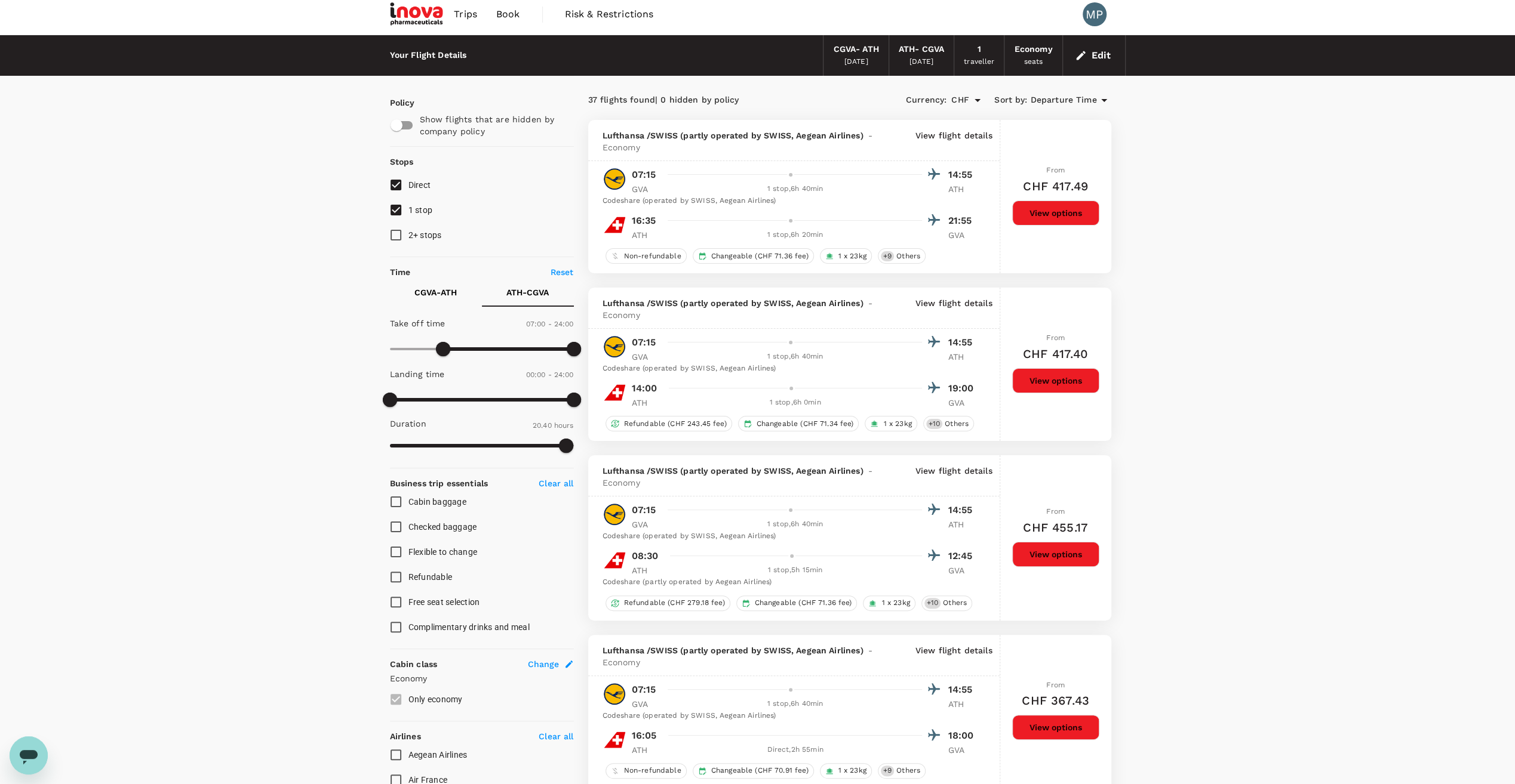
scroll to position [0, 0]
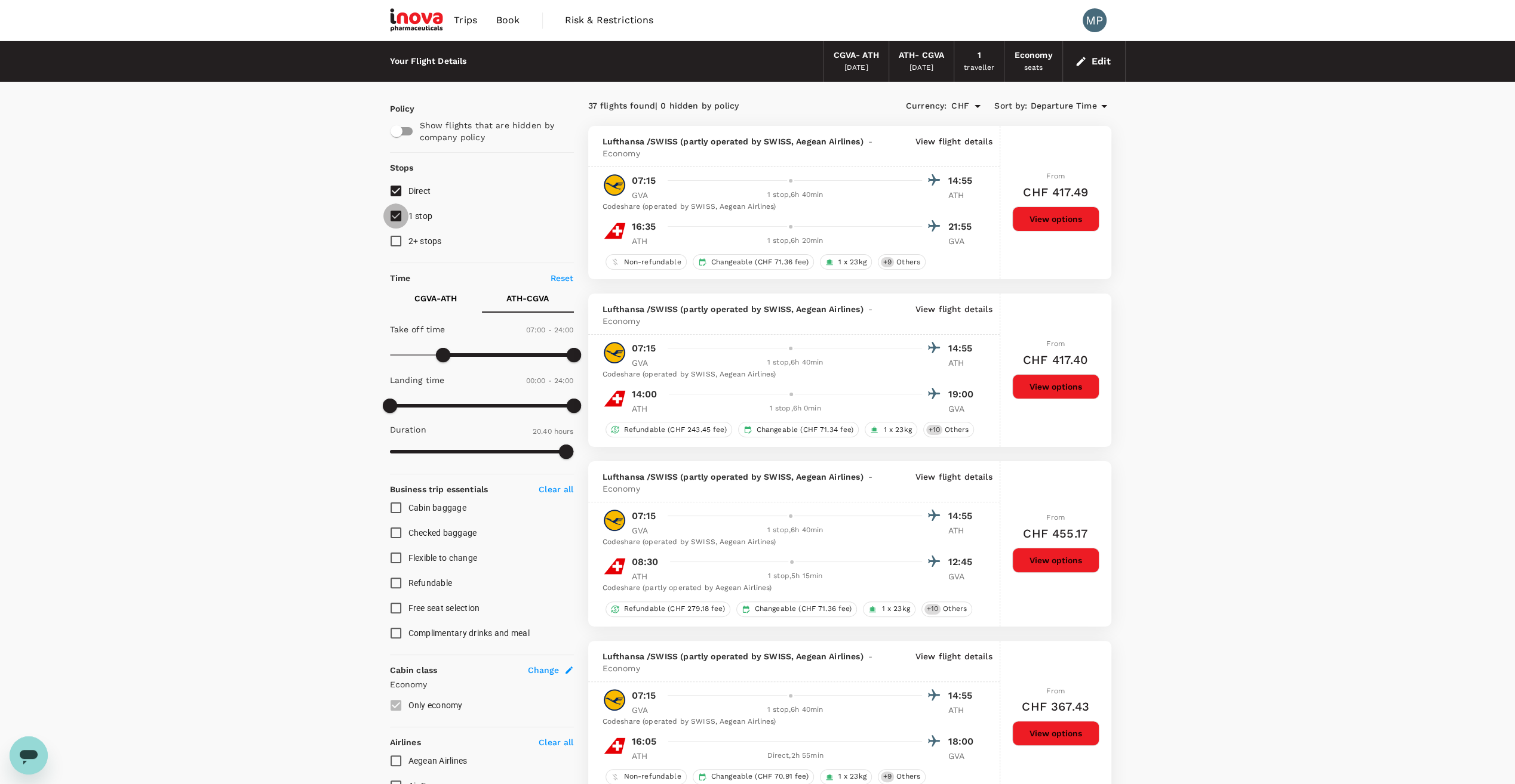
click at [399, 215] on input "1 stop" at bounding box center [396, 216] width 25 height 25
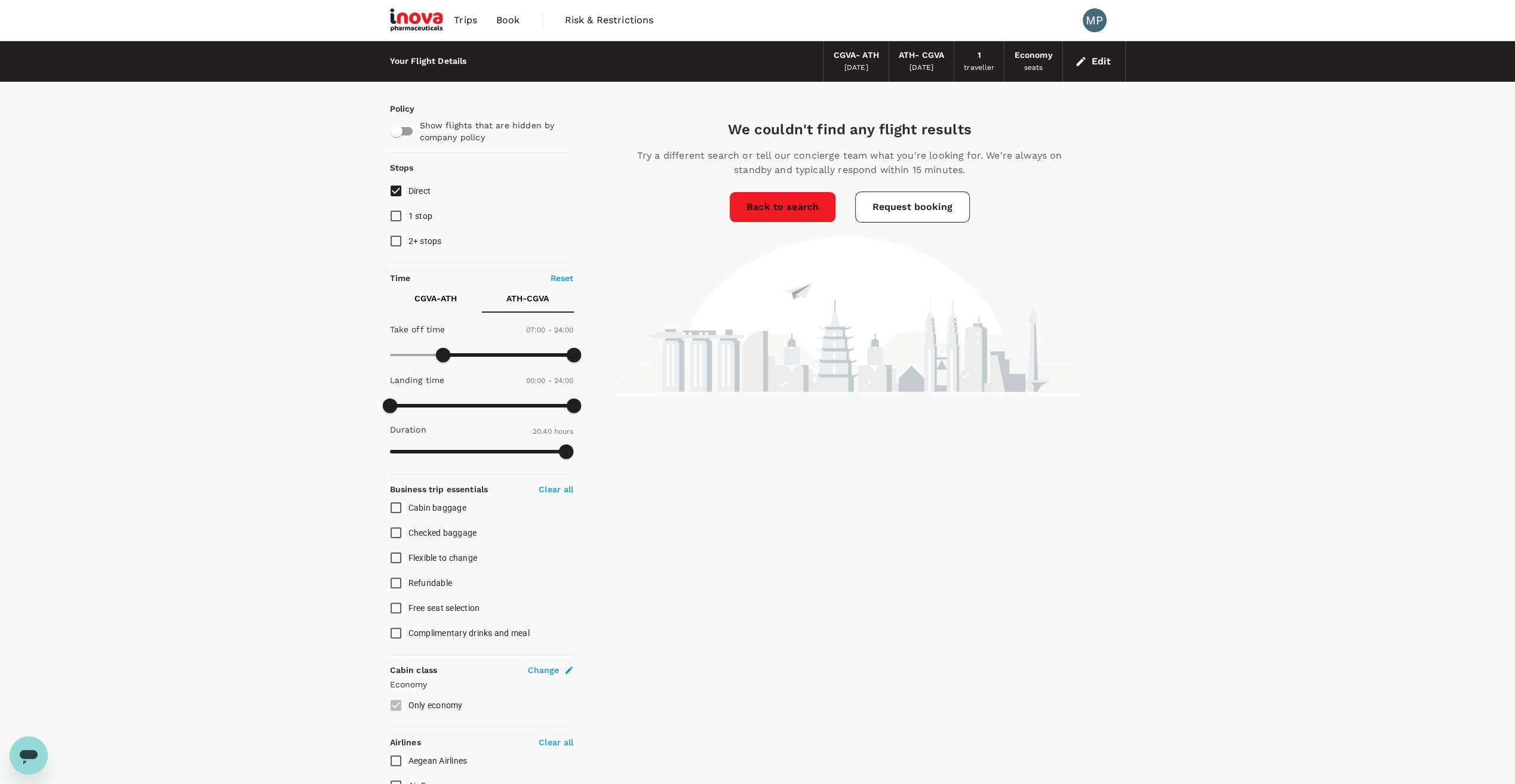
click at [429, 298] on p "CGVA - ATH" at bounding box center [435, 298] width 42 height 12
click at [398, 220] on input "1 stop" at bounding box center [396, 216] width 25 height 25
checkbox input "true"
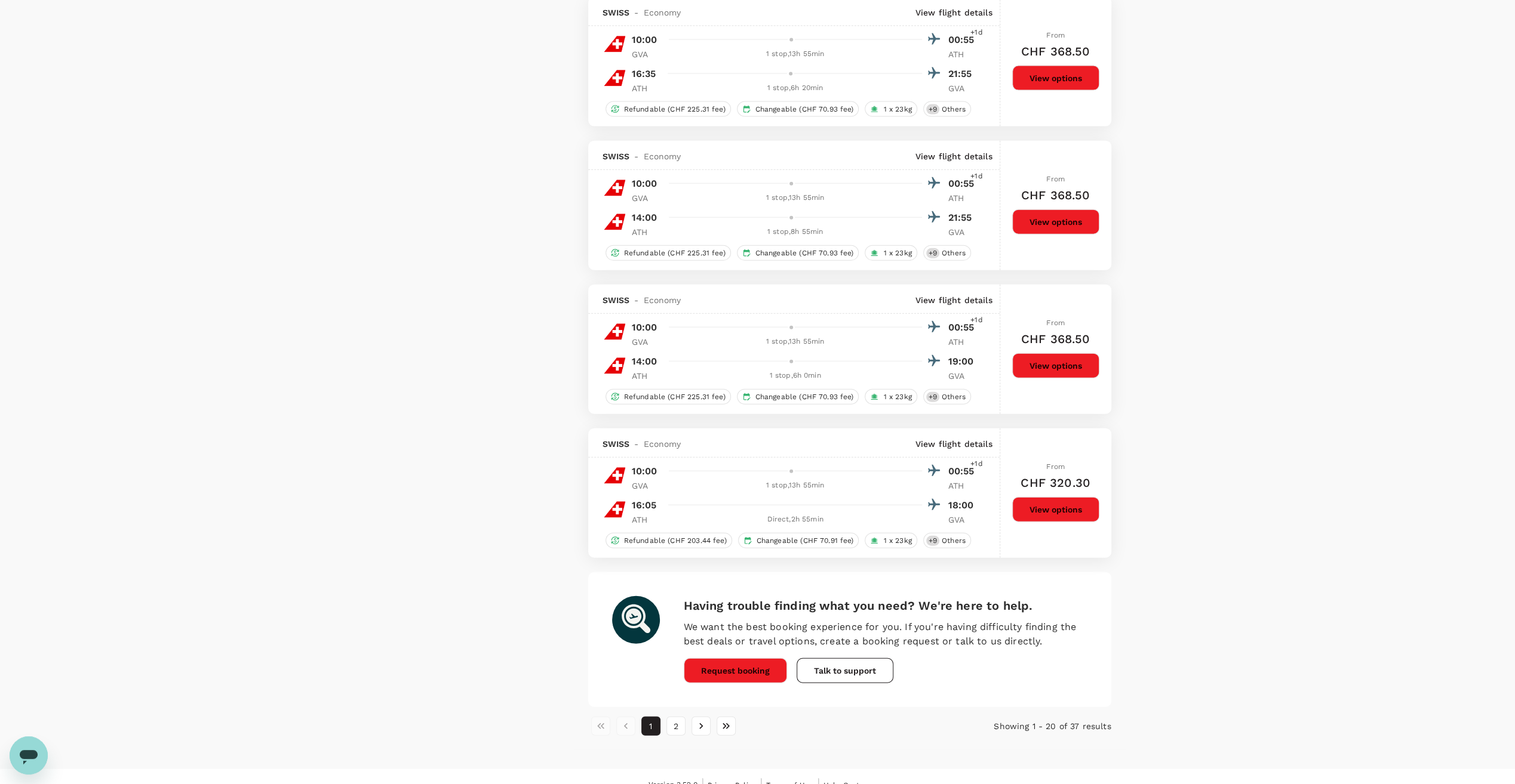
scroll to position [2723, 0]
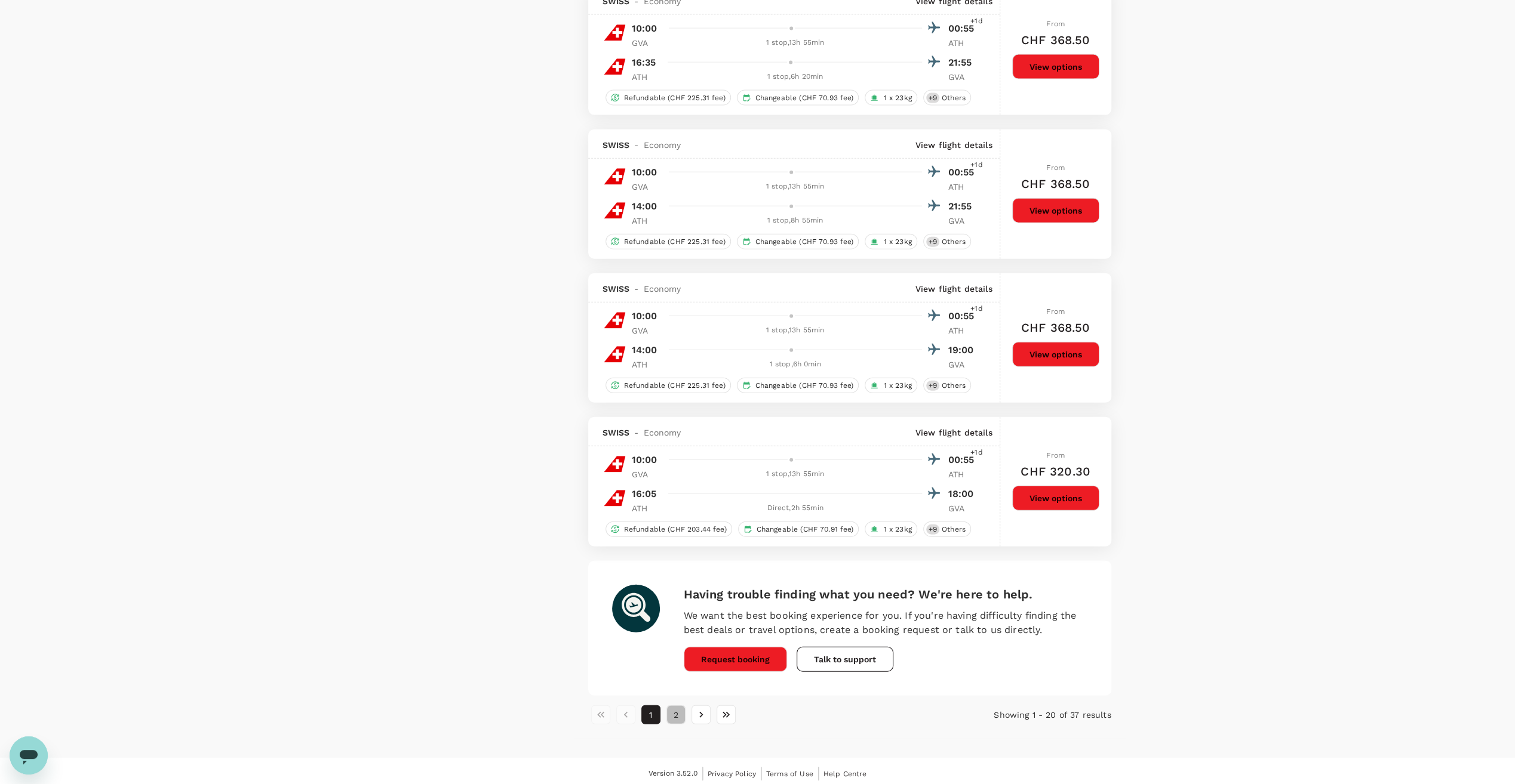
click at [677, 711] on button "2" at bounding box center [676, 715] width 19 height 19
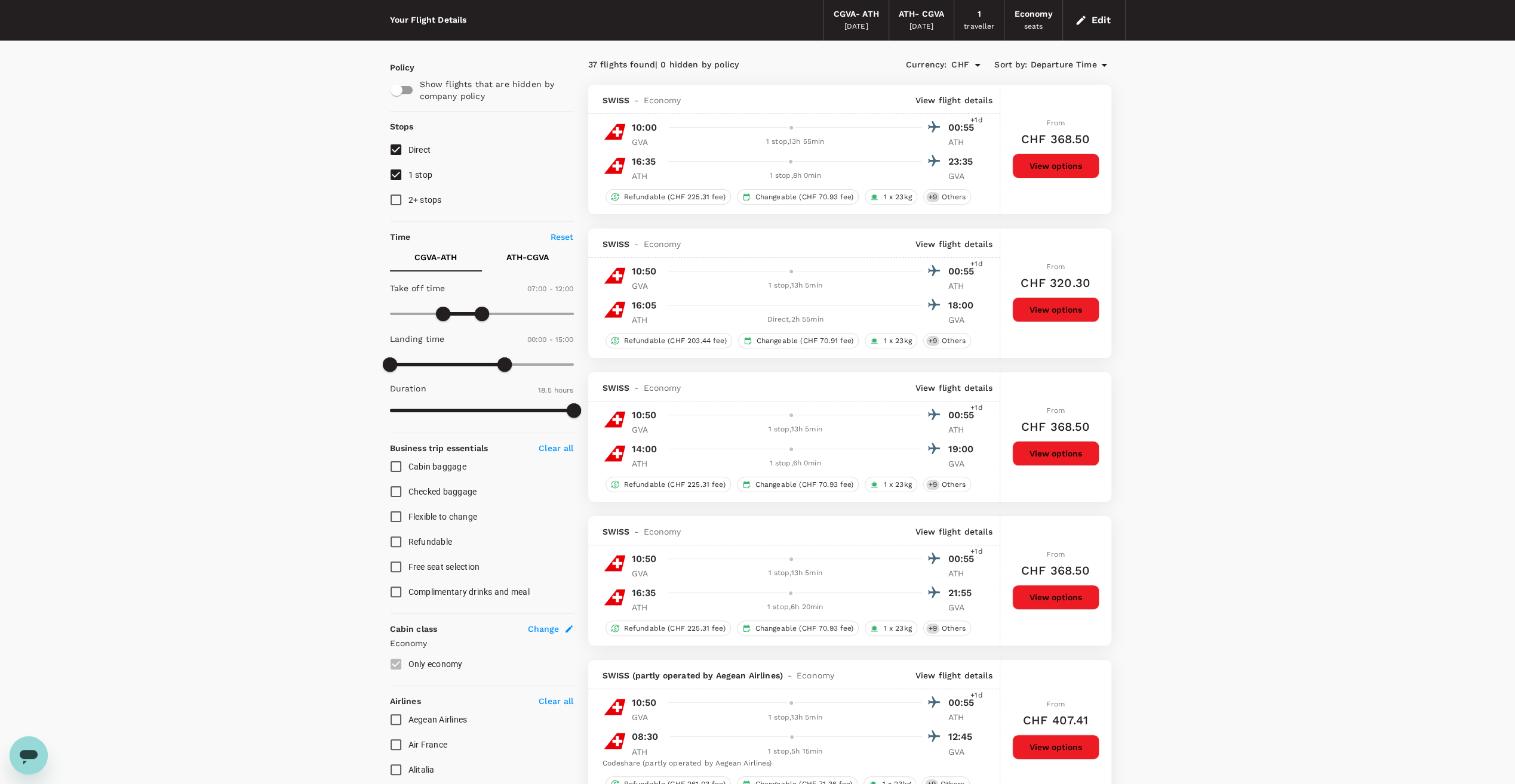
scroll to position [0, 0]
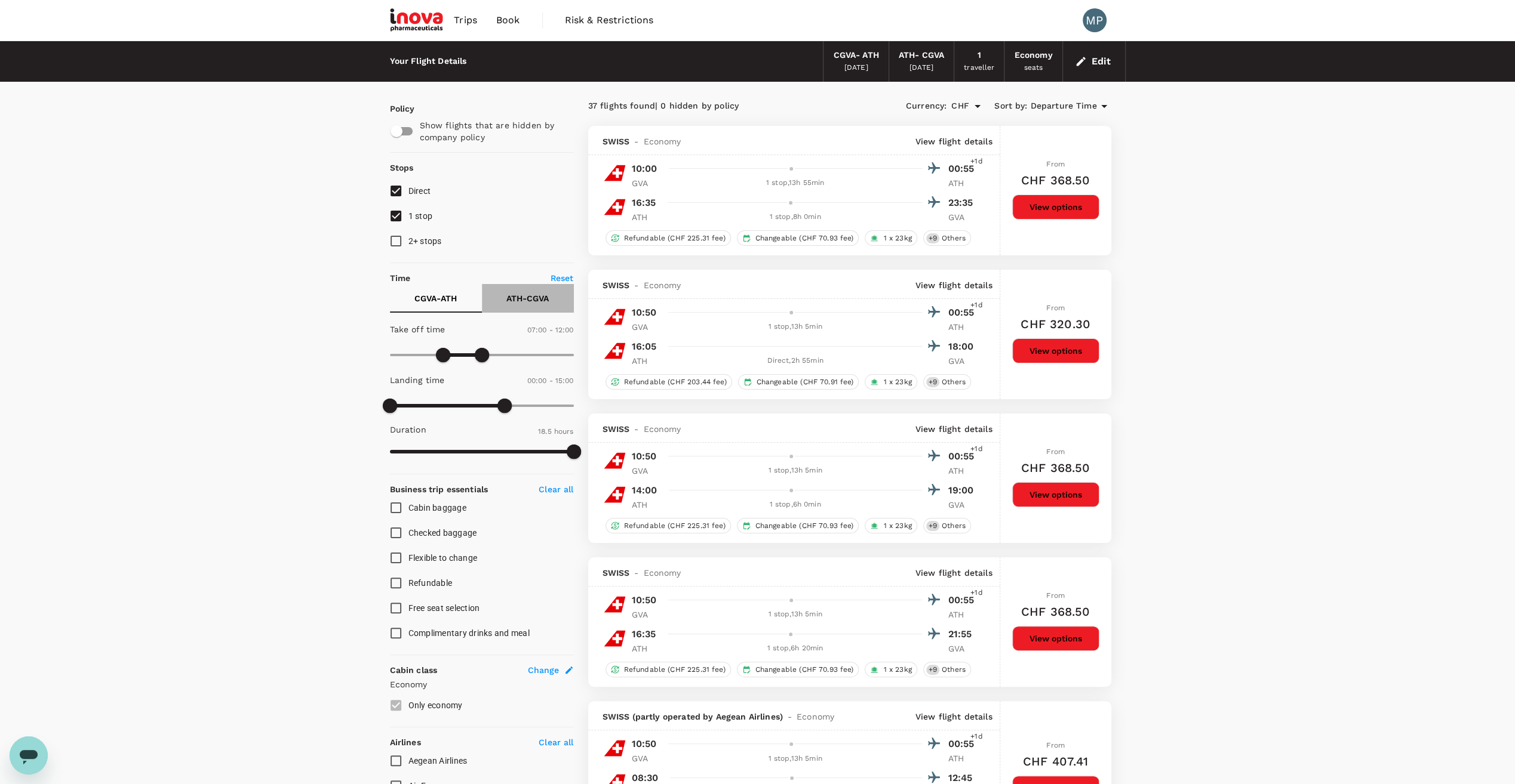
click at [542, 298] on p "ATH - CGVA" at bounding box center [527, 298] width 42 height 12
type input "900"
drag, startPoint x: 444, startPoint y: 361, endPoint x: 504, endPoint y: 356, distance: 60.2
click at [504, 357] on span at bounding box center [504, 355] width 14 height 14
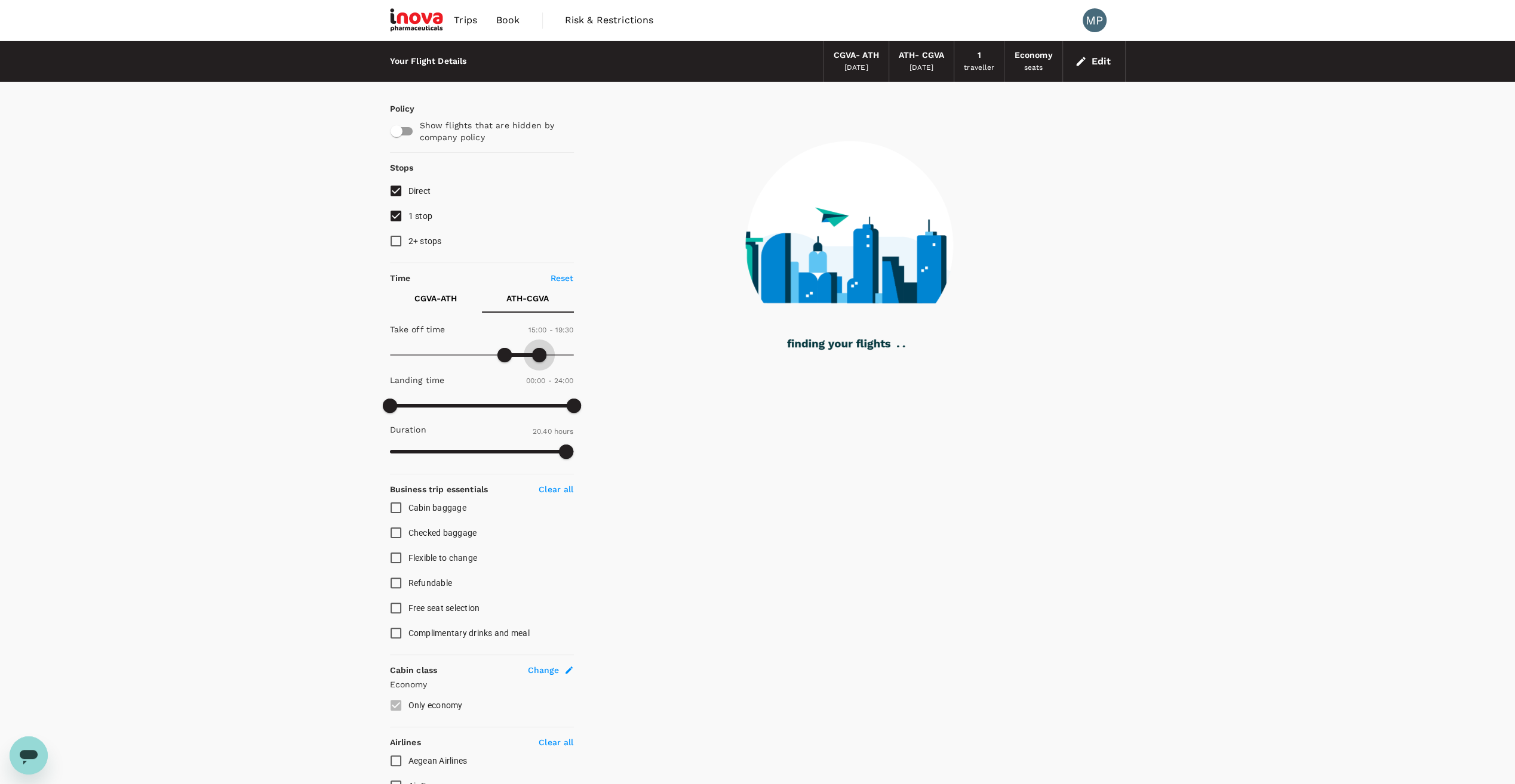
drag, startPoint x: 572, startPoint y: 353, endPoint x: 540, endPoint y: 357, distance: 32.2
click at [540, 357] on span at bounding box center [539, 355] width 14 height 14
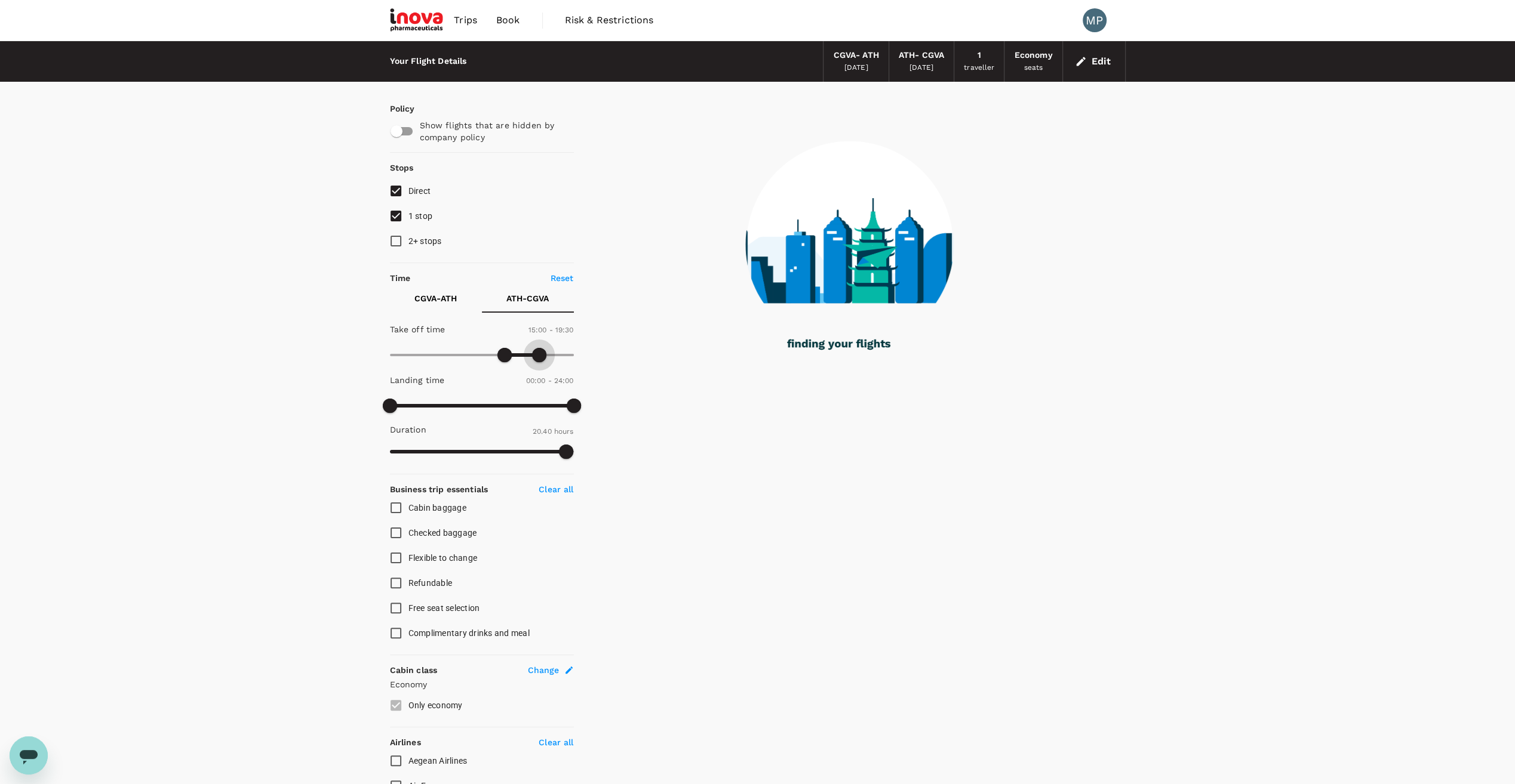
type input "1140"
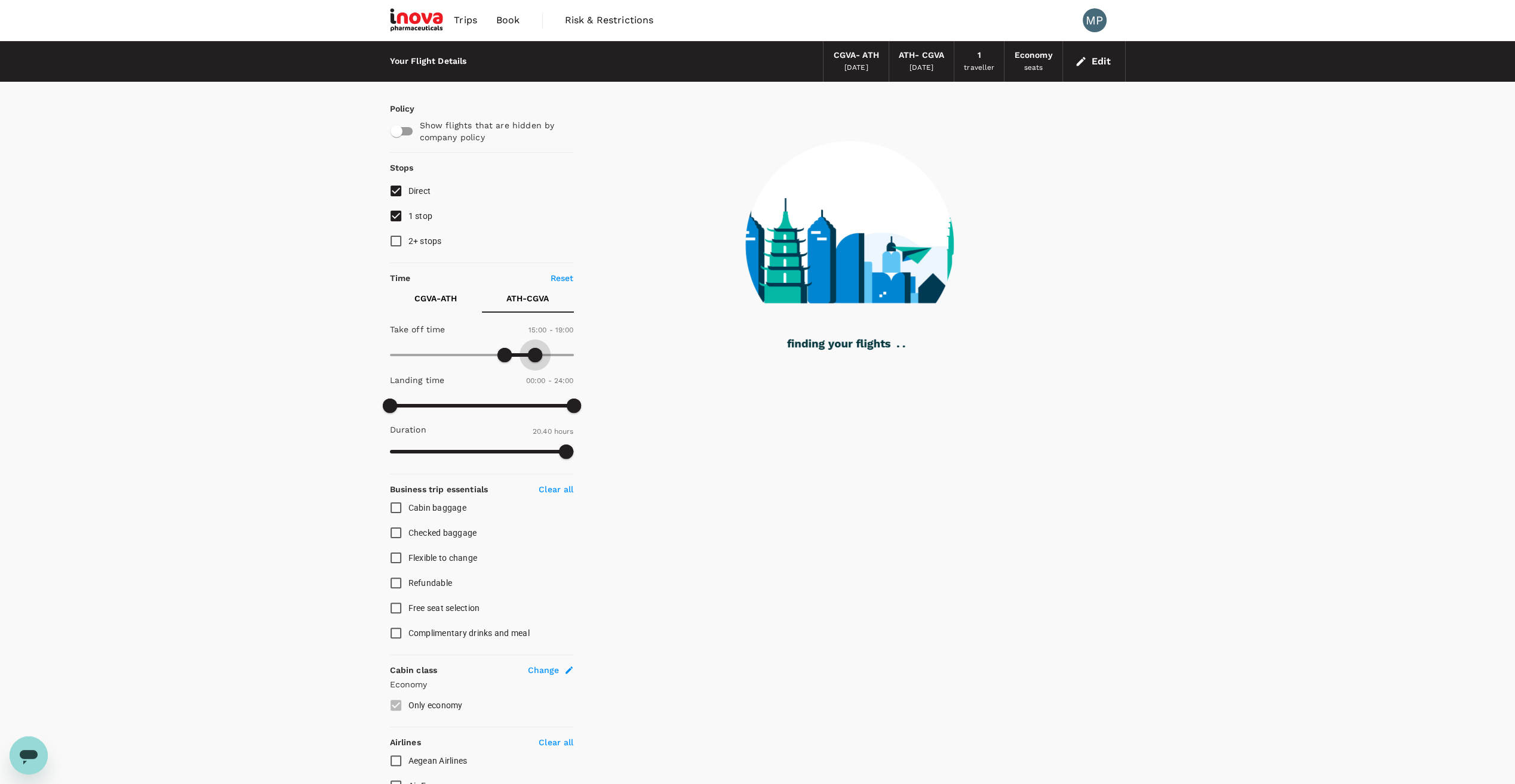
click at [534, 357] on span at bounding box center [535, 355] width 14 height 14
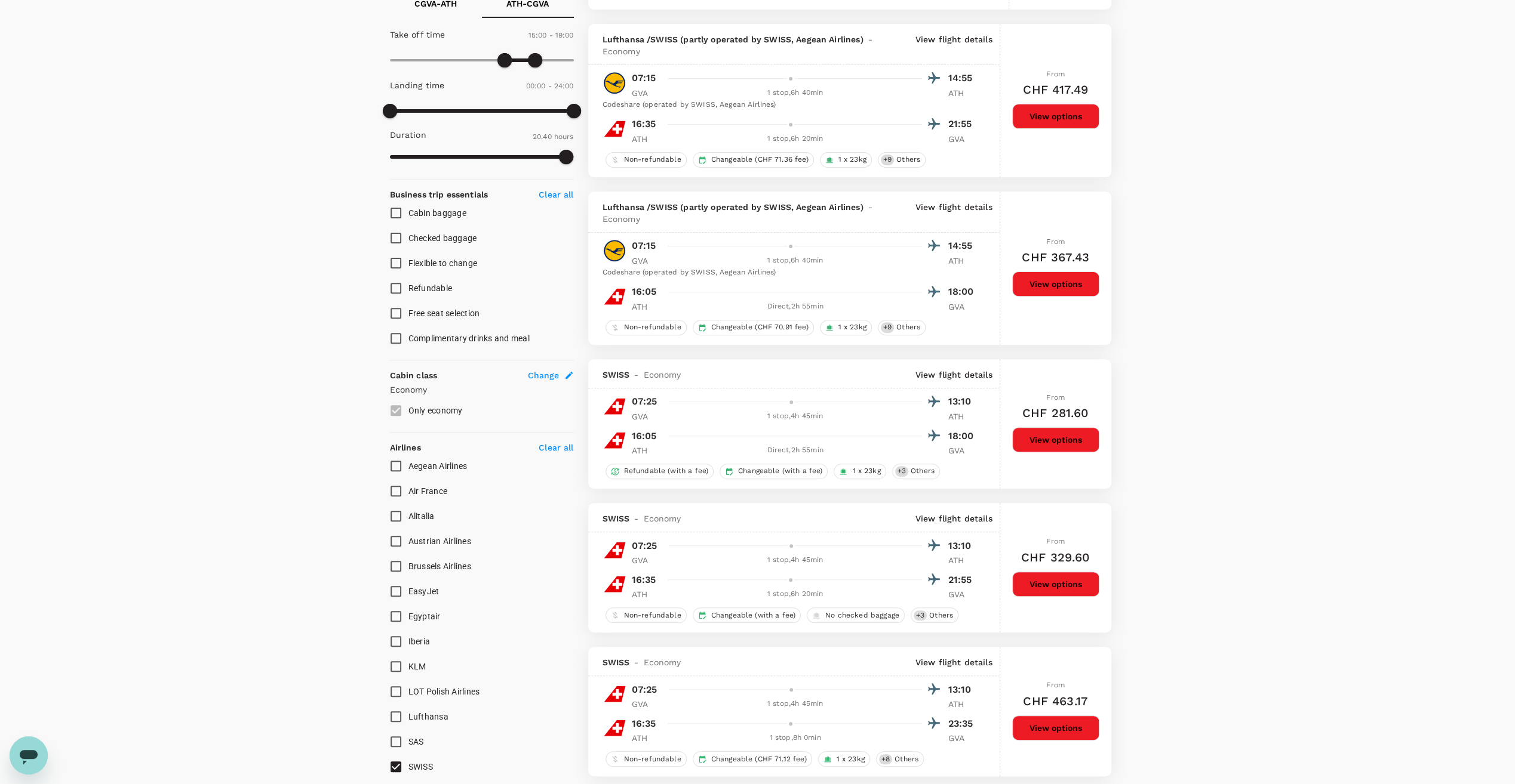
scroll to position [298, 0]
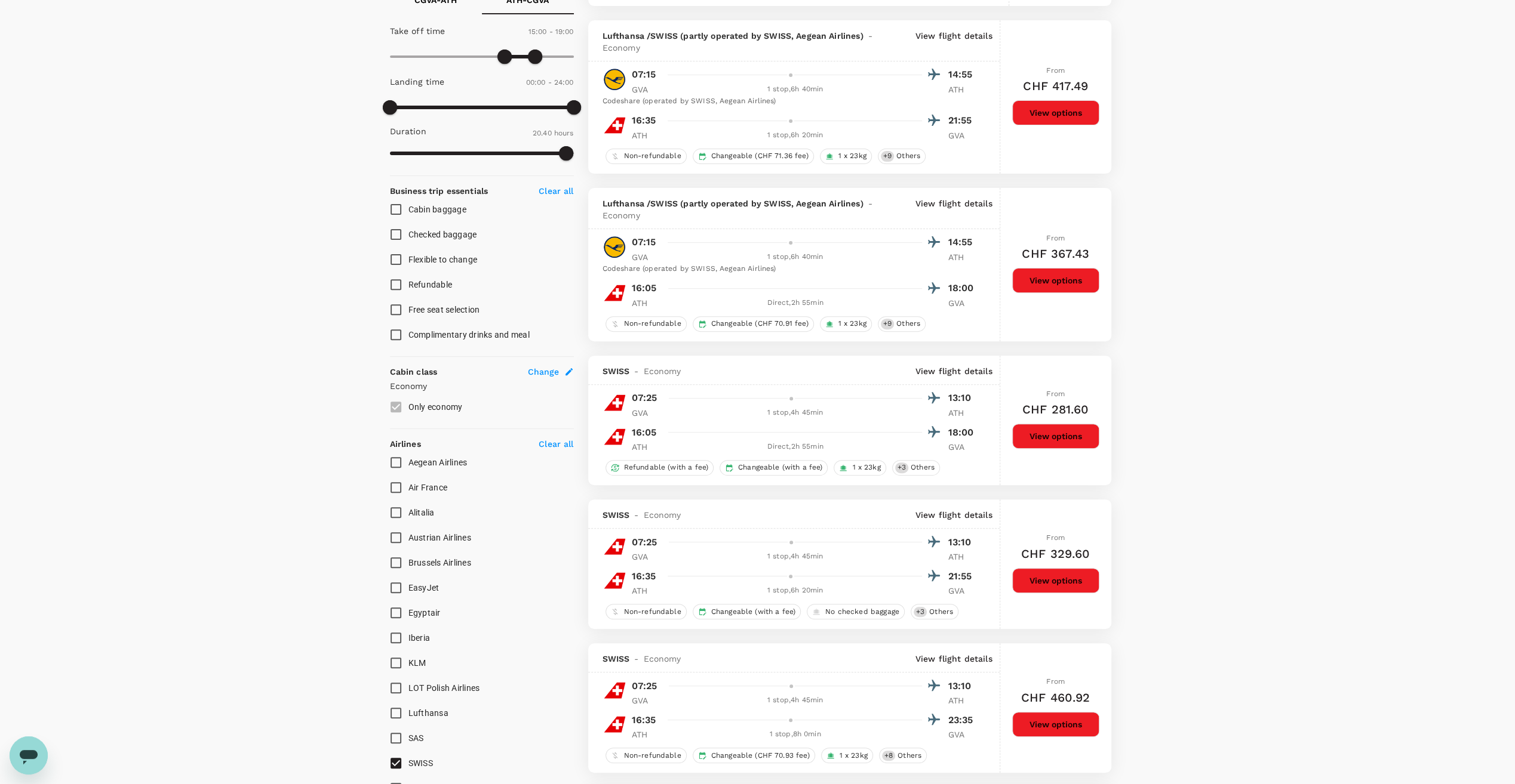
click at [964, 368] on p "View flight details" at bounding box center [953, 371] width 77 height 12
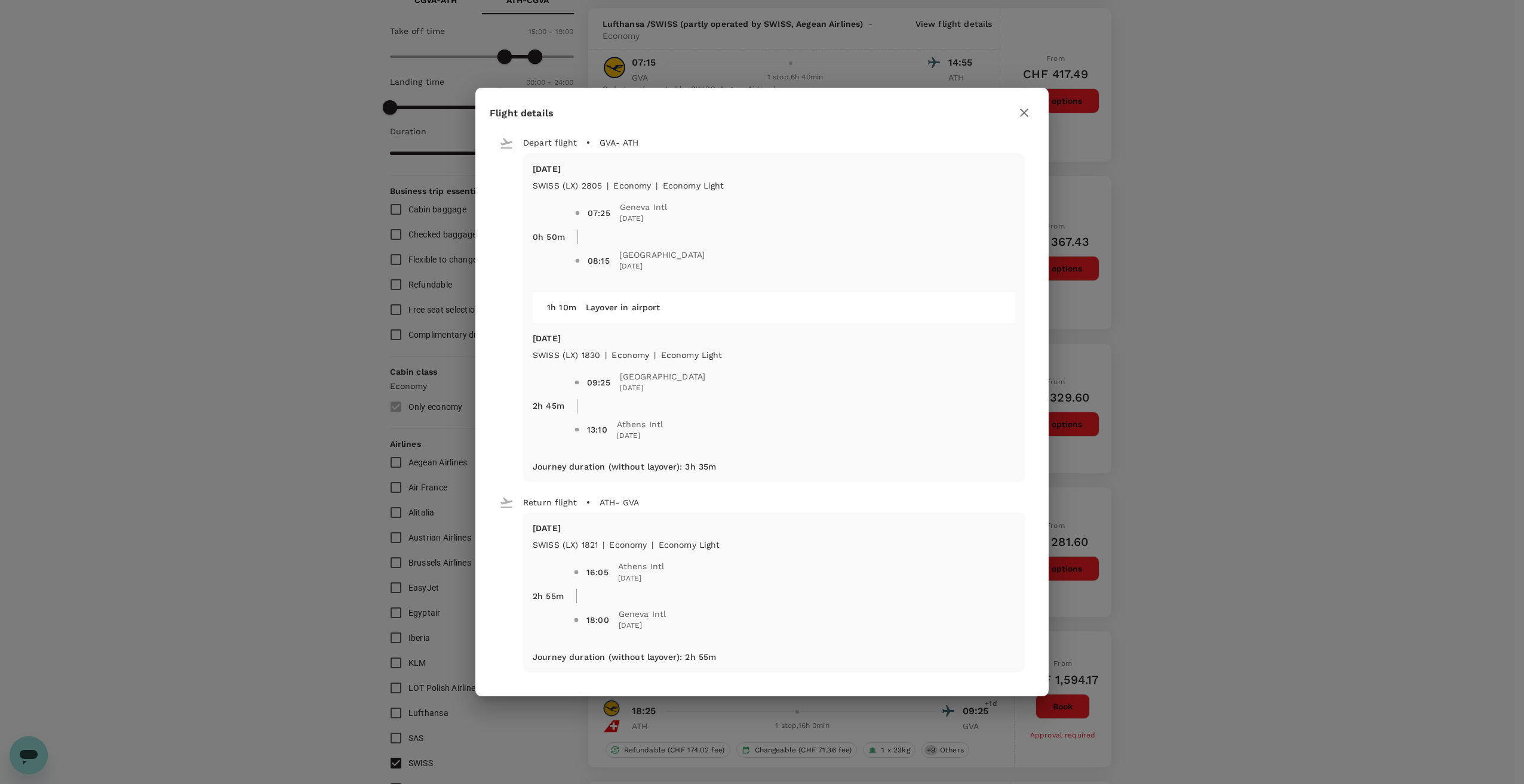
click at [1026, 113] on icon "button" at bounding box center [1024, 112] width 14 height 14
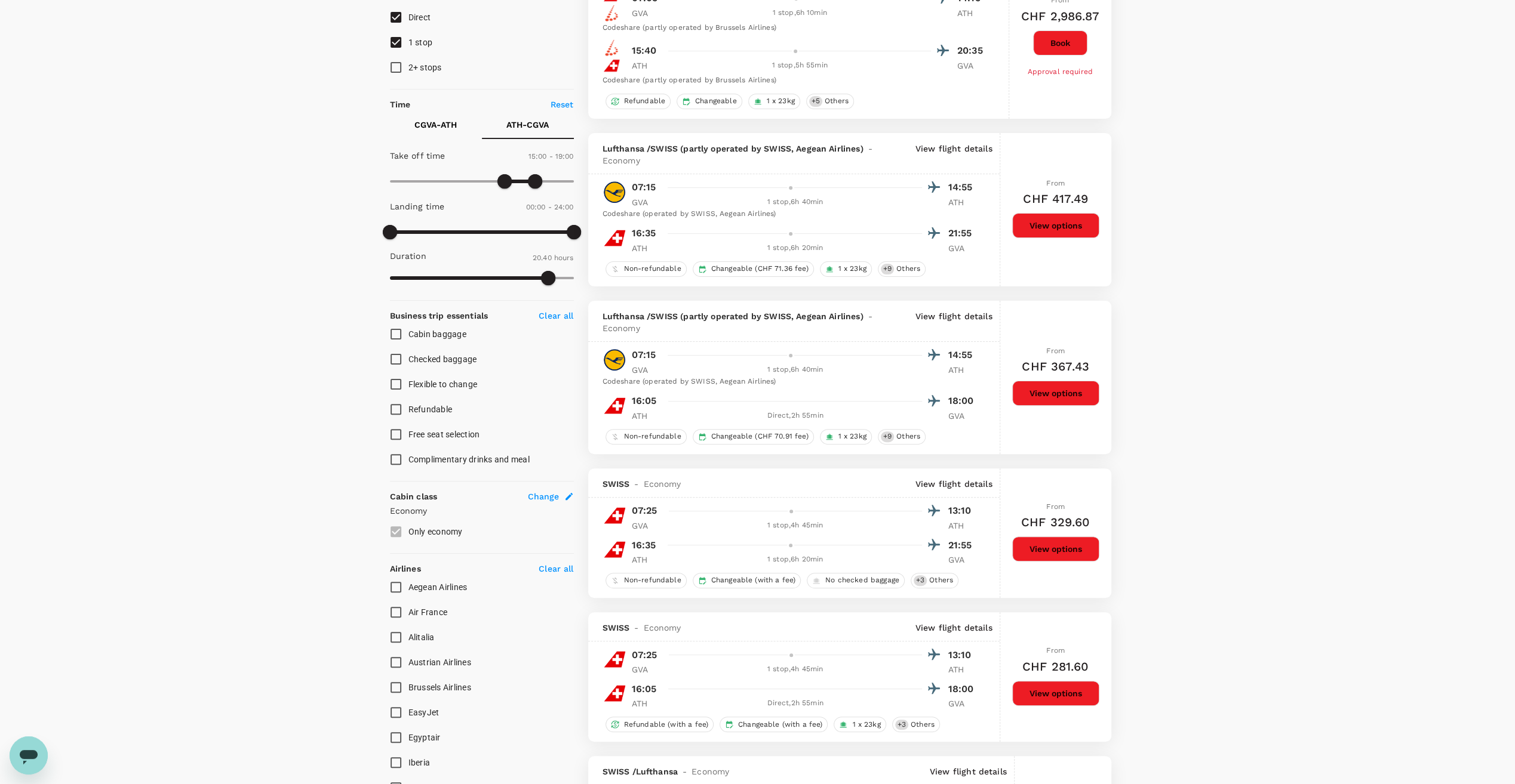
scroll to position [0, 0]
